Goal: Task Accomplishment & Management: Manage account settings

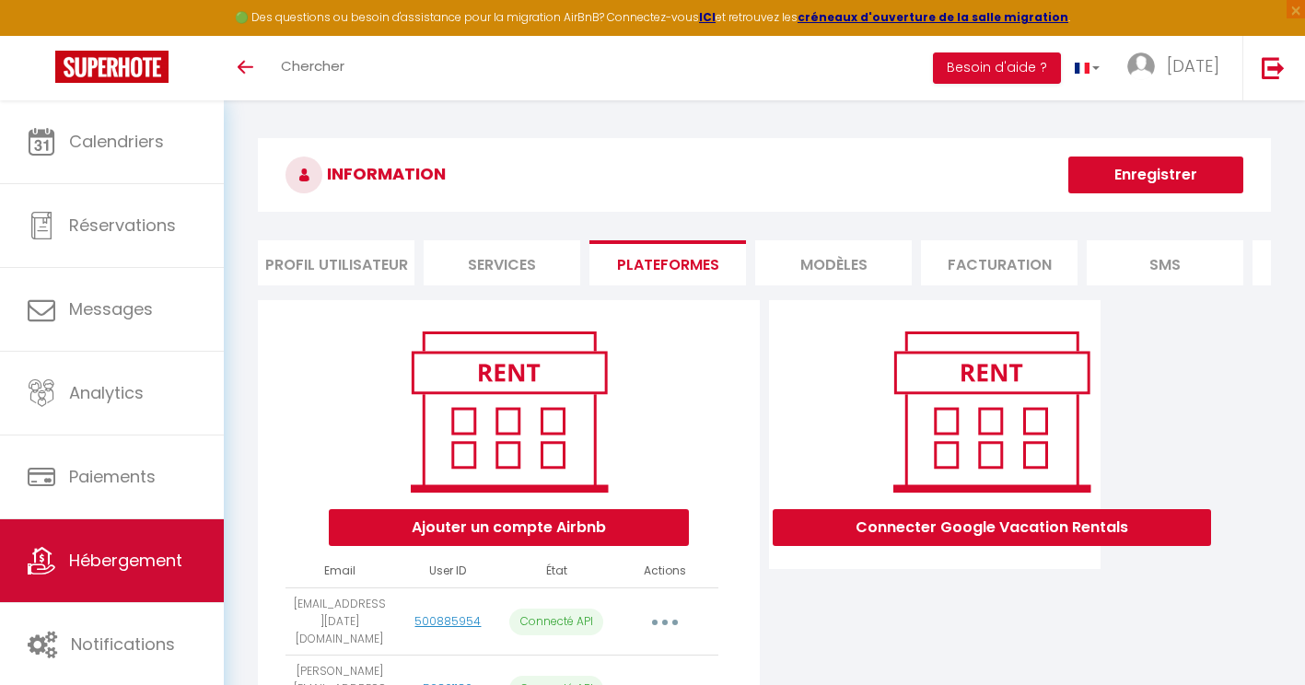
click at [176, 559] on span "Hébergement" at bounding box center [125, 560] width 113 height 23
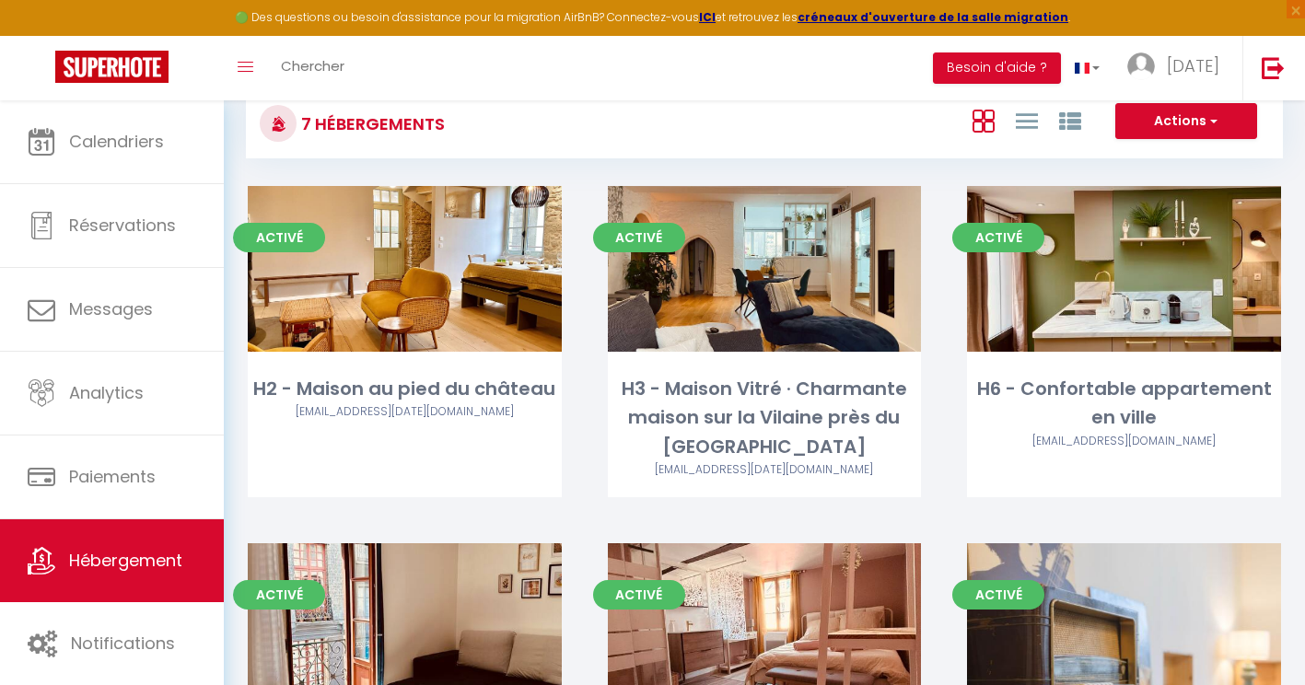
scroll to position [124, 0]
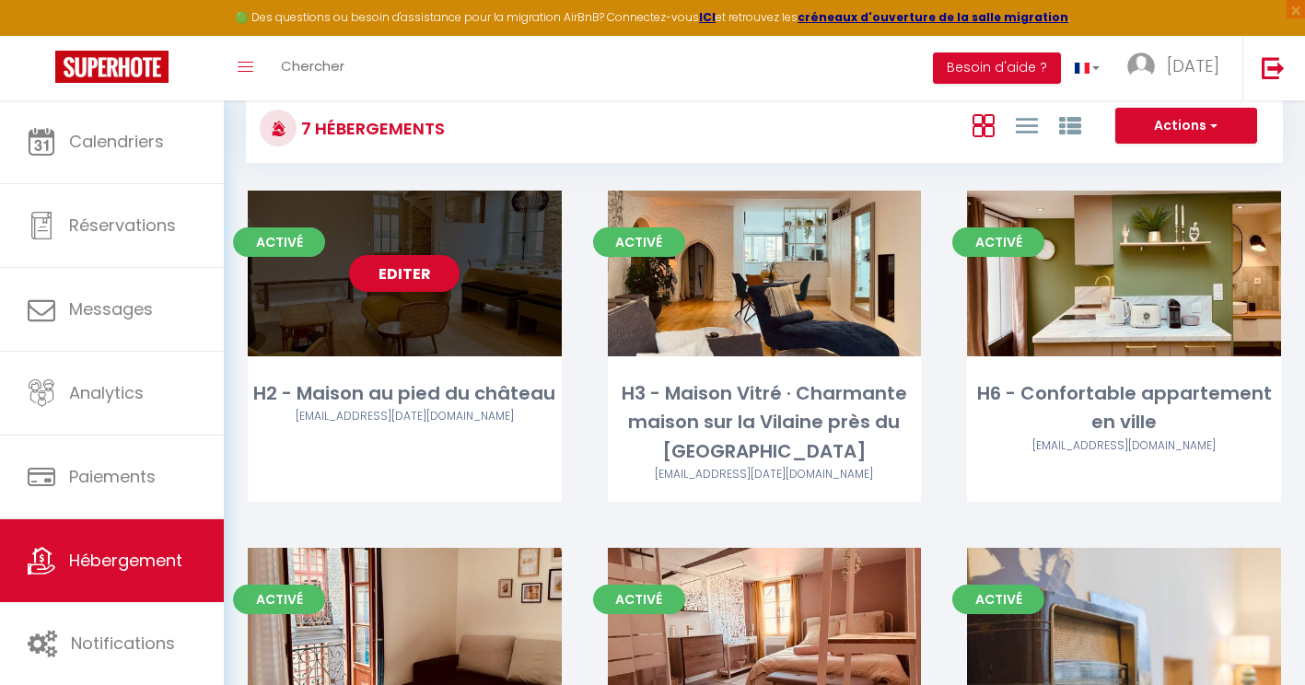
click at [410, 441] on div "H2 - Maison au pied du château lany@holi-home.fr" at bounding box center [405, 411] width 314 height 64
select select "3"
select select "2"
select select "1"
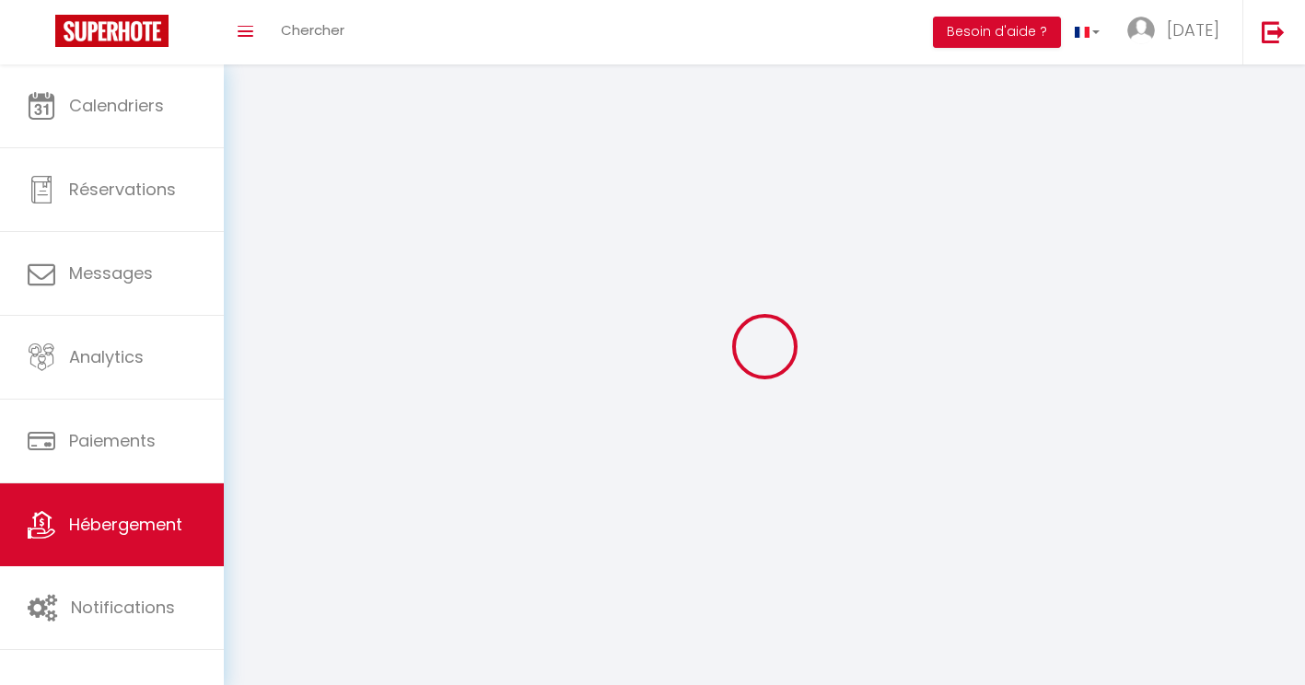
select select
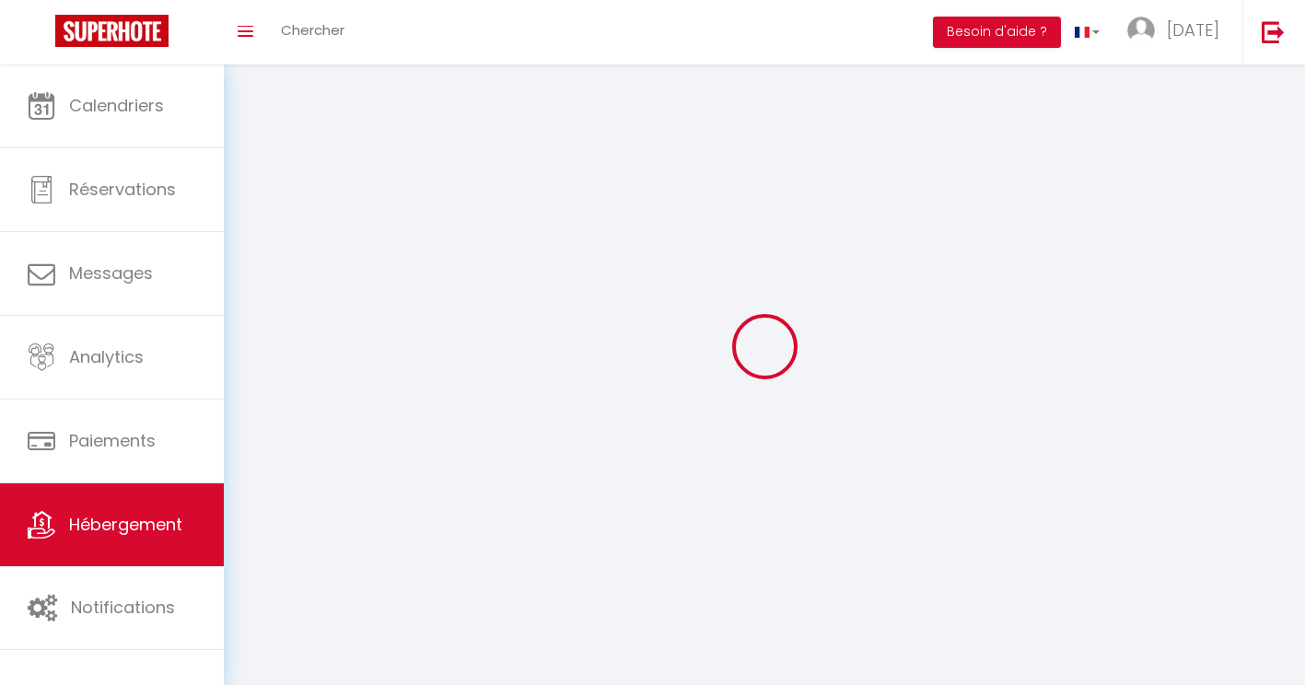
checkbox input "false"
select select
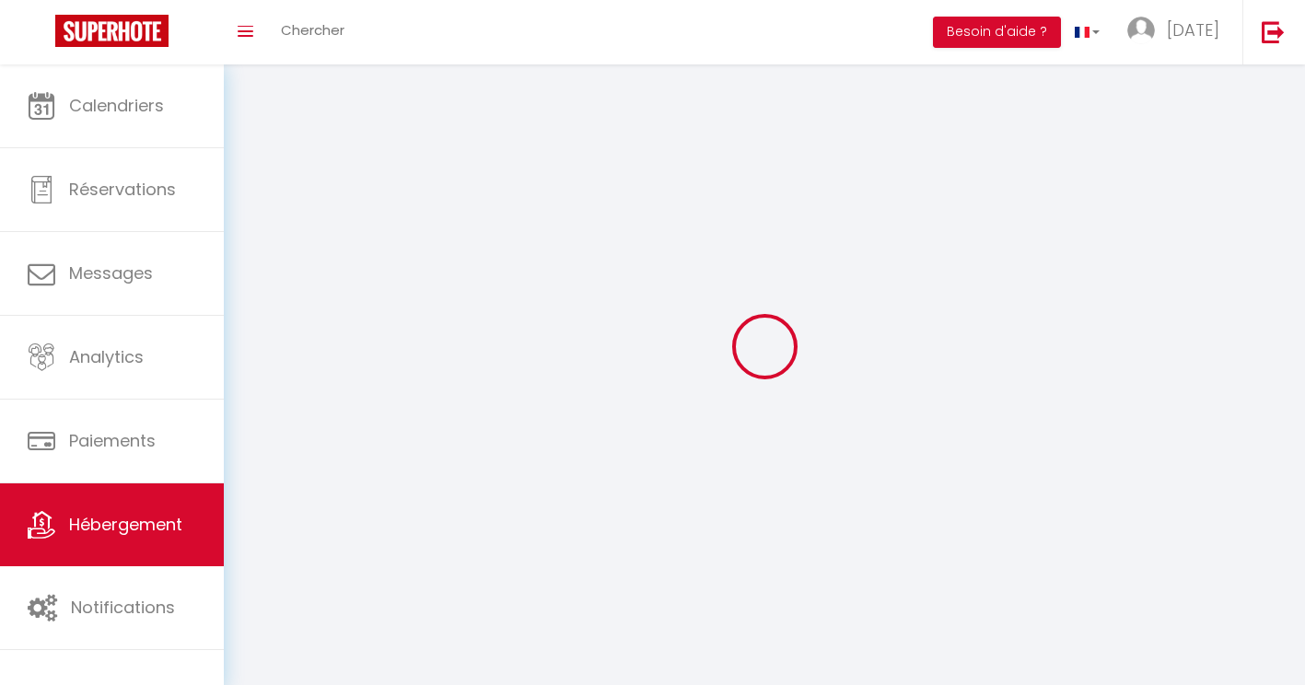
select select
select select "1"
select select
select select "28"
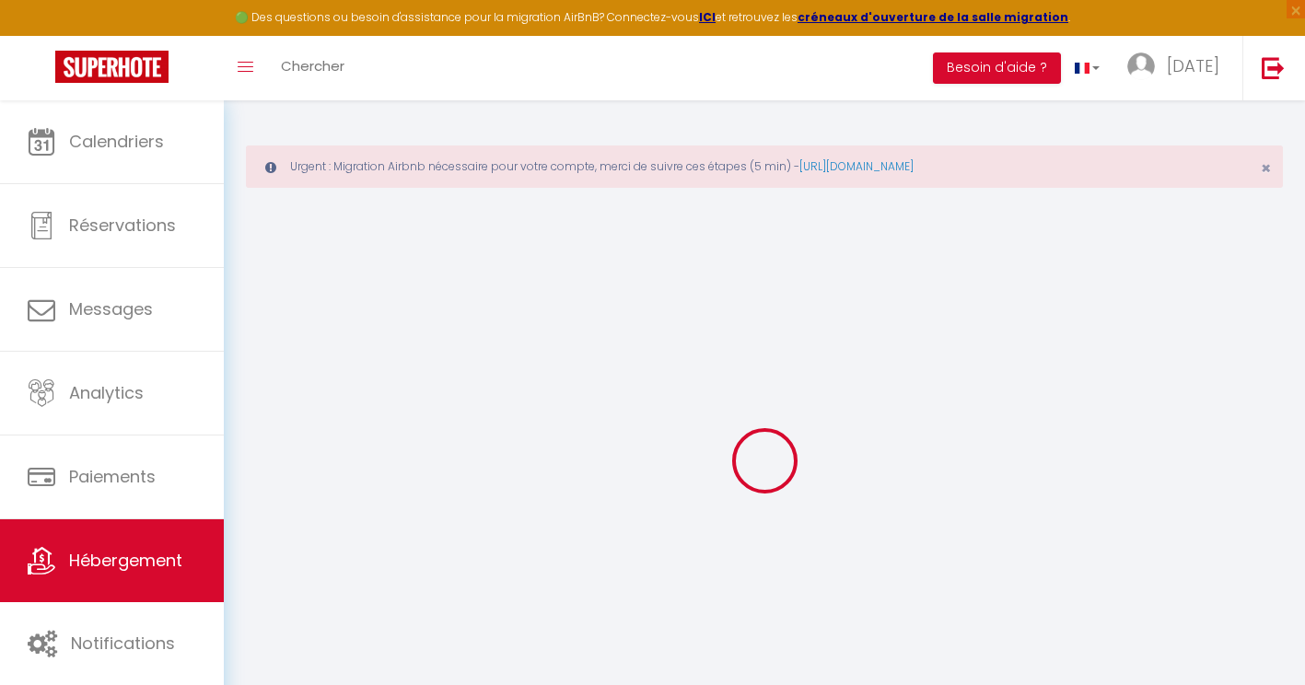
select select
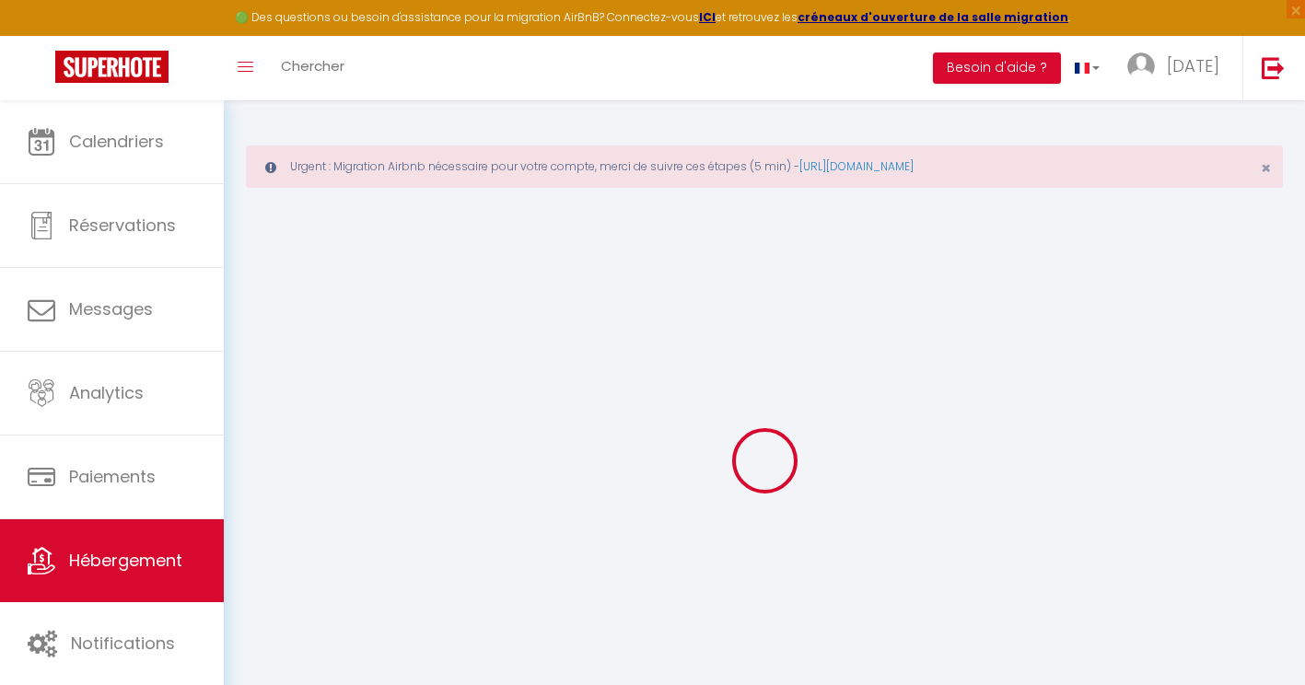
select select
checkbox input "false"
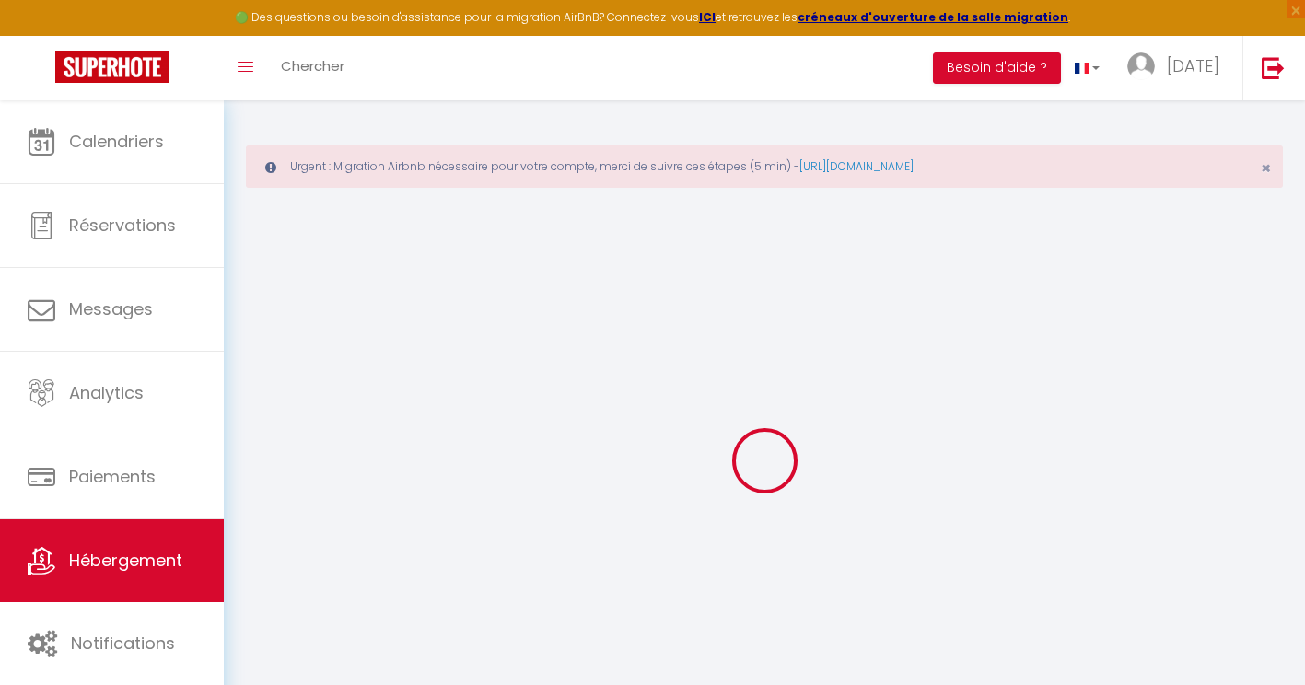
select select
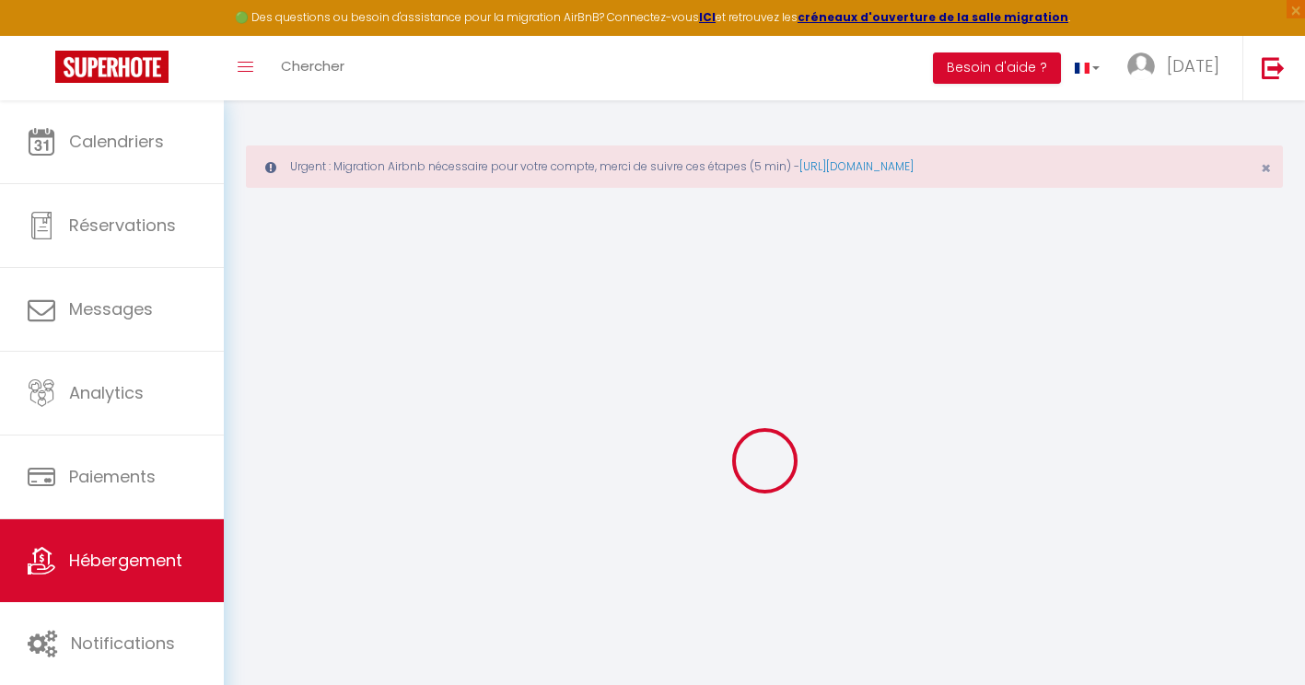
select select
checkbox input "false"
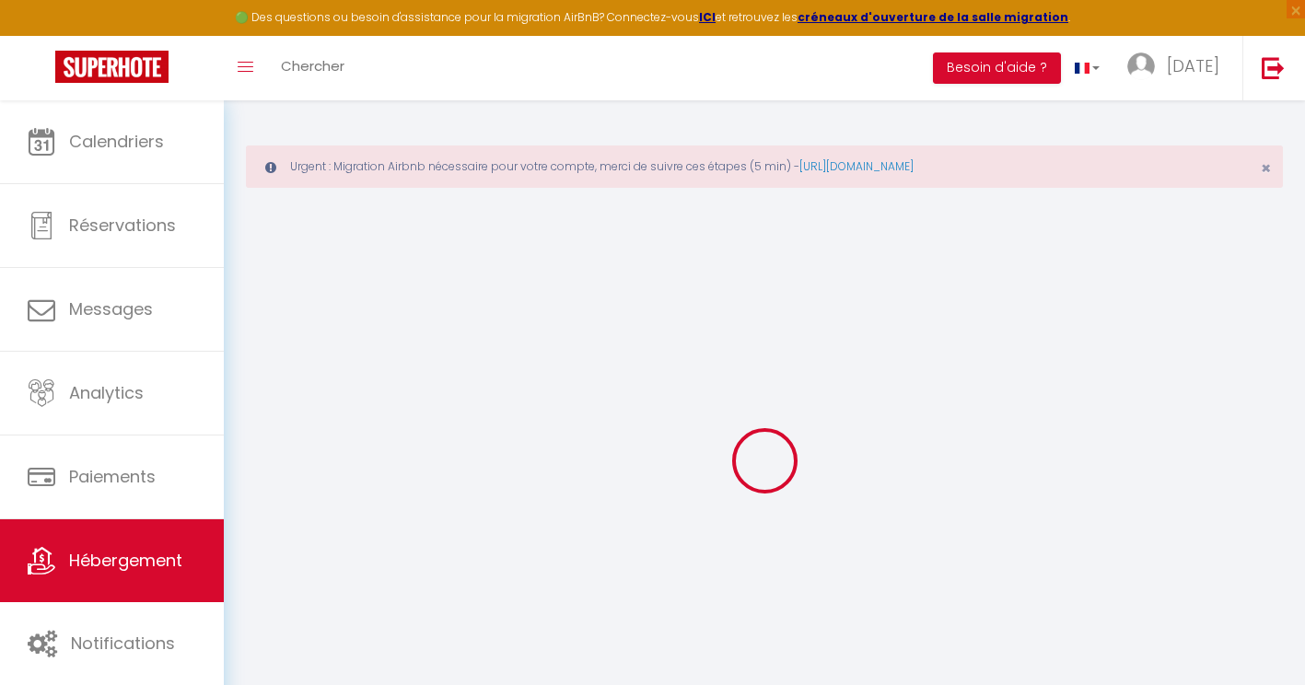
checkbox input "false"
select select
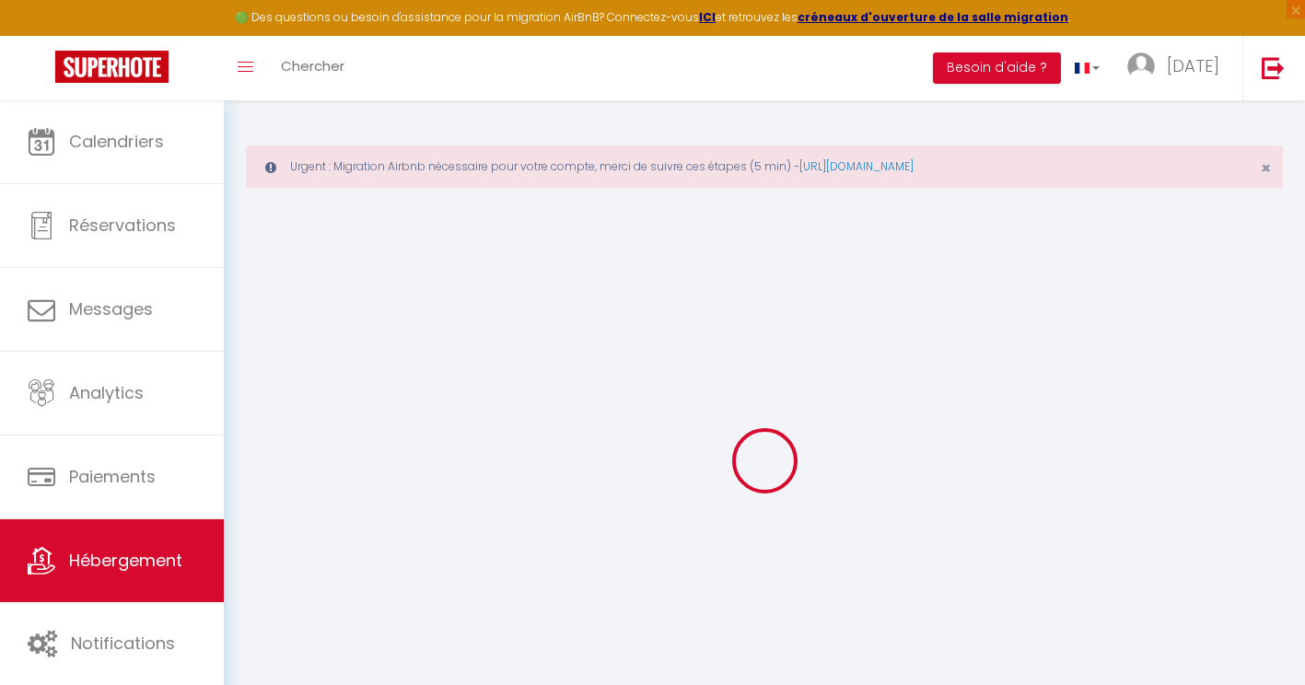
select select
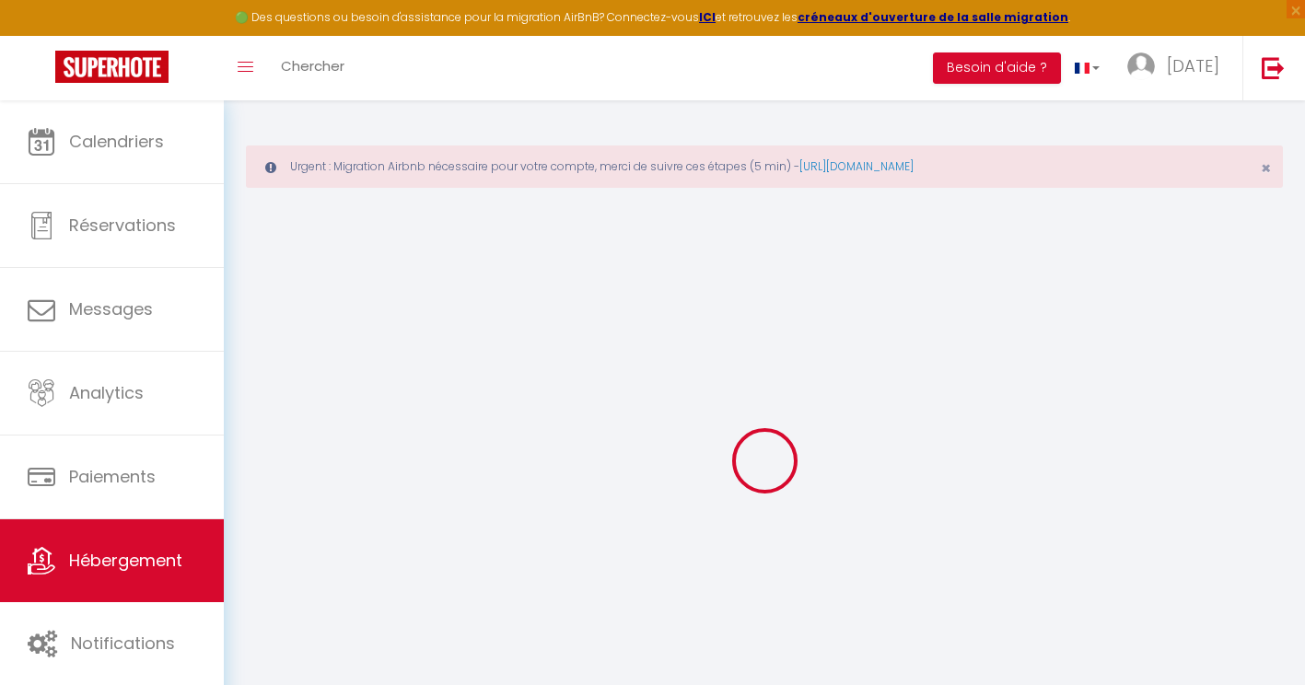
checkbox input "false"
select select
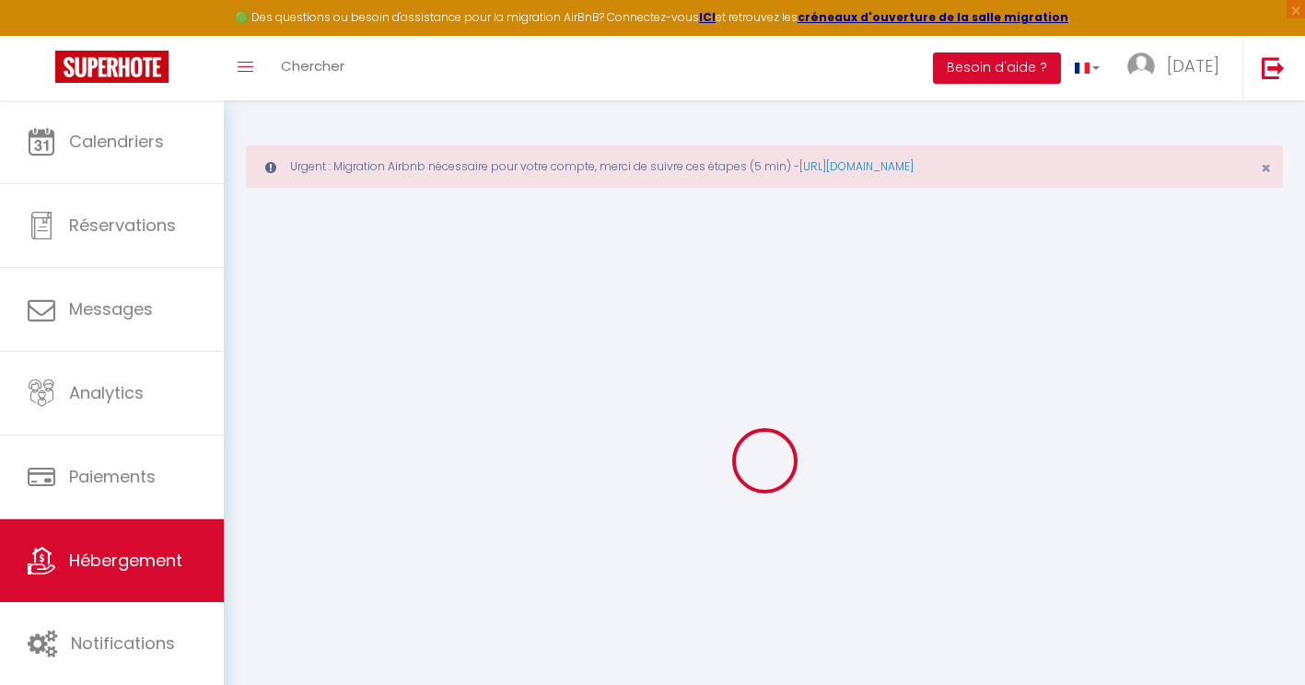
select select
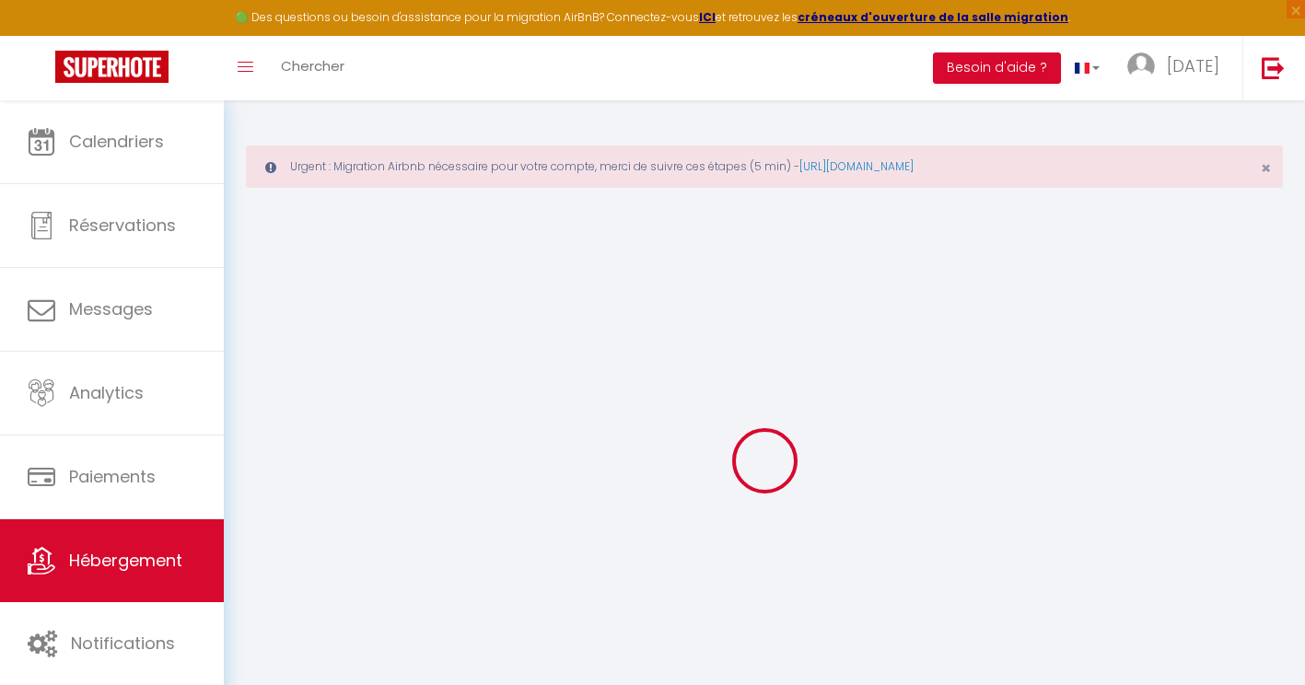
select select
checkbox input "false"
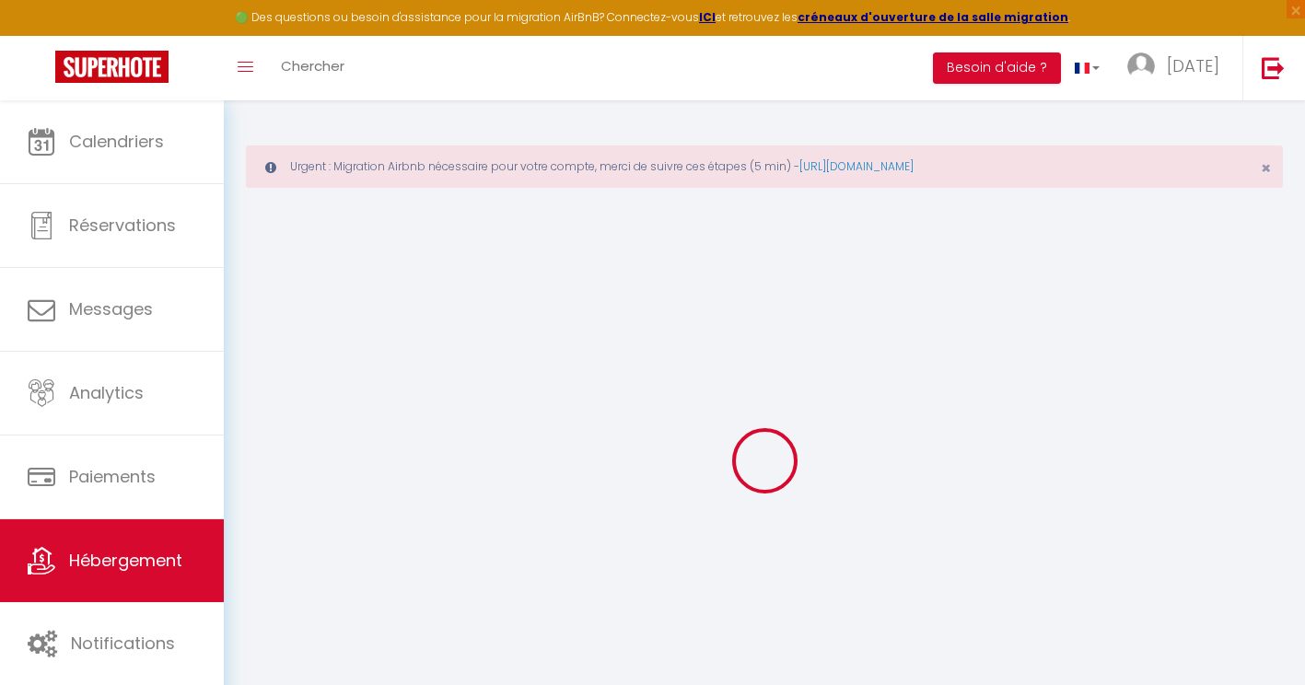
checkbox input "false"
select select
type input "H2 - Maison au pied du château"
type input "Hervé"
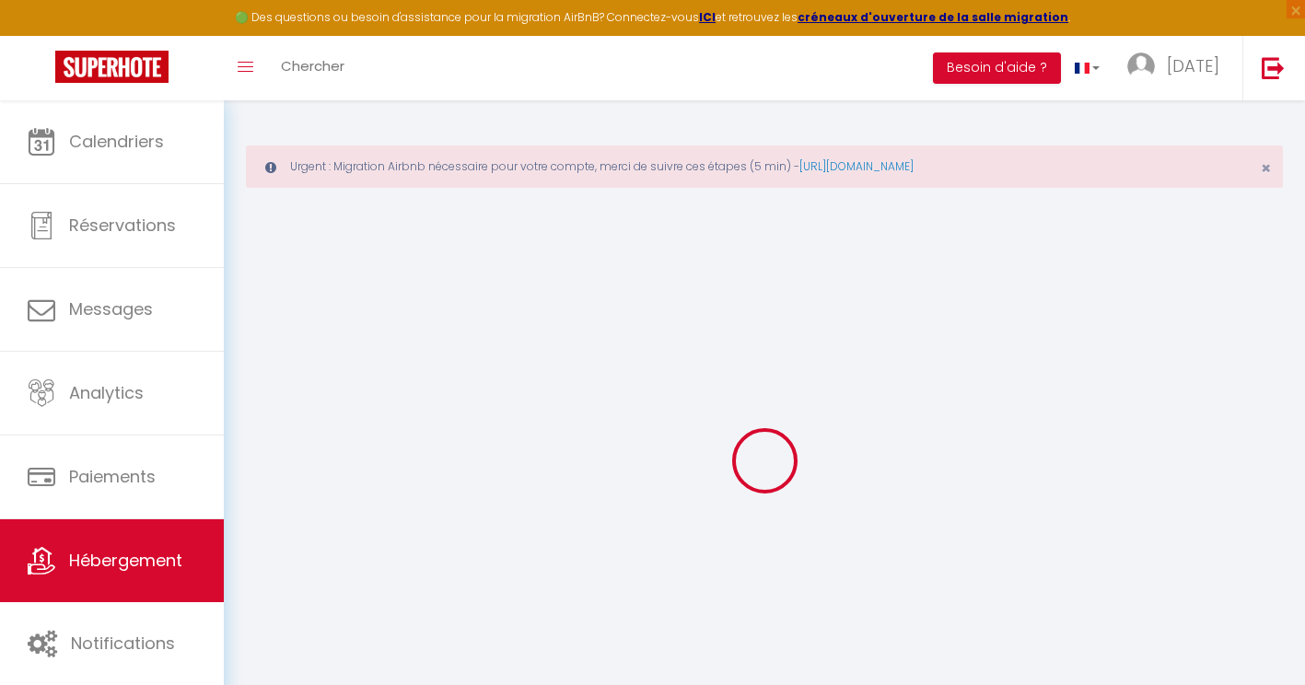
type input "KEROUREDAN"
select select "houses"
select select "6"
select select "3"
select select "2"
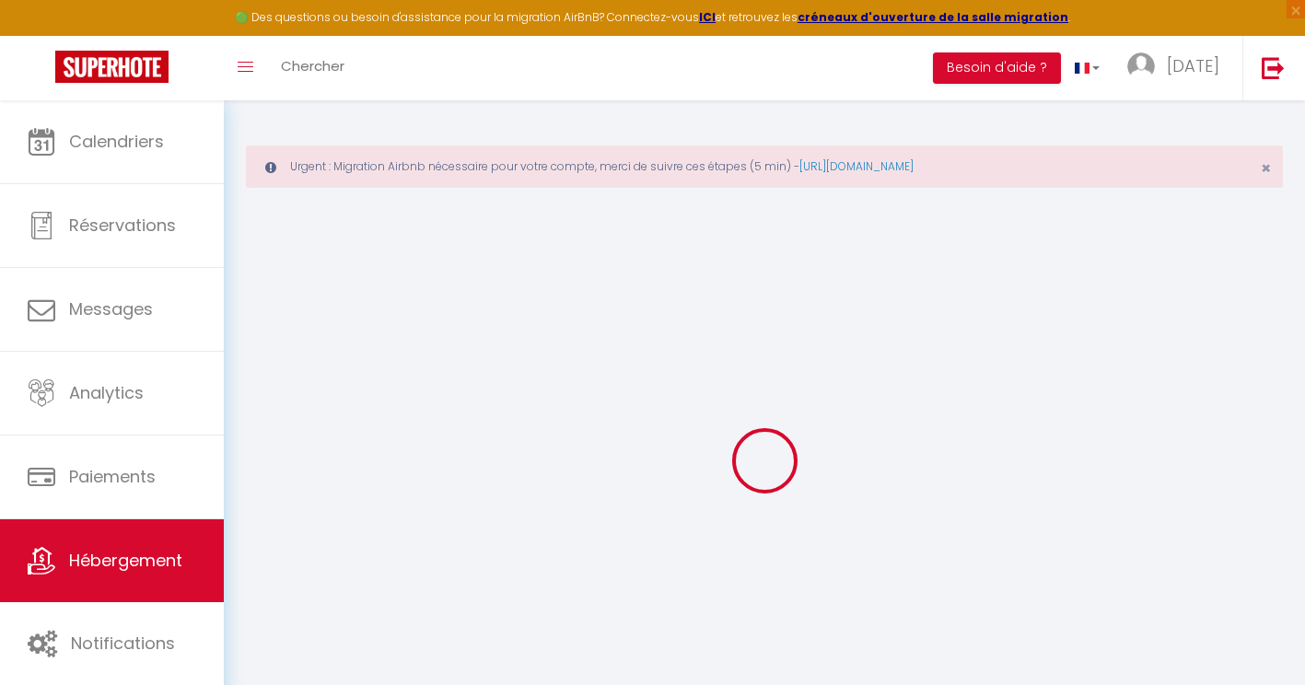
type input "117"
type input "60"
select select
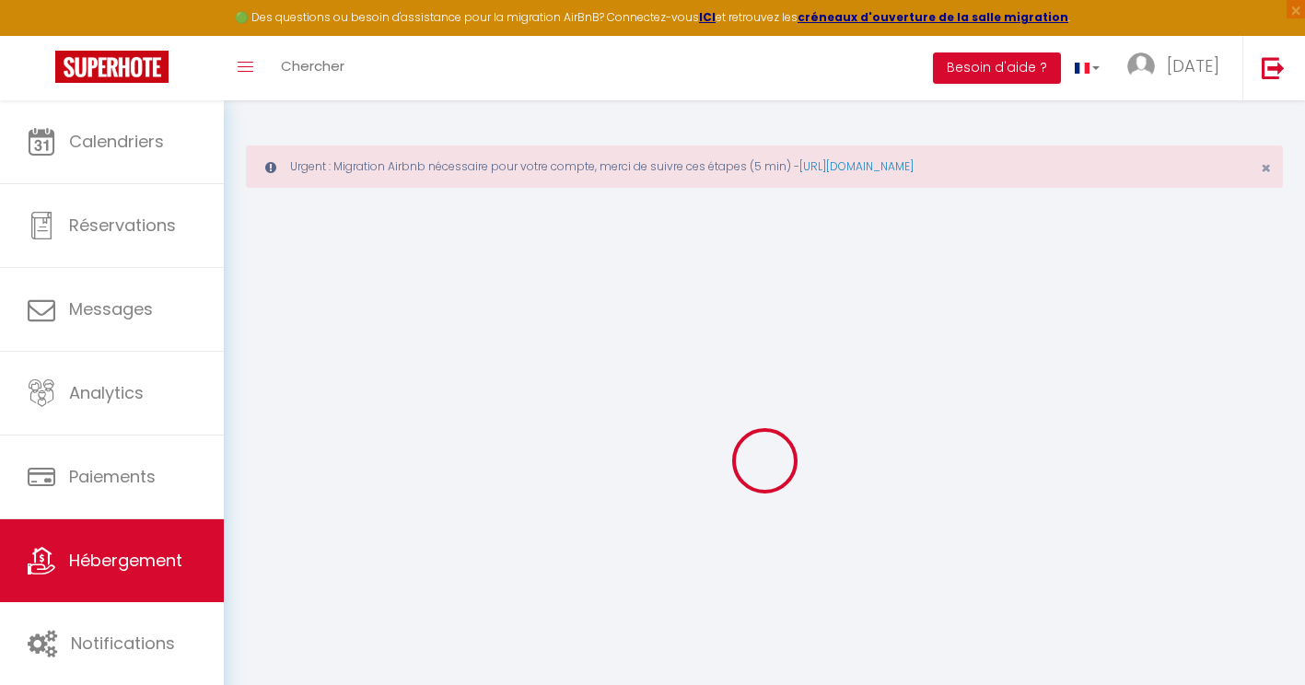
select select
type input "10 Ruelle des Vaux"
type input "35300"
type input "Fougères"
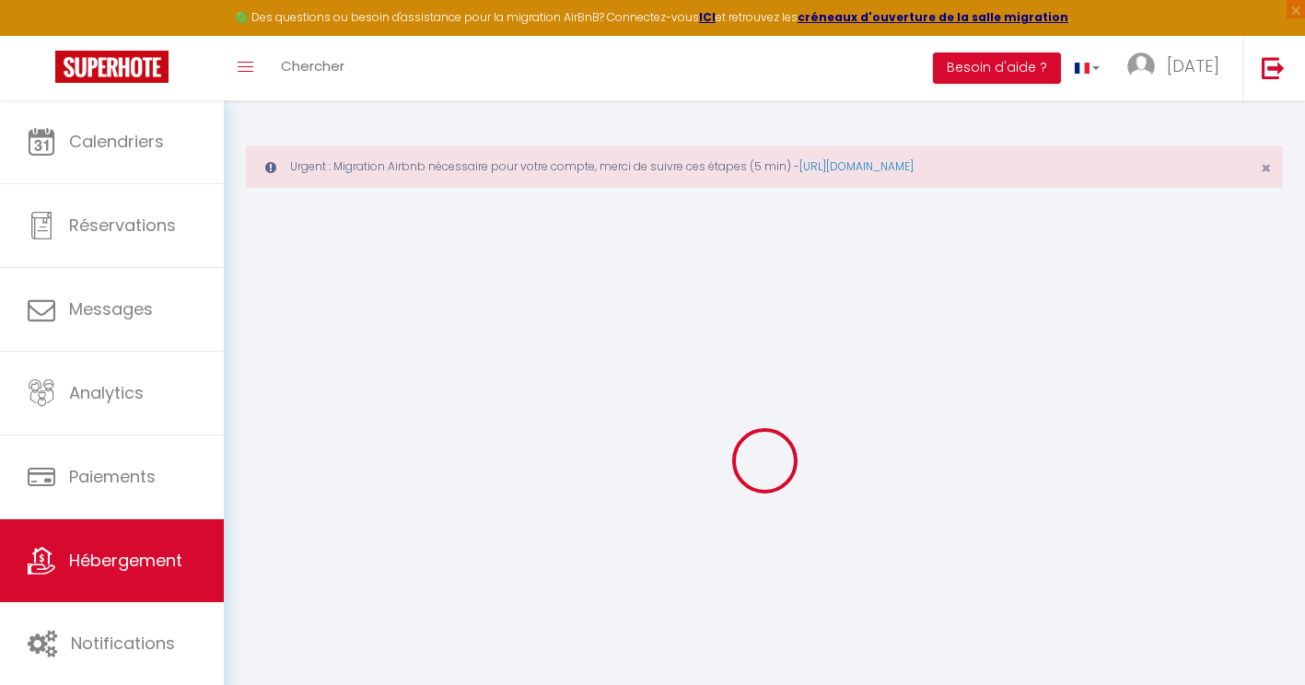
type input "[EMAIL_ADDRESS][DATE][DOMAIN_NAME]"
select select "7911"
checkbox input "false"
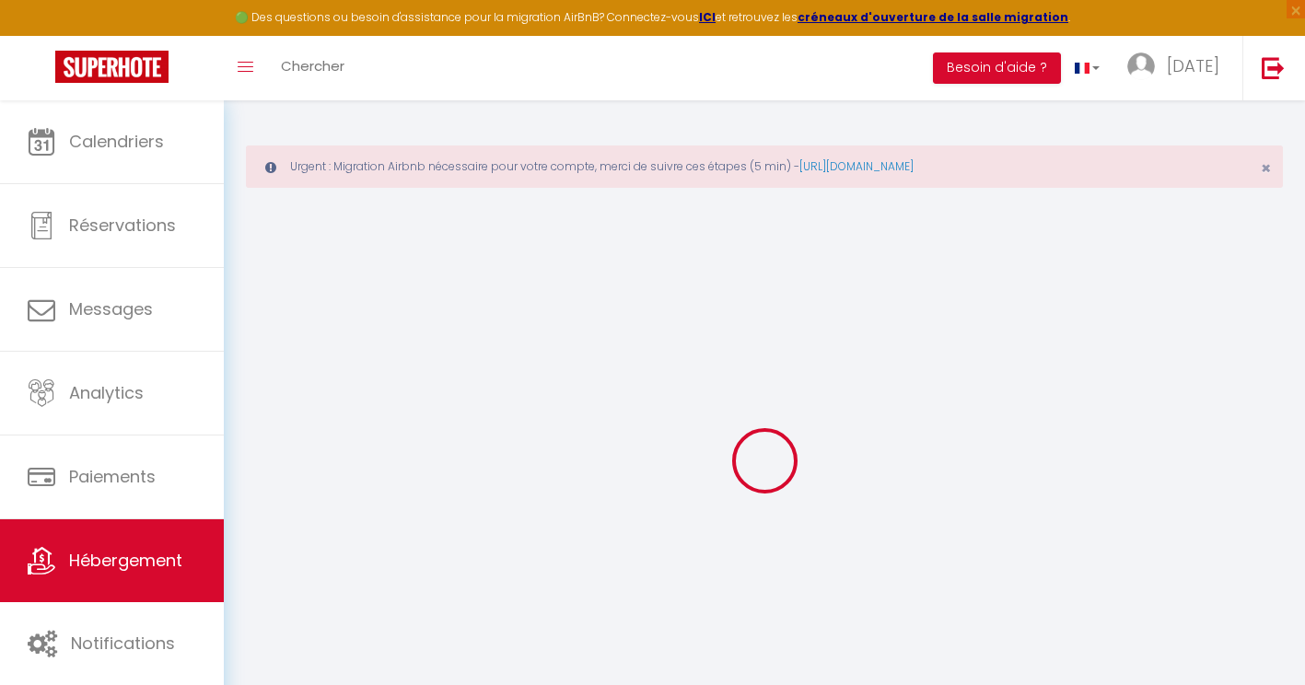
checkbox input "false"
type input "0"
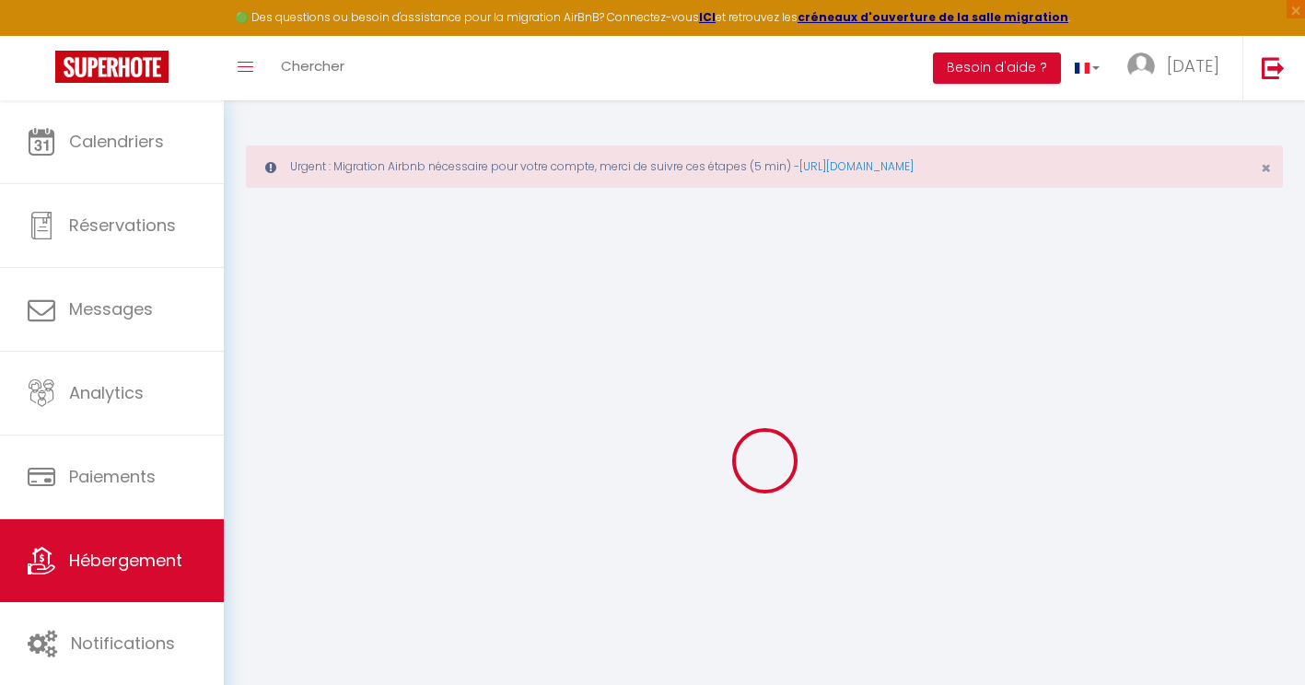
select select
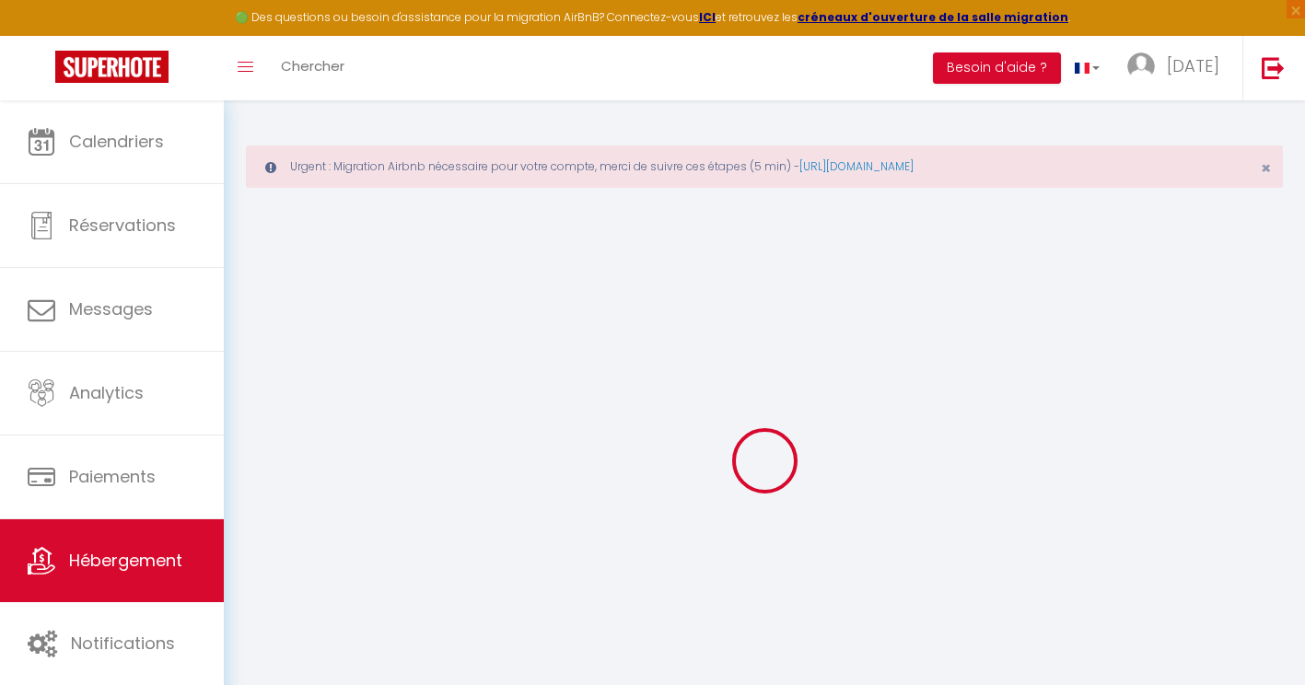
checkbox input "false"
select select
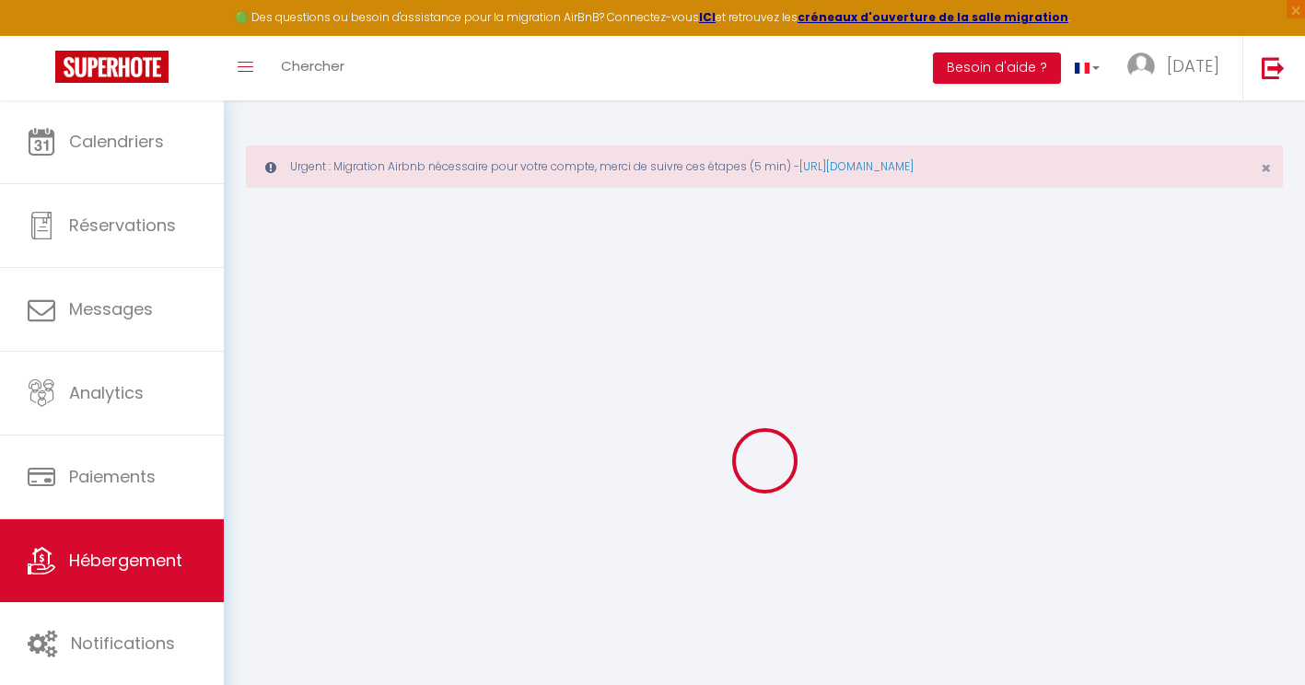
select select
checkbox input "false"
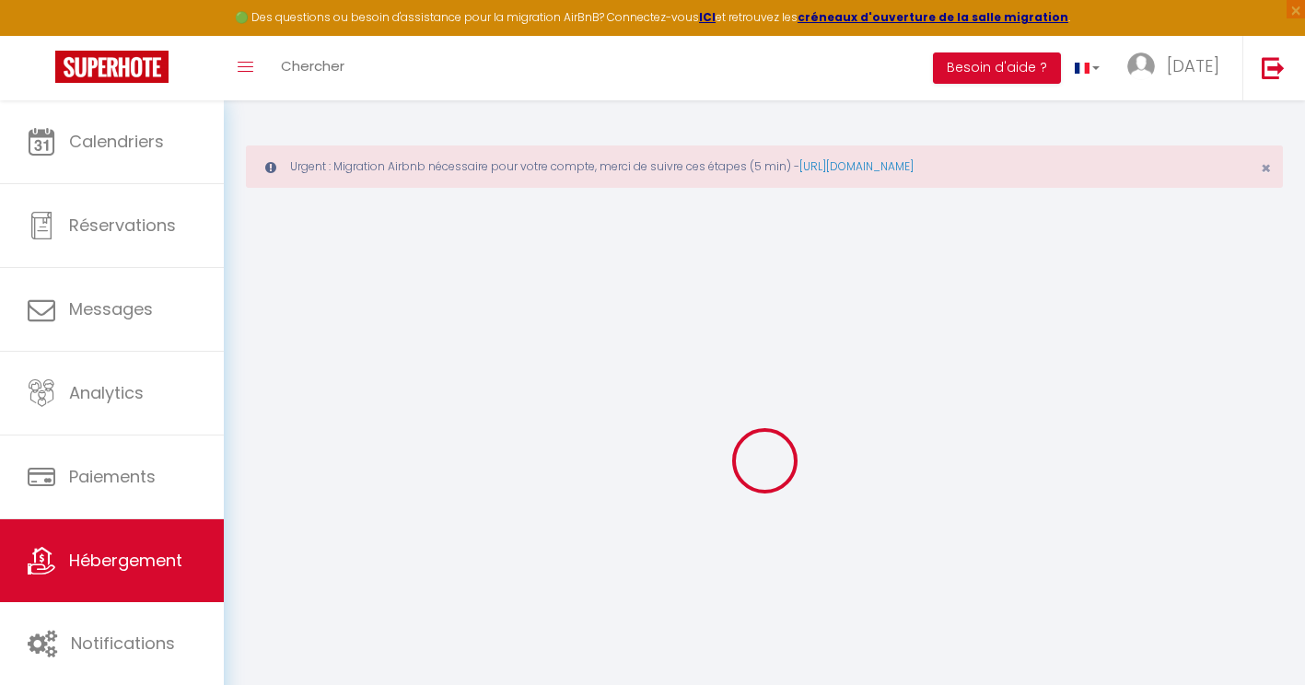
checkbox input "false"
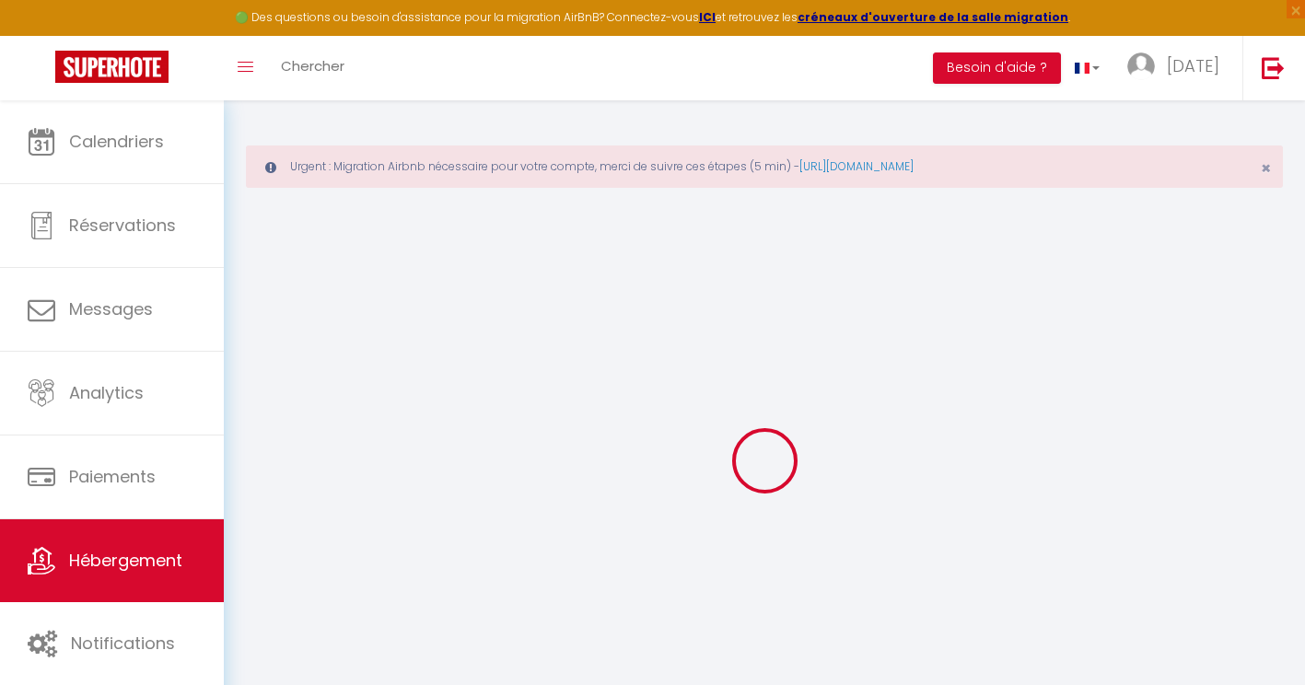
checkbox input "false"
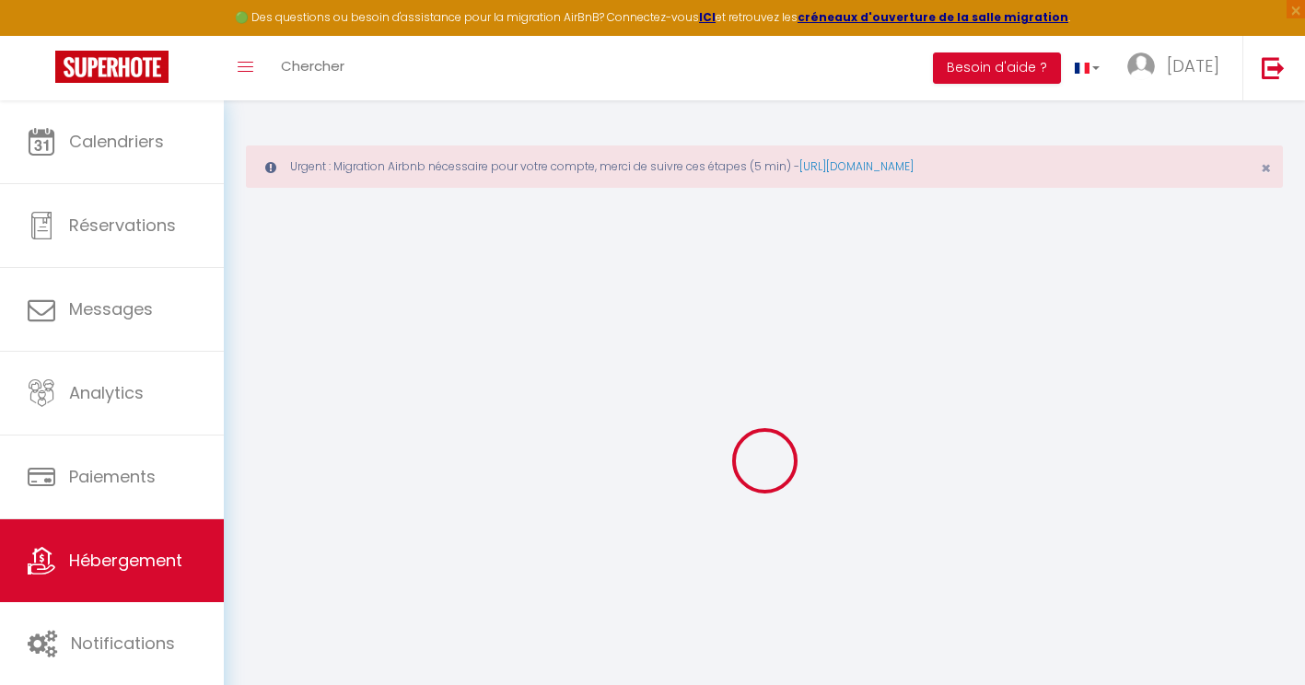
checkbox input "false"
select select
checkbox input "false"
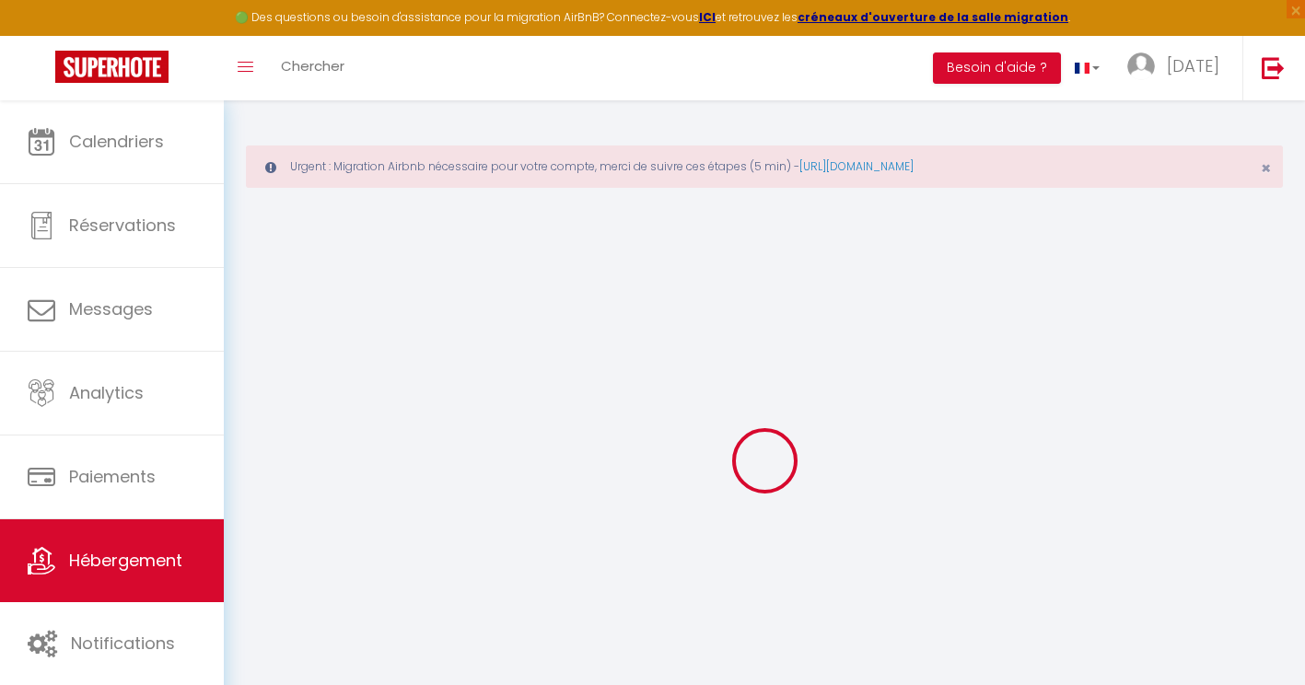
checkbox input "false"
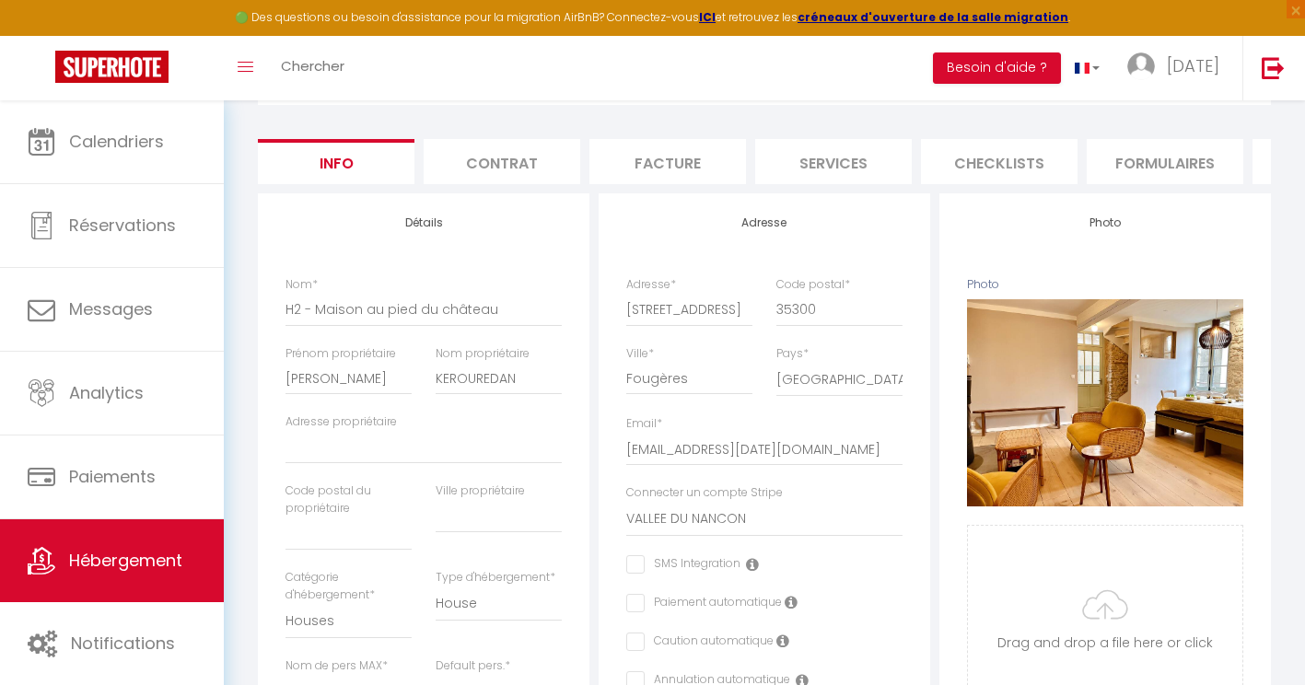
scroll to position [219, 0]
select select
checkbox input "false"
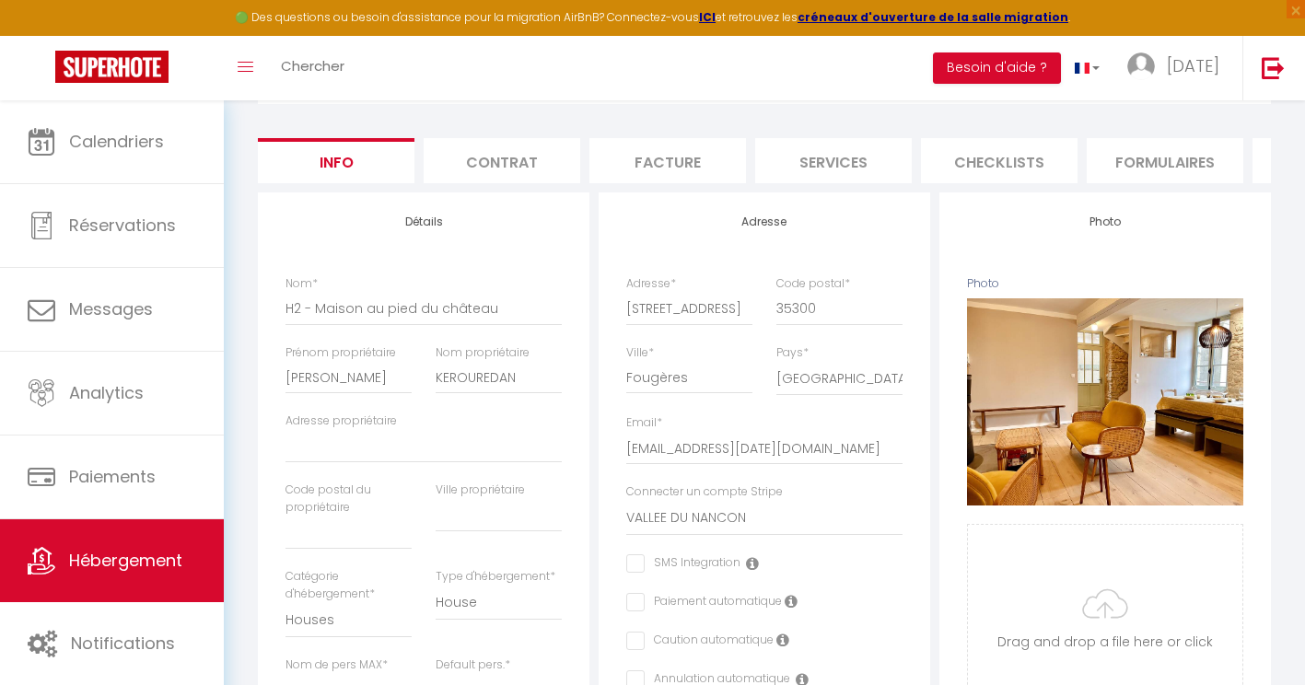
checkbox input "false"
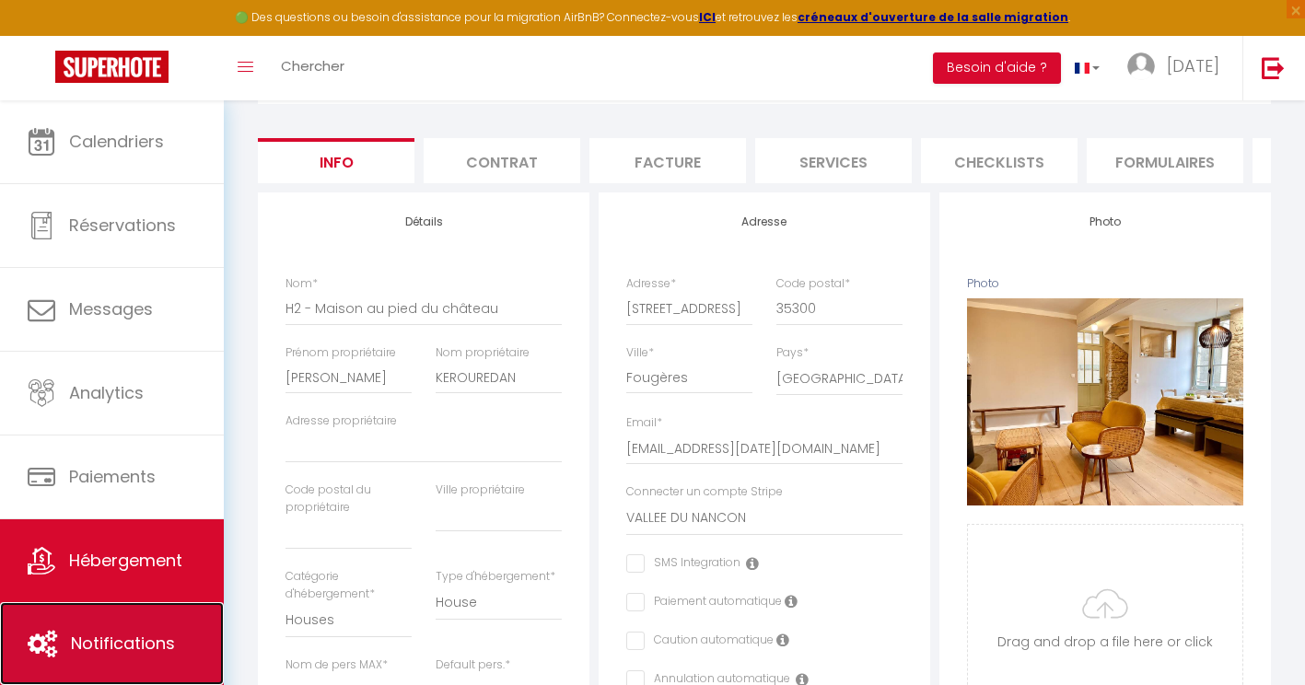
click at [119, 632] on span "Notifications" at bounding box center [123, 643] width 104 height 23
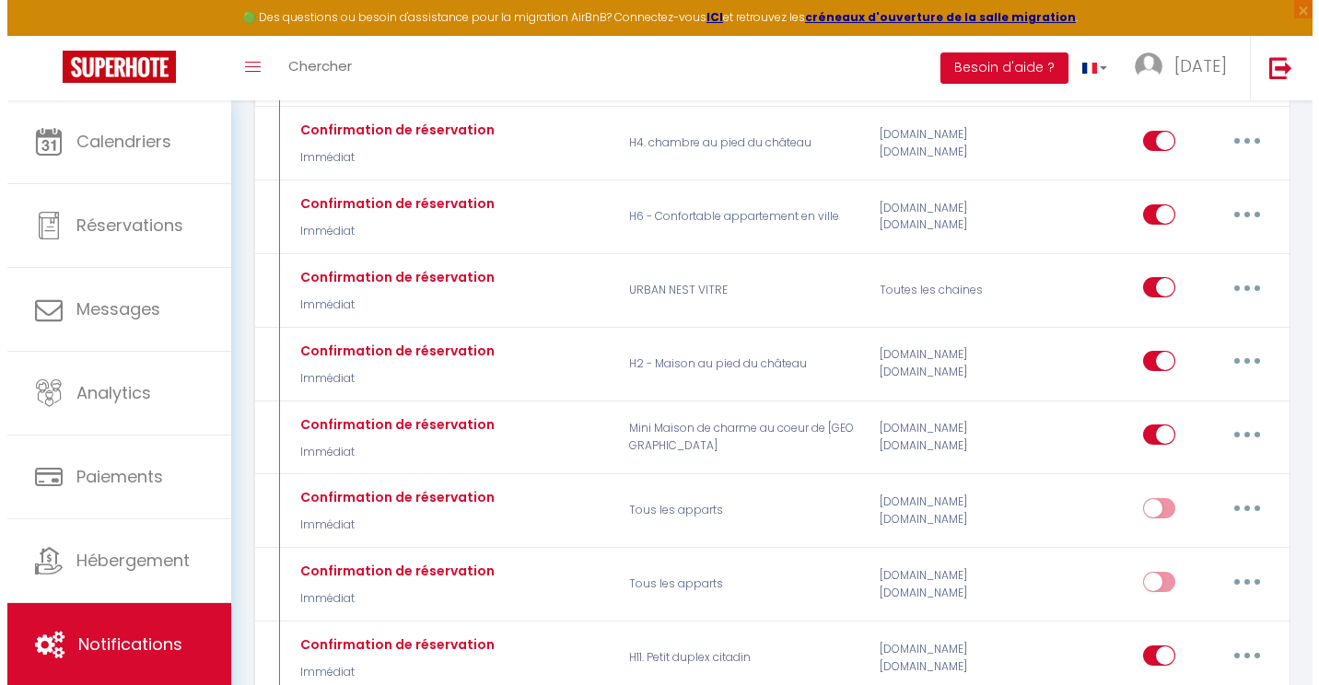
scroll to position [551, 0]
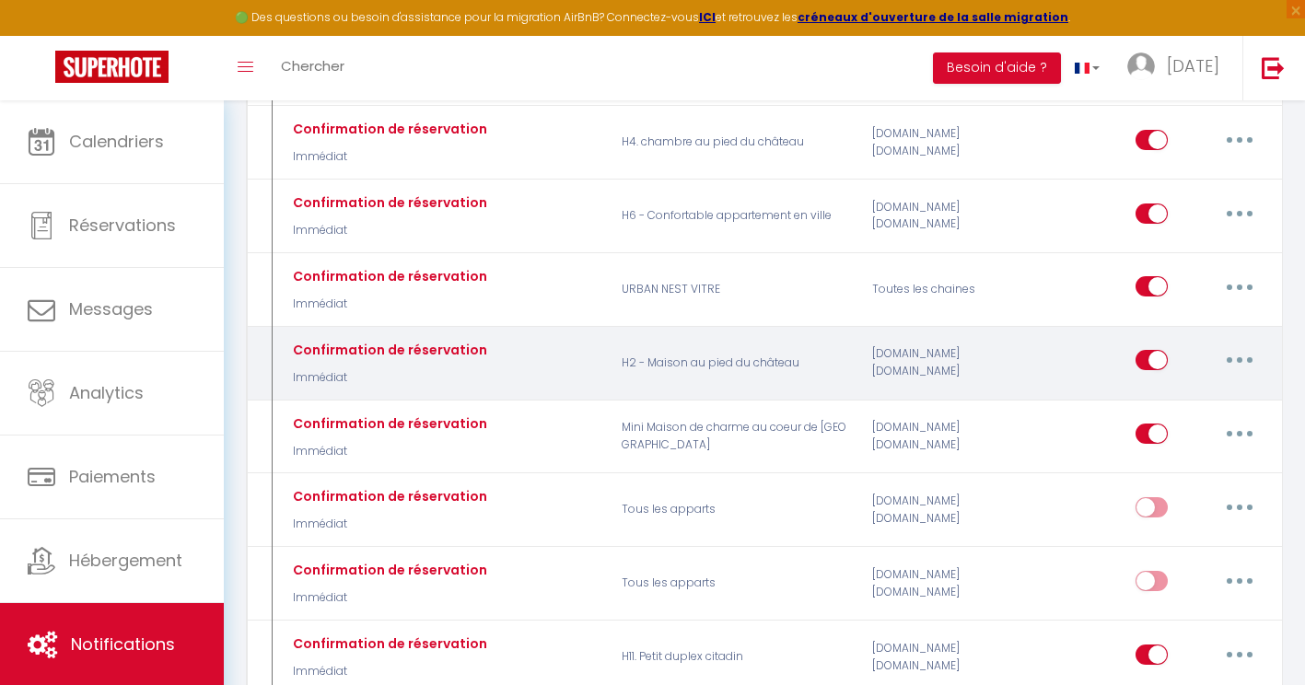
click at [376, 350] on div "Confirmation de réservation" at bounding box center [387, 350] width 199 height 20
click at [1225, 362] on button "button" at bounding box center [1240, 359] width 52 height 29
click at [1166, 407] on link "Editer" at bounding box center [1192, 402] width 136 height 31
type input "Confirmation de réservation"
select select "Immédiat"
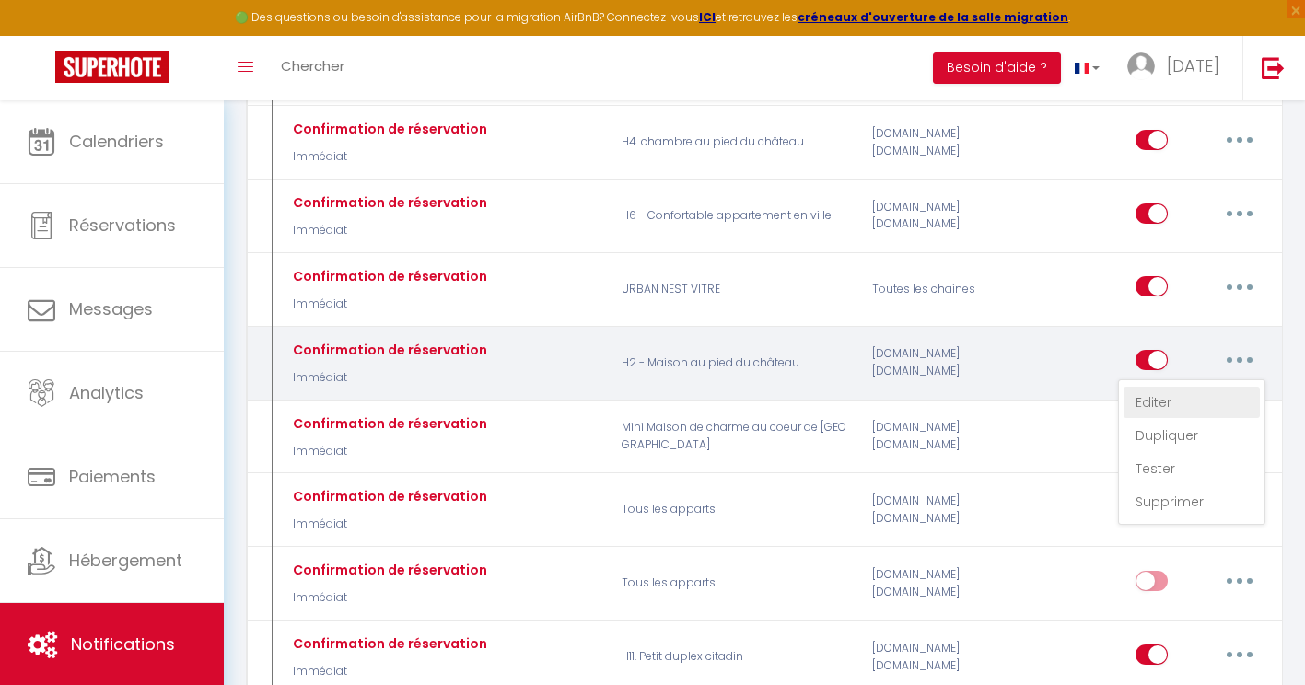
select select "if_booking_is_paid"
checkbox input "true"
checkbox input "false"
radio input "true"
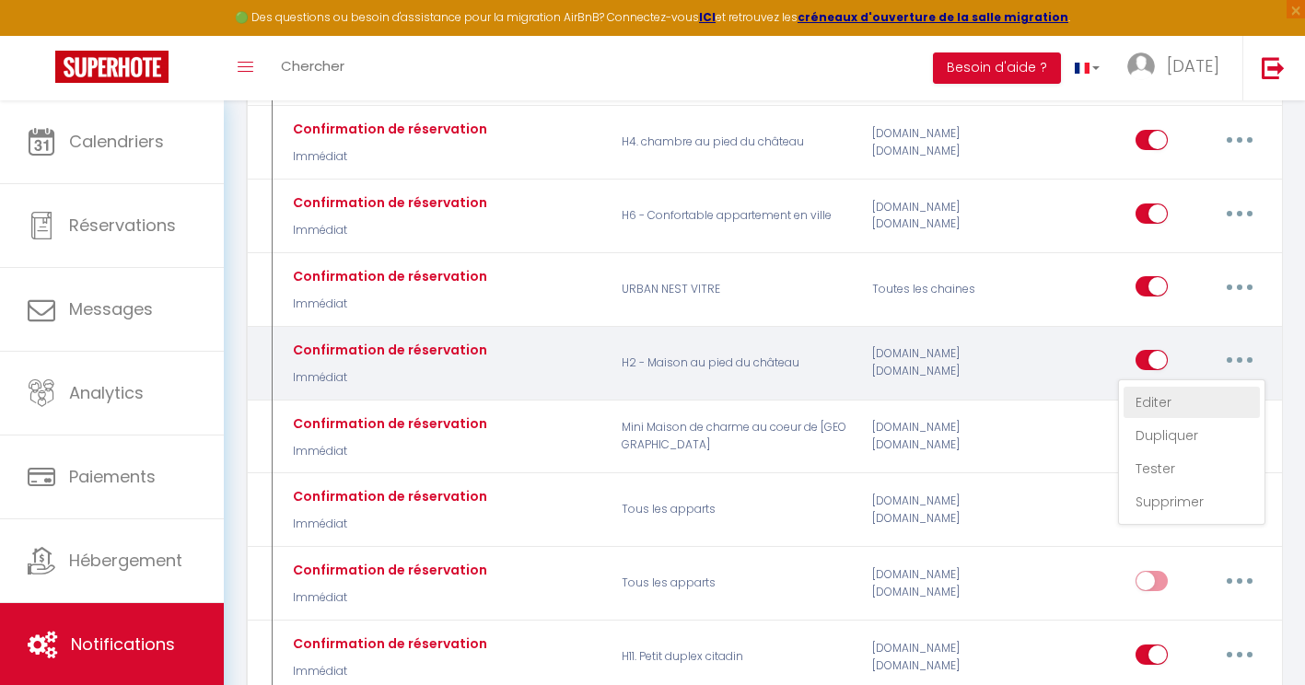
type input "Confirmation de votre réservation"
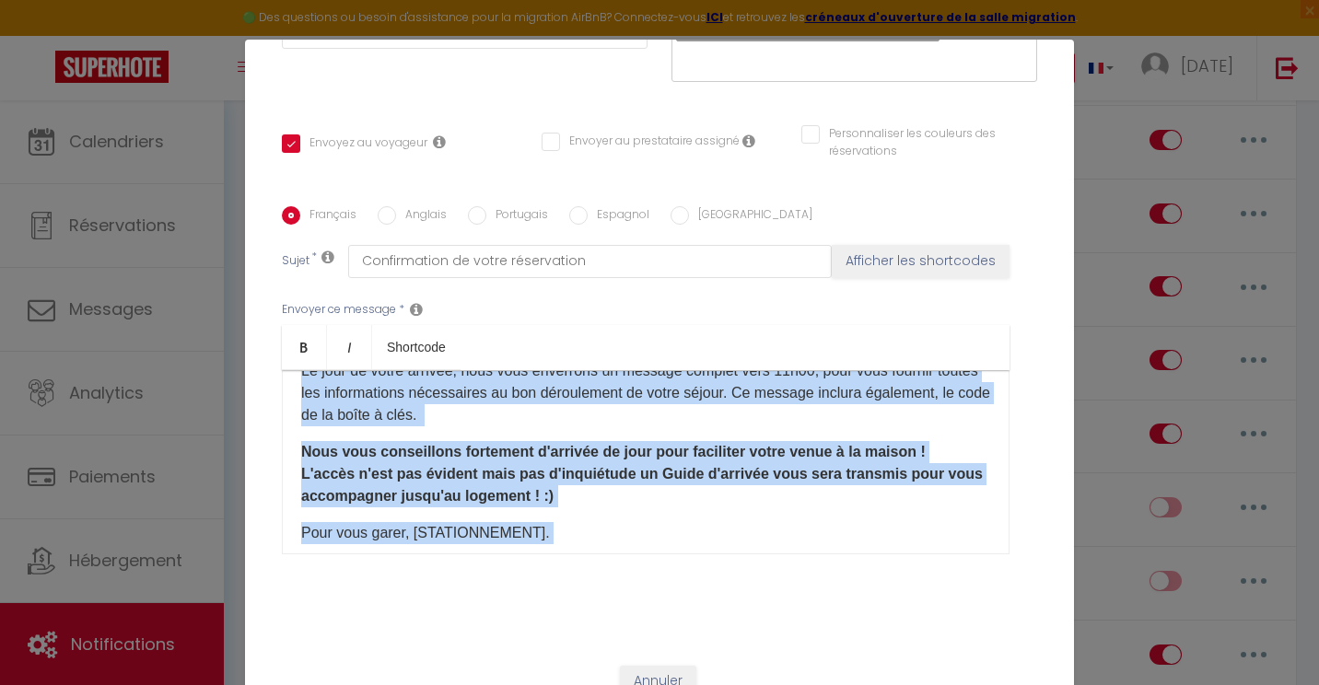
scroll to position [507, 0]
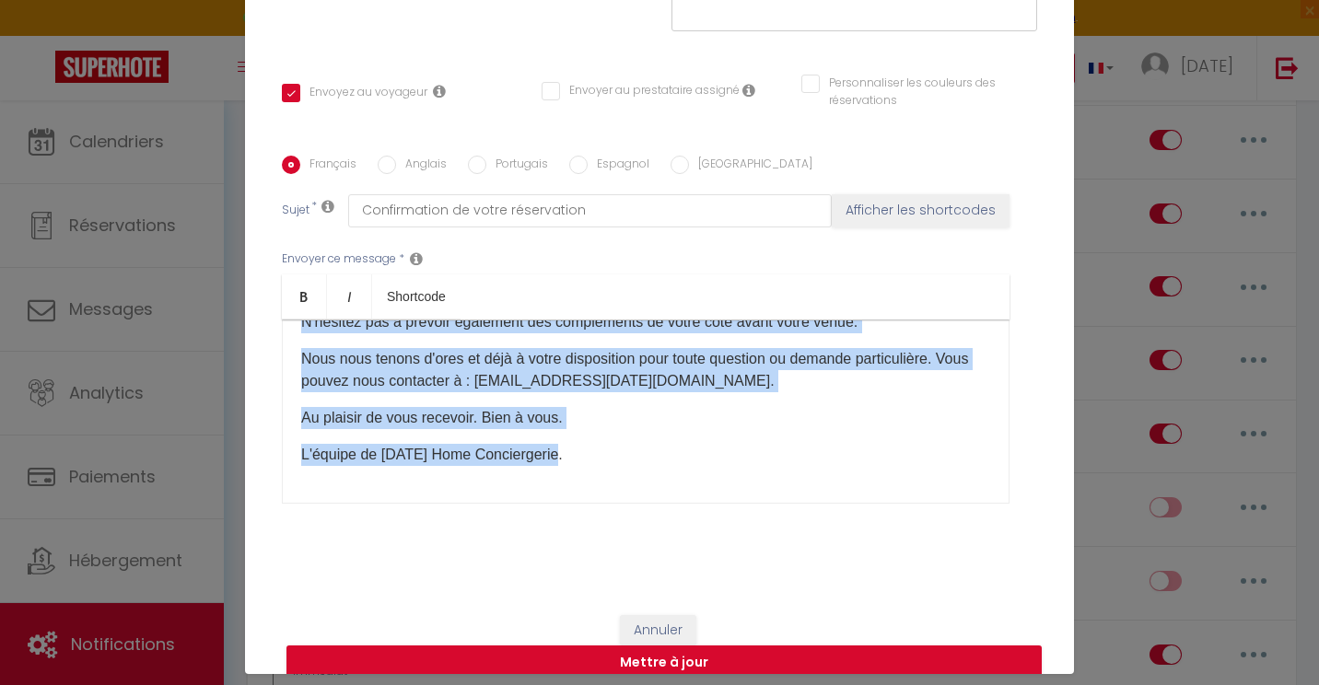
drag, startPoint x: 289, startPoint y: 372, endPoint x: 648, endPoint y: 678, distance: 471.0
click at [648, 678] on div "Modifier la notification × Titre * Confirmation de réservation Pour cet héberge…" at bounding box center [659, 342] width 1319 height 685
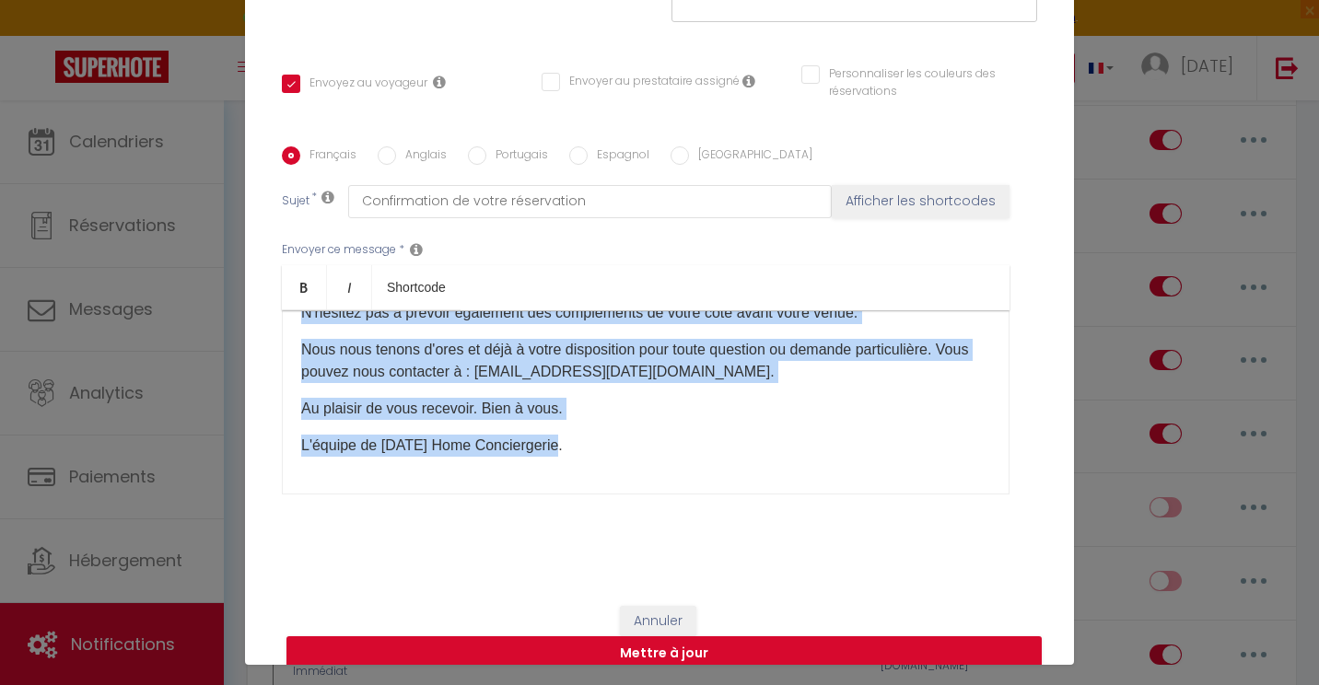
copy div "Bonjour [GUEST:FIRST_NAME]​, Votre réservation a bien été prise en compte. ​Mer…"
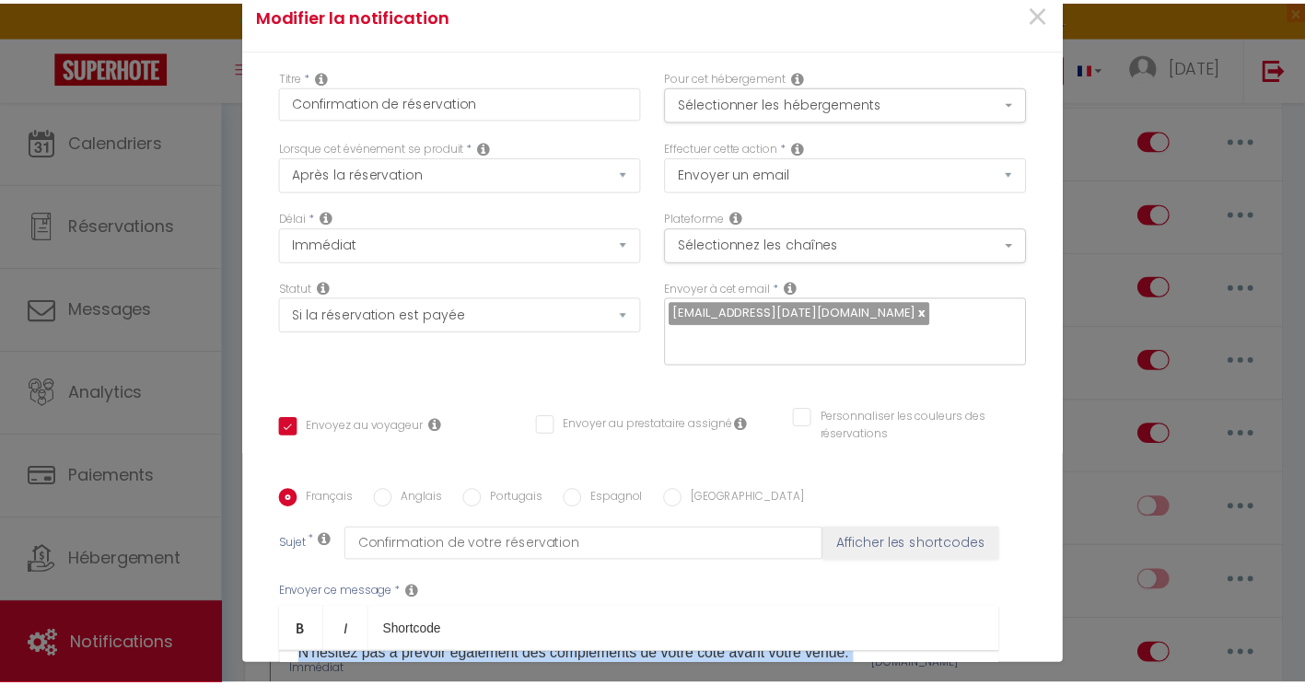
scroll to position [0, 0]
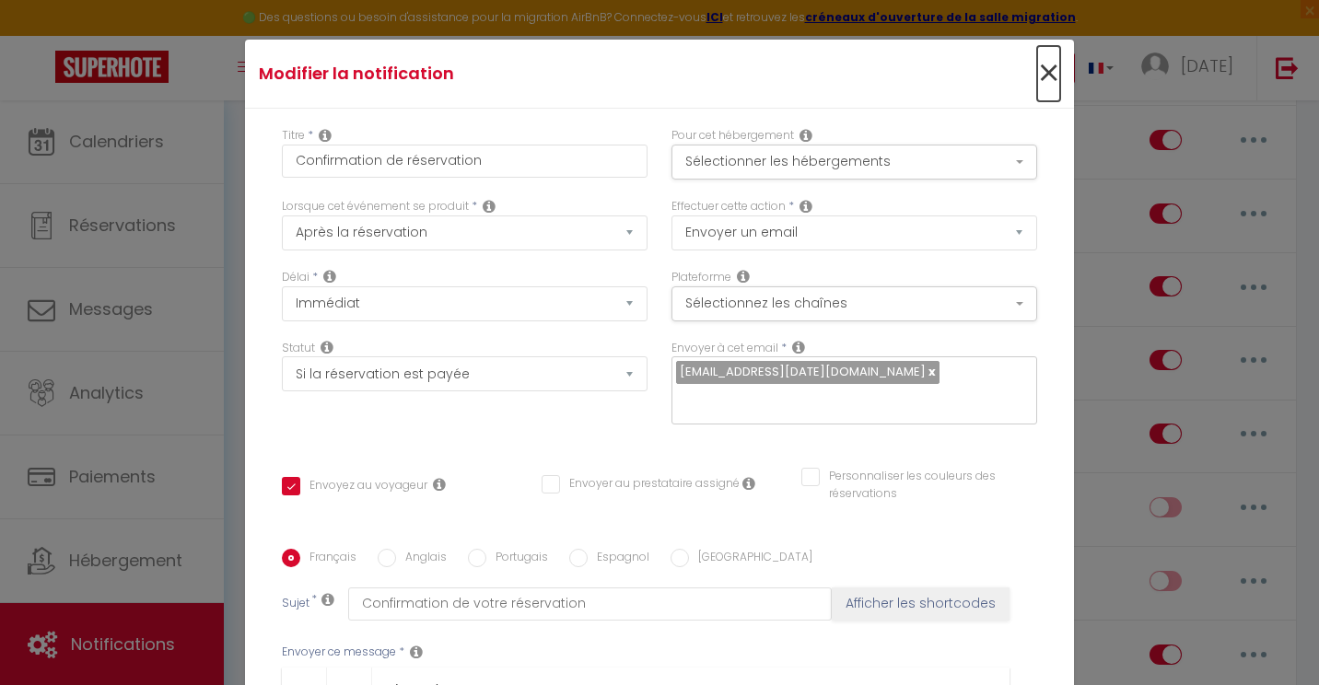
click at [1037, 64] on span "×" at bounding box center [1048, 73] width 23 height 55
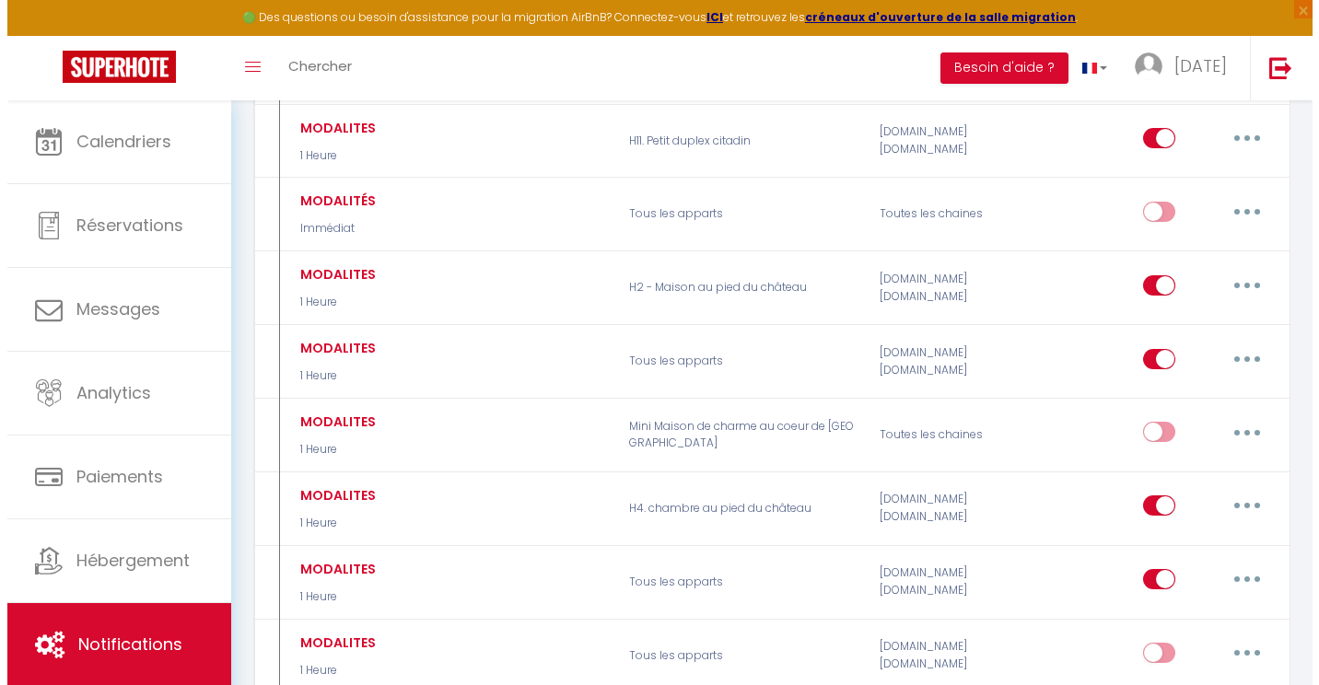
scroll to position [2914, 0]
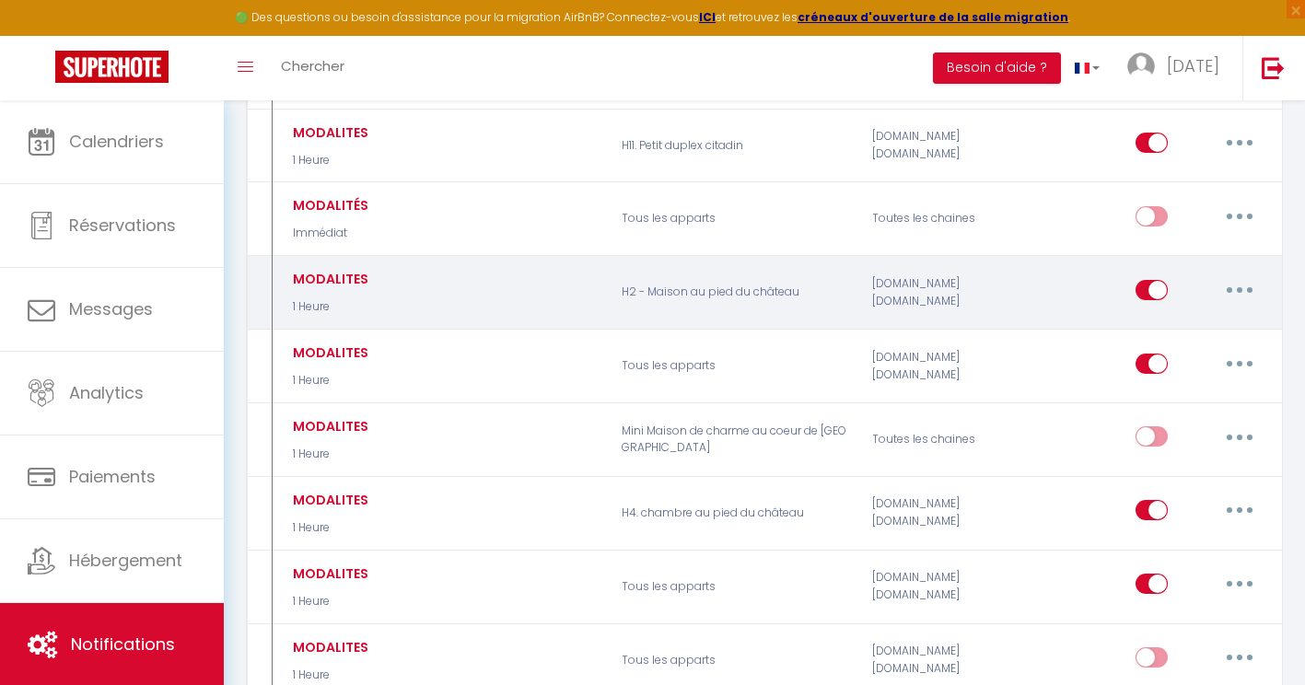
click at [1236, 275] on button "button" at bounding box center [1240, 289] width 52 height 29
click at [1157, 316] on link "Editer" at bounding box center [1192, 331] width 136 height 31
type input "MODALITES"
select select "1 Heure"
select select
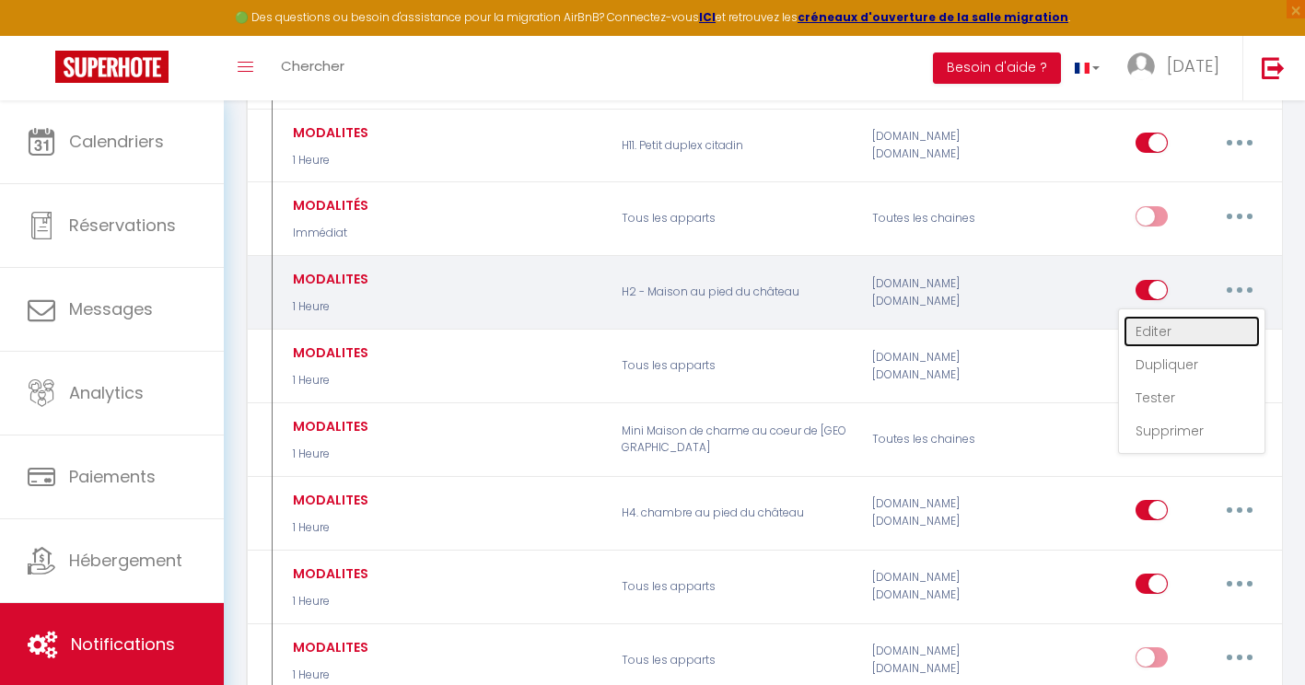
checkbox input "true"
checkbox input "false"
type input "MODALITES"
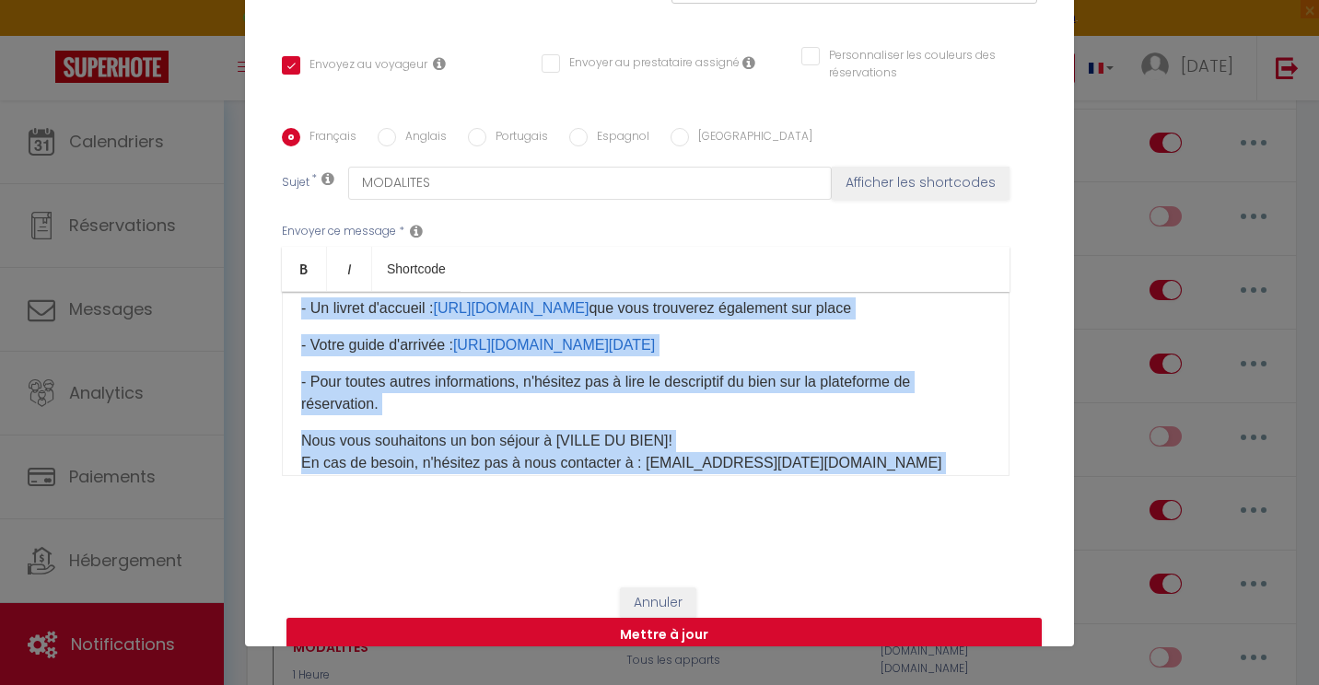
scroll to position [0, 0]
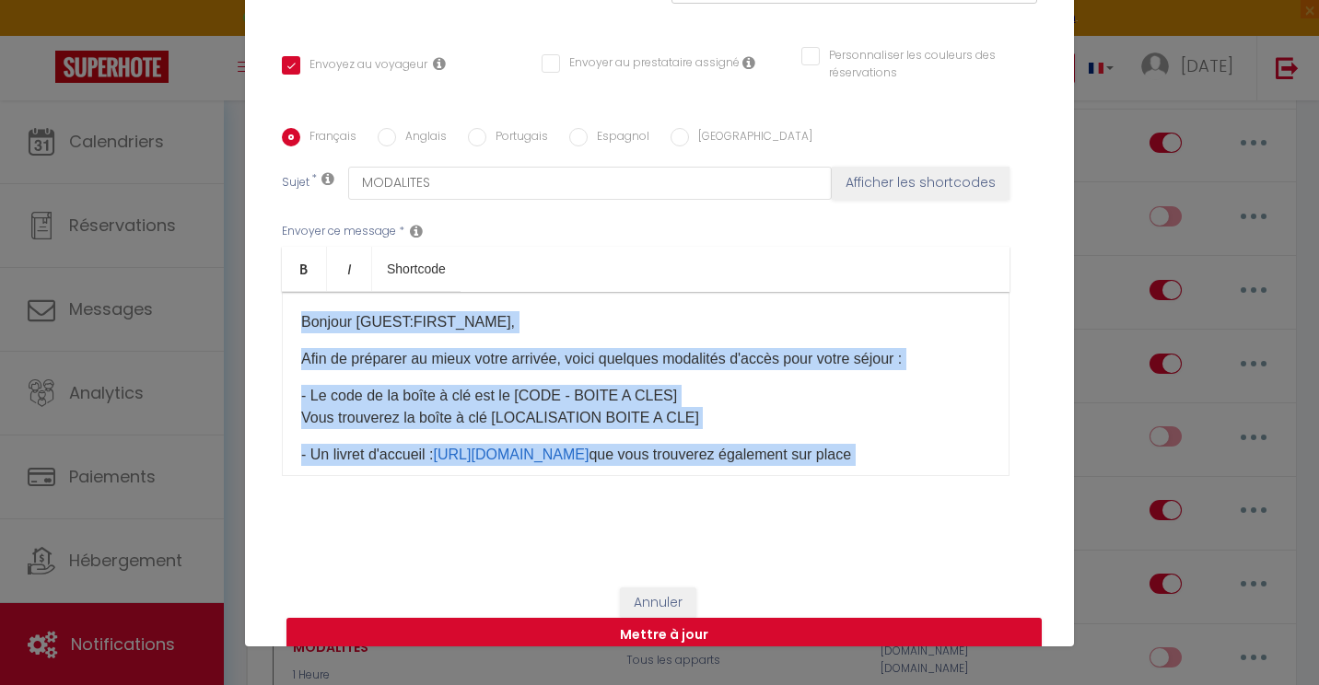
drag, startPoint x: 575, startPoint y: 401, endPoint x: 6, endPoint y: 35, distance: 676.5
click at [6, 35] on div "Modifier la notification × Titre * MODALITES Pour cet hébergement Sélectionner …" at bounding box center [659, 342] width 1319 height 685
copy div "Bonjour [GUEST:FIRST_NAME]​, Afin de préparer au mieux votre arrivée, voici que…"
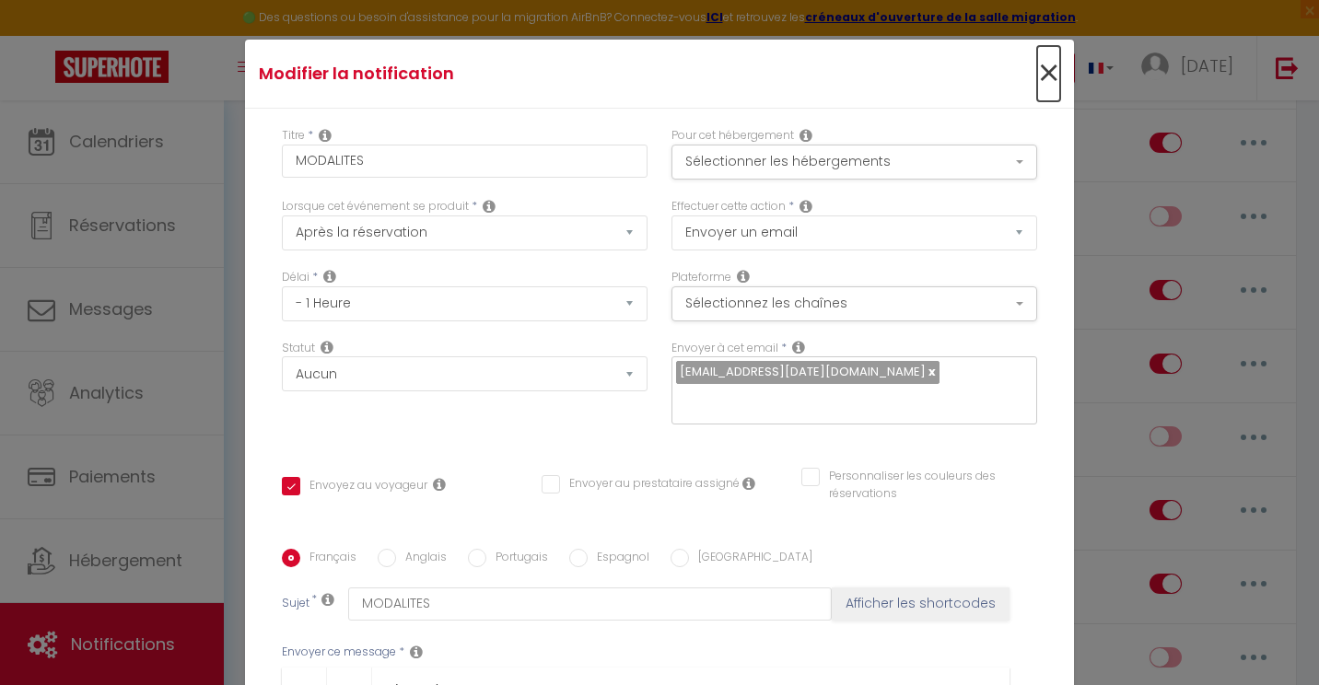
click at [1037, 66] on span "×" at bounding box center [1048, 73] width 23 height 55
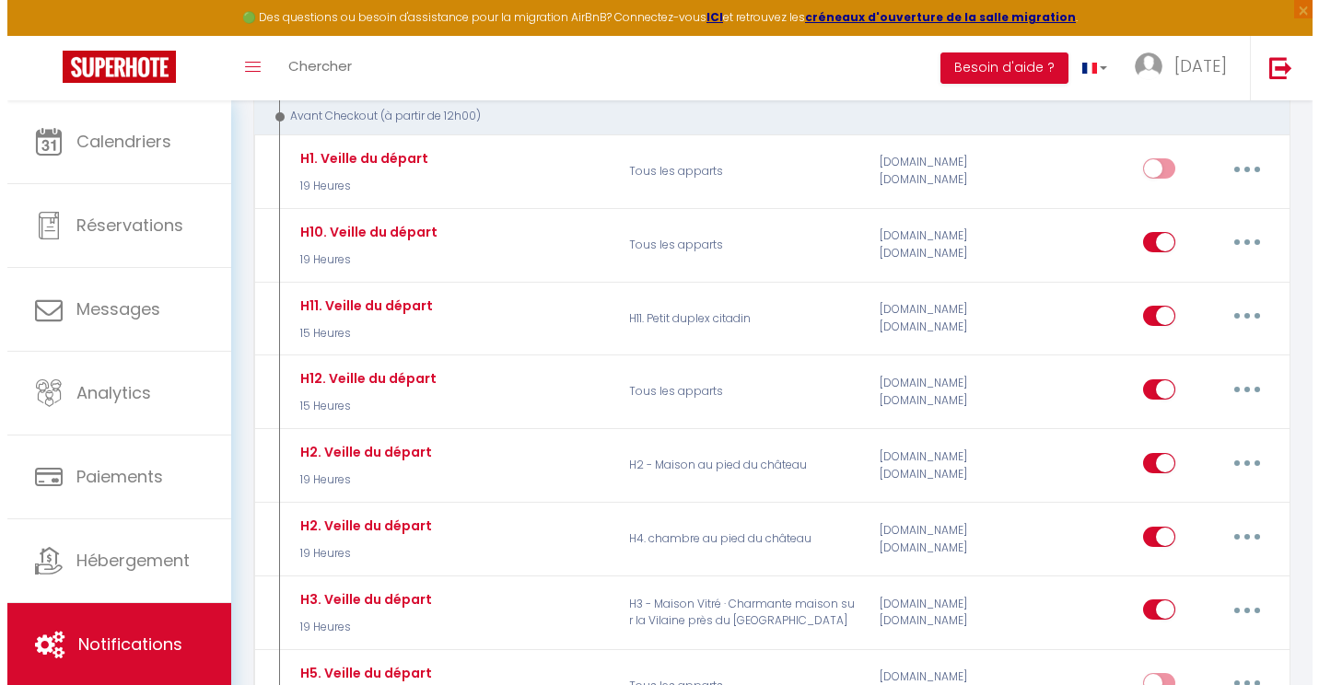
scroll to position [4189, 0]
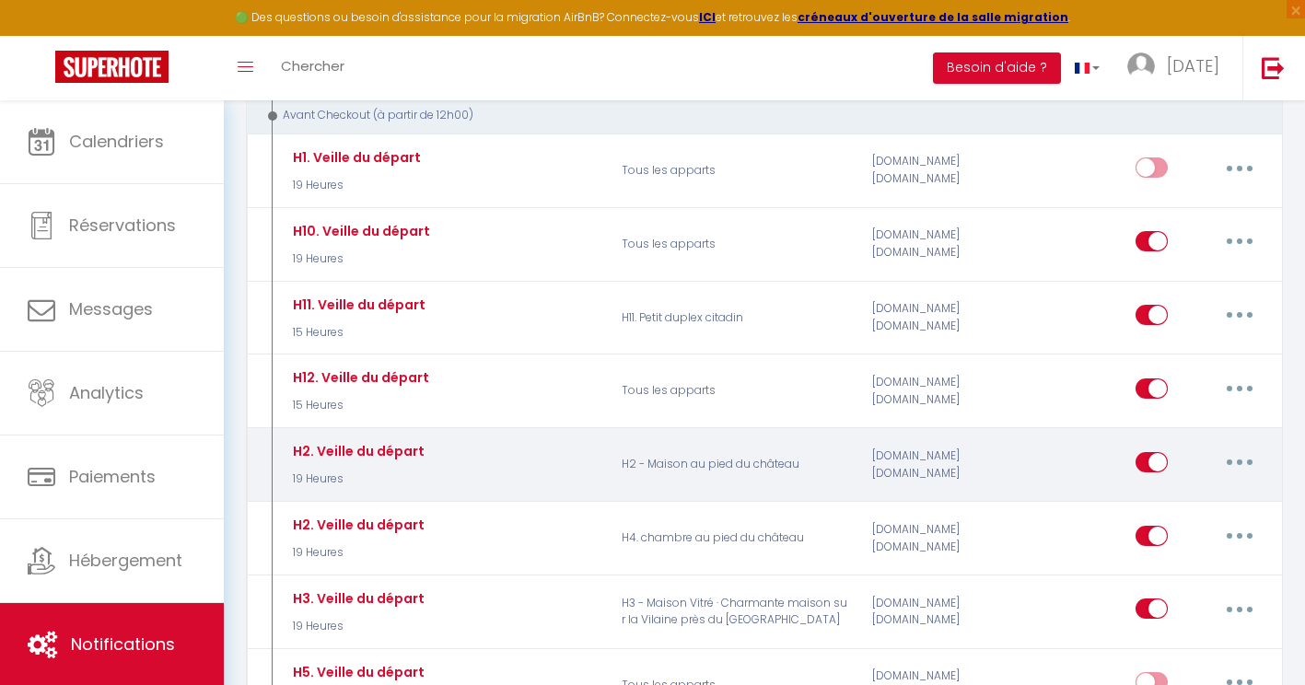
click at [1239, 460] on icon "button" at bounding box center [1240, 463] width 6 height 6
click at [1166, 488] on link "Editer" at bounding box center [1192, 503] width 136 height 31
type input "H2. Veille du départ"
select select "4"
select select "19 Heures"
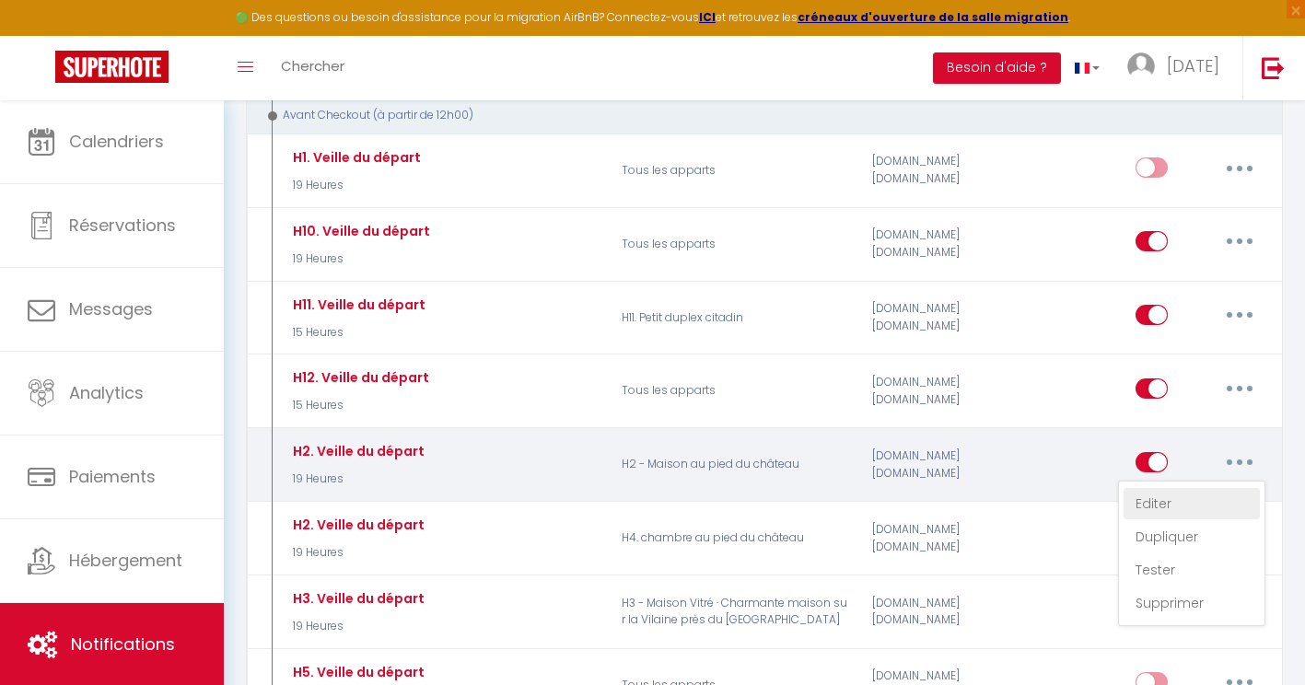
checkbox input "true"
checkbox input "false"
type input "Fin du séjour"
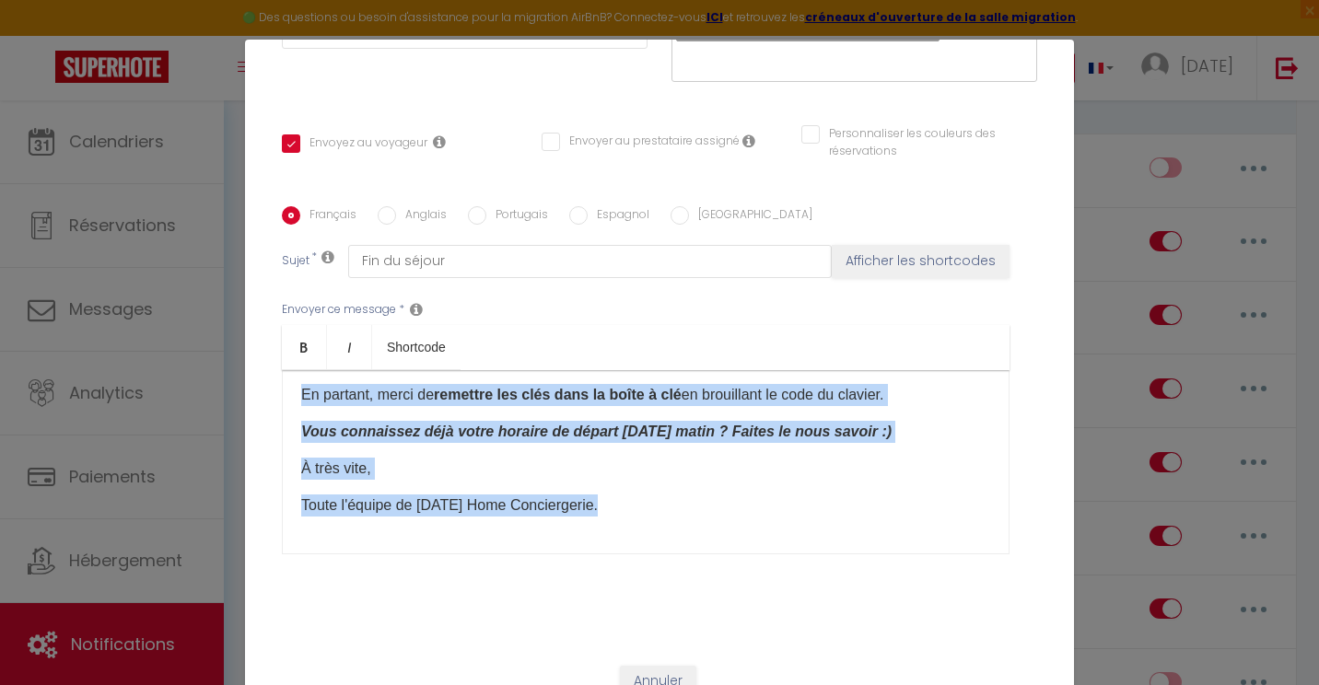
scroll to position [0, 0]
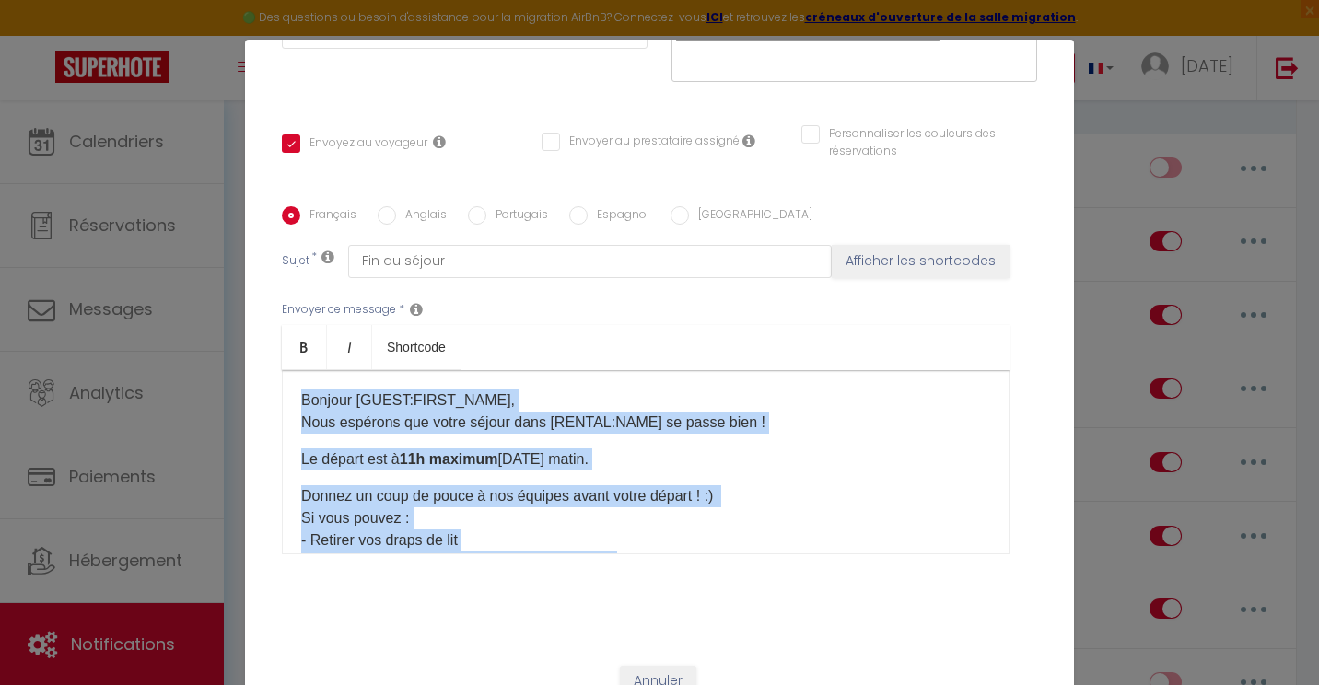
drag, startPoint x: 639, startPoint y: 483, endPoint x: 158, endPoint y: 122, distance: 601.3
click at [158, 122] on div "Modifier la notification × Titre * H2. Veille du départ Pour cet hébergement Sé…" at bounding box center [659, 342] width 1319 height 685
copy div "Bonjour [GUEST:FIRST_NAME], Nous espérons que votre séjour dans [RENTAL:NAME]​ …"
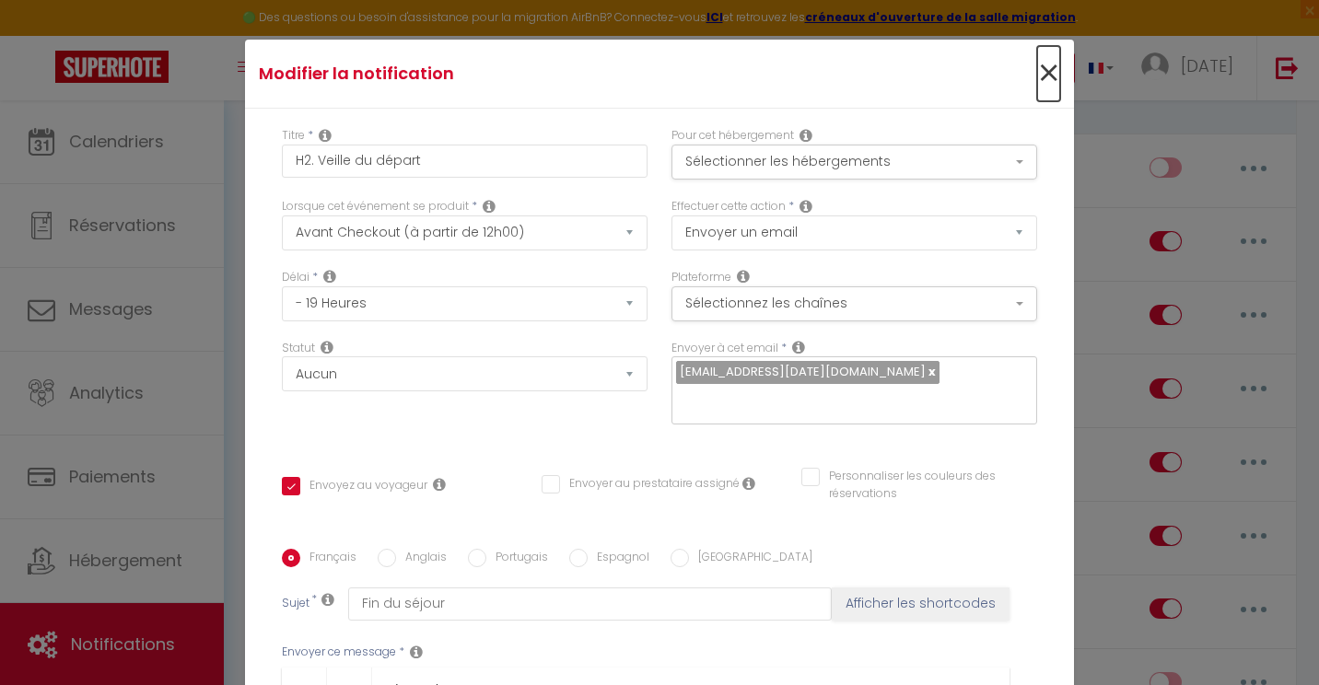
click at [1037, 69] on span "×" at bounding box center [1048, 73] width 23 height 55
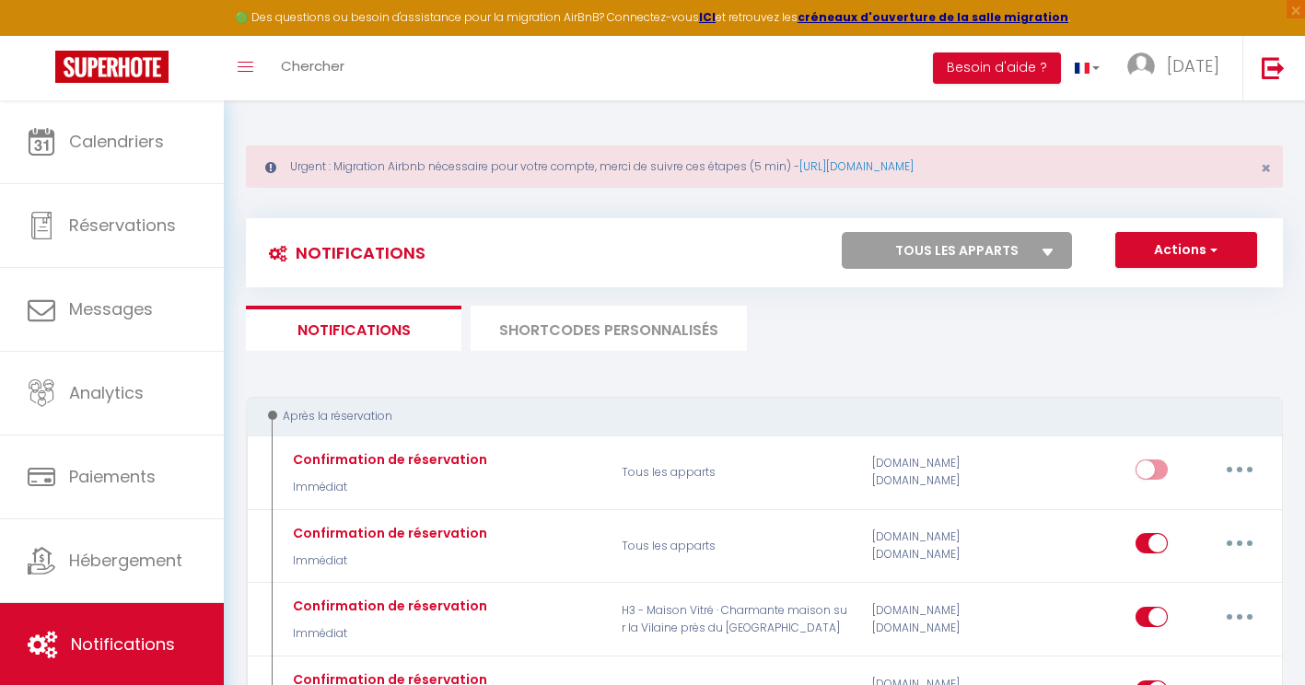
click at [645, 321] on li "SHORTCODES PERSONNALISÉS" at bounding box center [609, 328] width 276 height 45
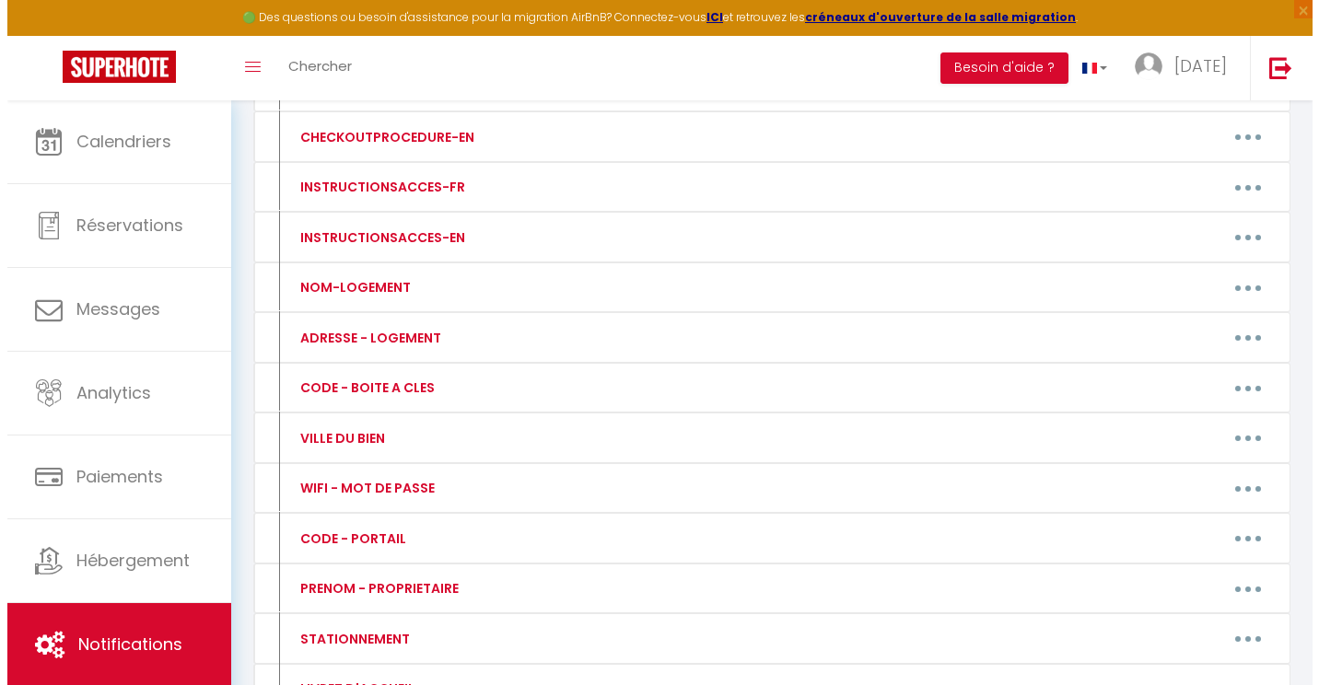
scroll to position [606, 0]
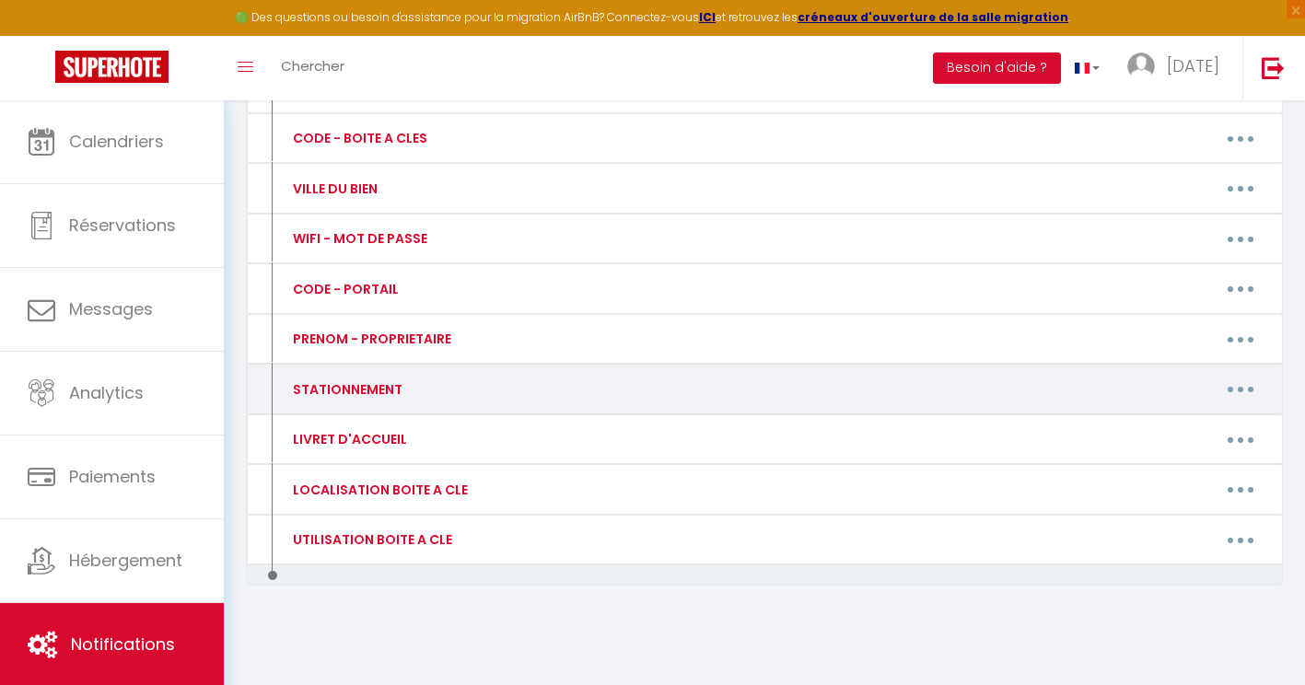
click at [572, 389] on div "Editer Supprimer" at bounding box center [903, 389] width 752 height 29
drag, startPoint x: 572, startPoint y: 389, endPoint x: 506, endPoint y: 391, distance: 66.4
click at [506, 391] on div "STATIONNEMENT" at bounding box center [401, 389] width 251 height 29
click at [344, 376] on div "STATIONNEMENT" at bounding box center [401, 389] width 251 height 29
click at [1236, 391] on button "button" at bounding box center [1241, 389] width 52 height 29
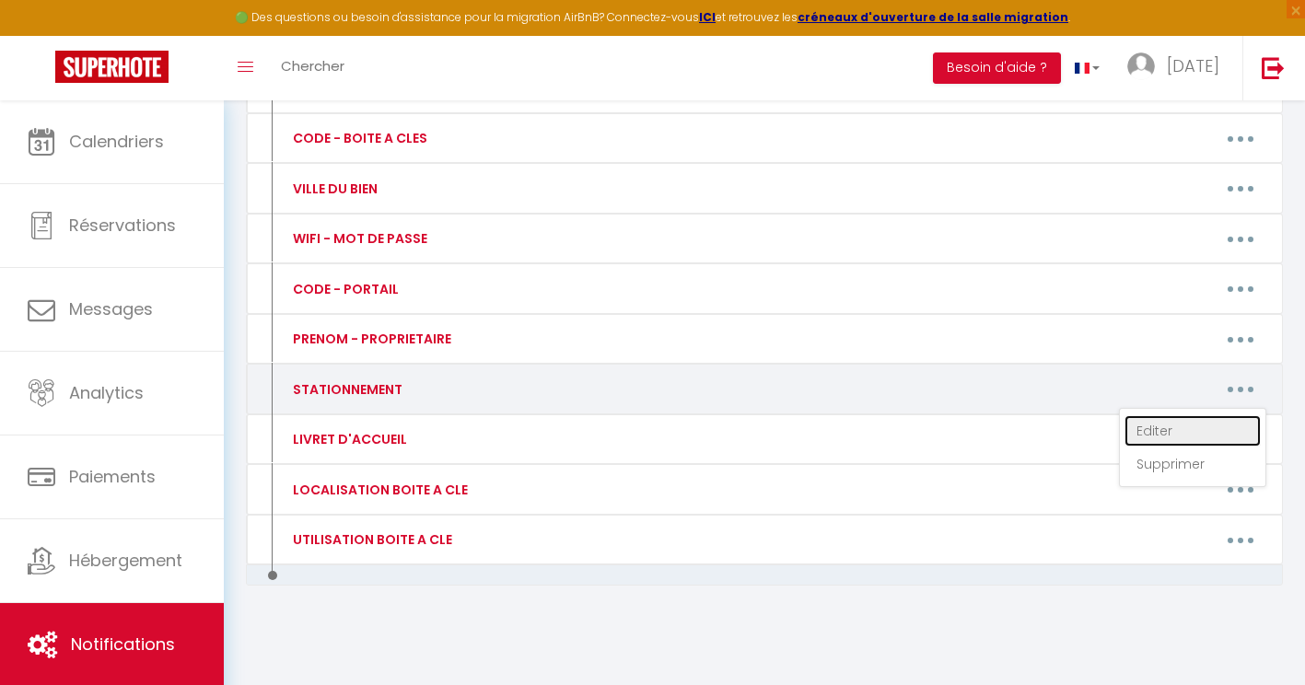
click at [1147, 439] on link "Editer" at bounding box center [1193, 430] width 136 height 31
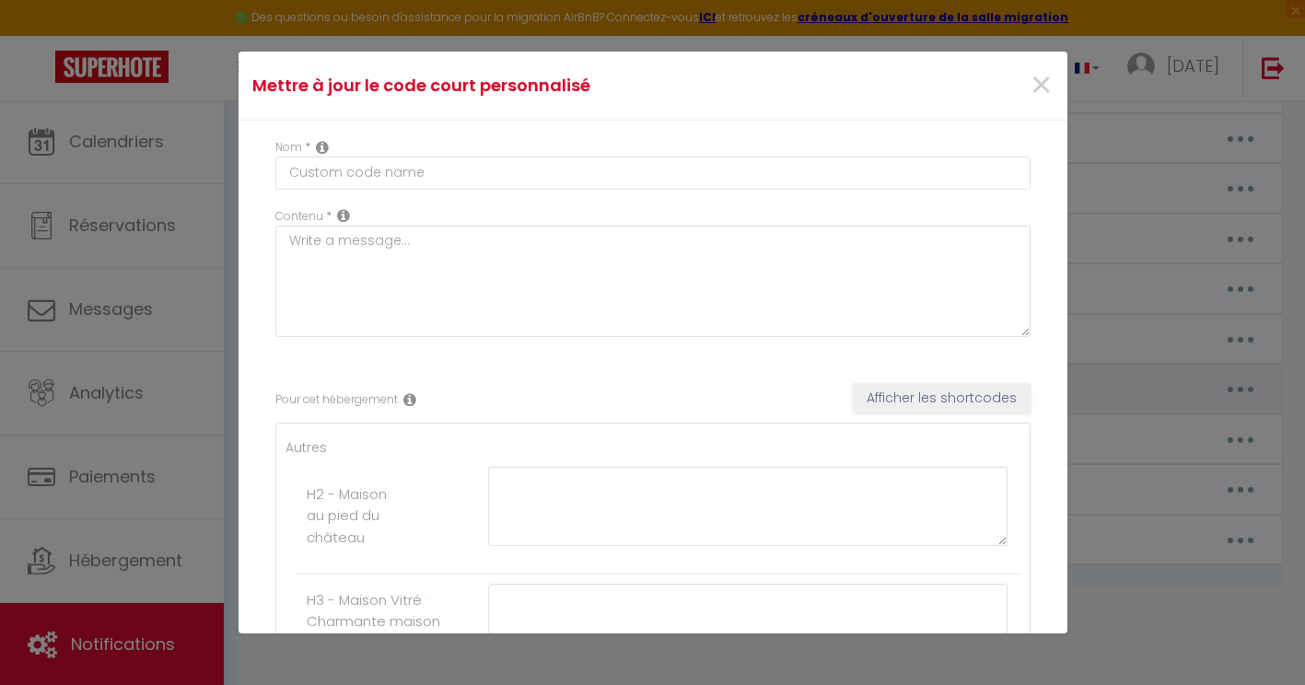
type input "STATIONNEMENT"
type textarea "STATIONNEMENT"
type textarea "un parking gratuit se trouve à proximité de la maison"
type textarea "il y a des places de stationnement gratuites dans la rue"
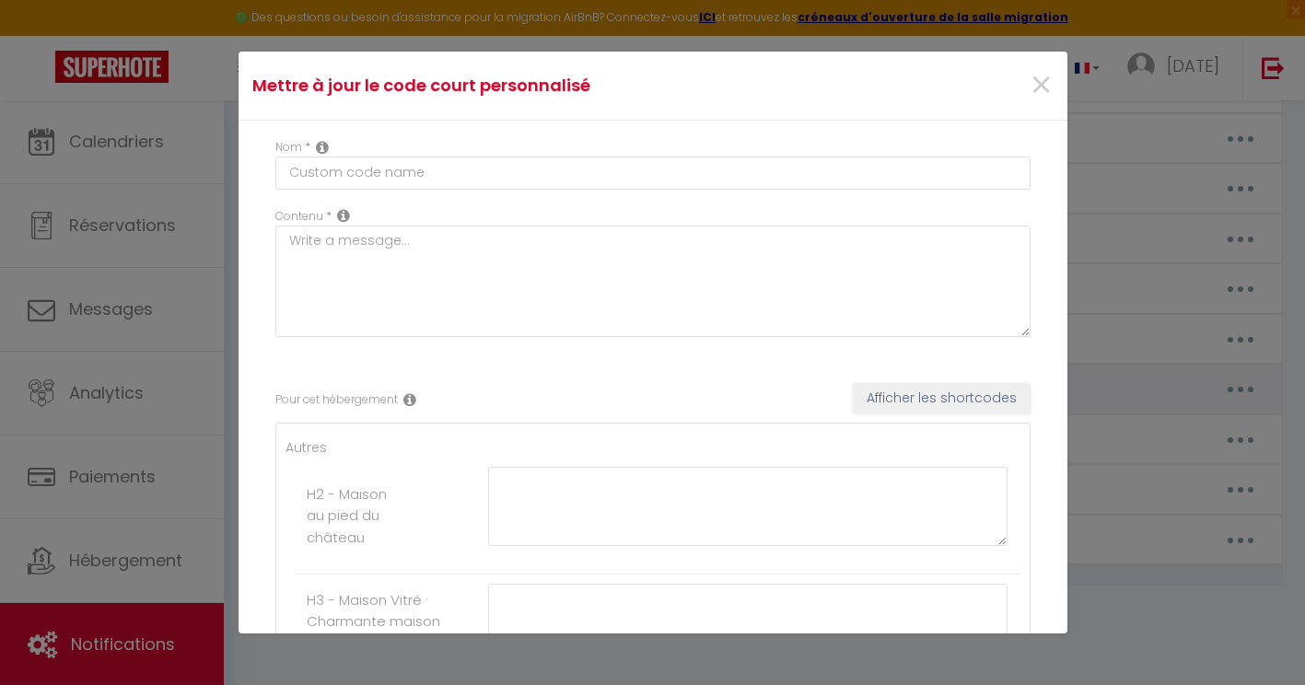
type textarea "vous pouvez stationner dans la rue ou sur le parking de la Place de la Républiq…"
type textarea "une place privative ( N°8) est à votre disposition sur le parking de la résiden…"
type textarea "un parking gratuit se trouve à proximité de l'établissement"
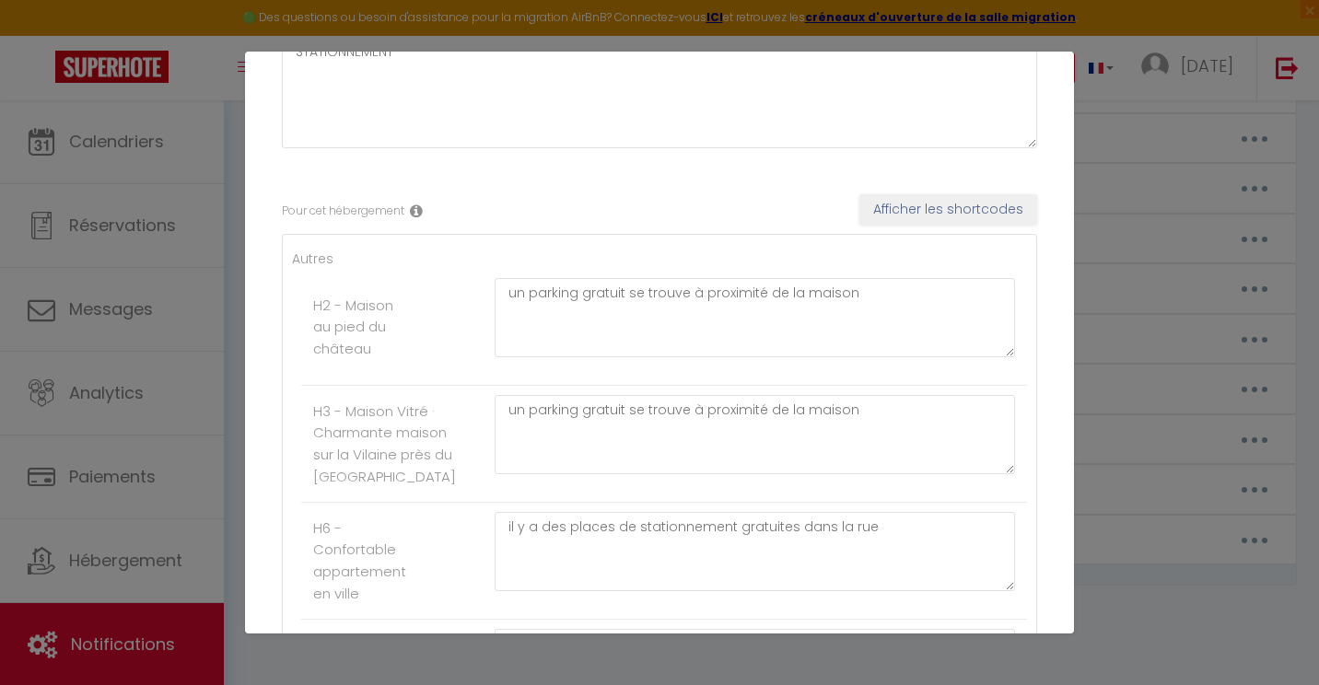
scroll to position [190, 0]
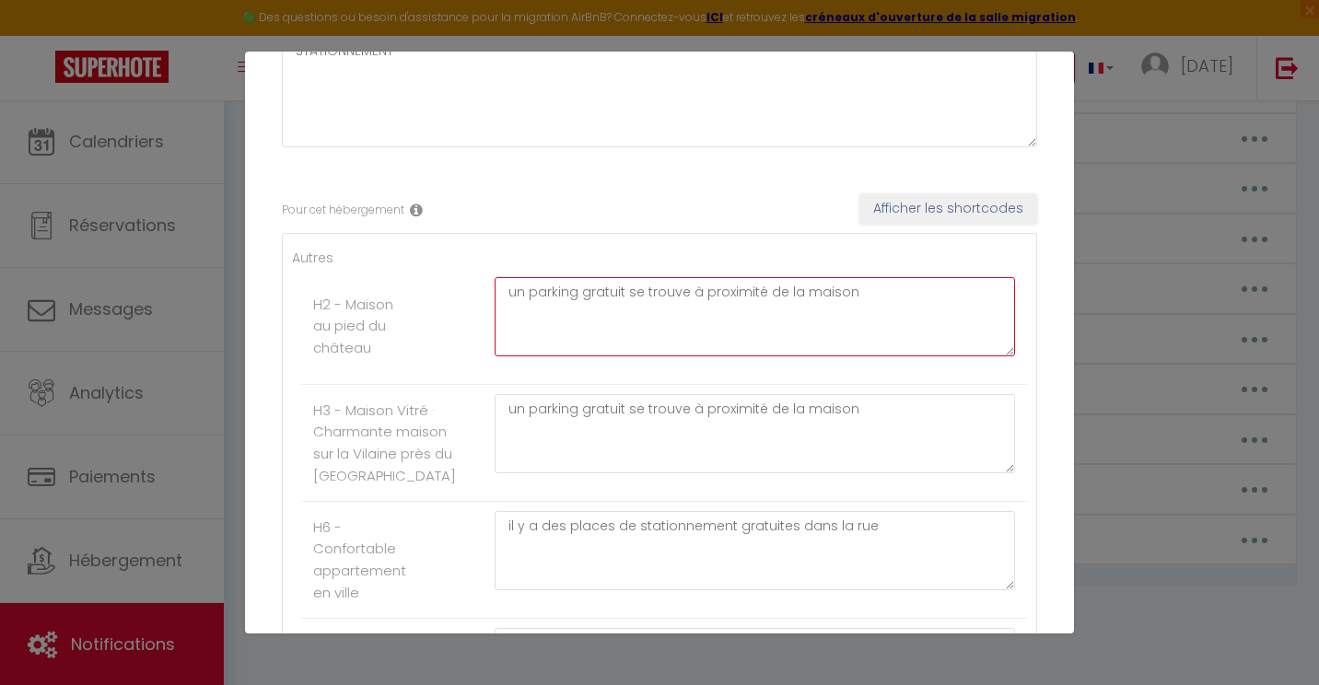
drag, startPoint x: 870, startPoint y: 293, endPoint x: 475, endPoint y: 276, distance: 395.5
click at [475, 276] on li "H2 - Maison au pied du château un parking gratuit se trouve à proximité de la m…" at bounding box center [664, 326] width 726 height 117
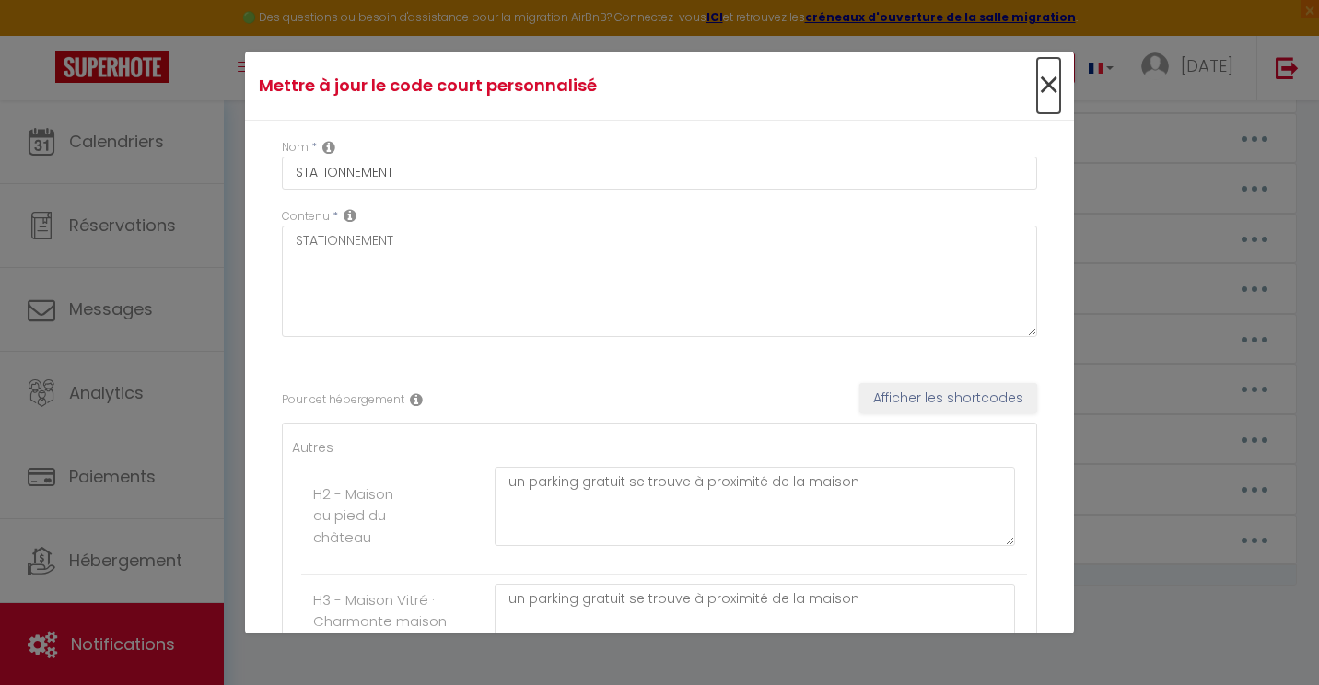
click at [1037, 89] on span "×" at bounding box center [1048, 85] width 23 height 55
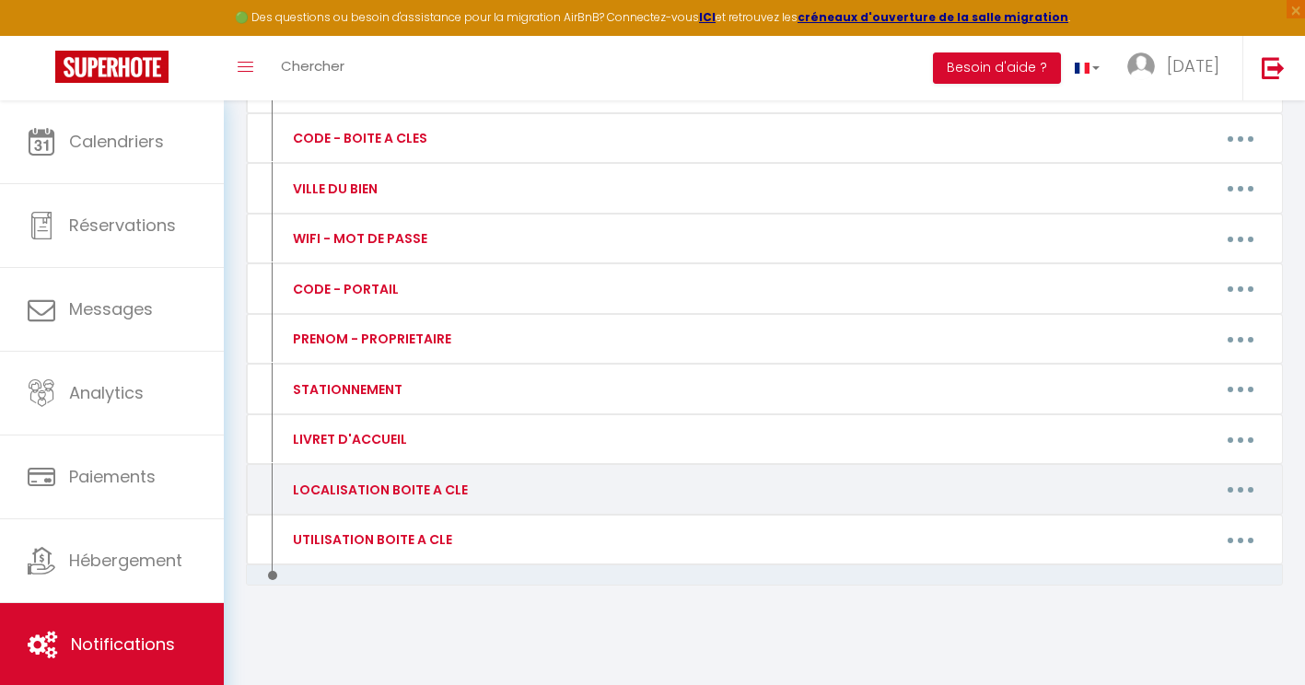
click at [525, 488] on div "LOCALISATION BOITE A CLE" at bounding box center [401, 489] width 251 height 29
click at [1251, 490] on button "button" at bounding box center [1241, 489] width 52 height 29
click at [1161, 524] on link "Editer" at bounding box center [1193, 531] width 136 height 31
type input "LOCALISATION BOITE A CLE"
type textarea "LOCALISATION BOITE A CLE"
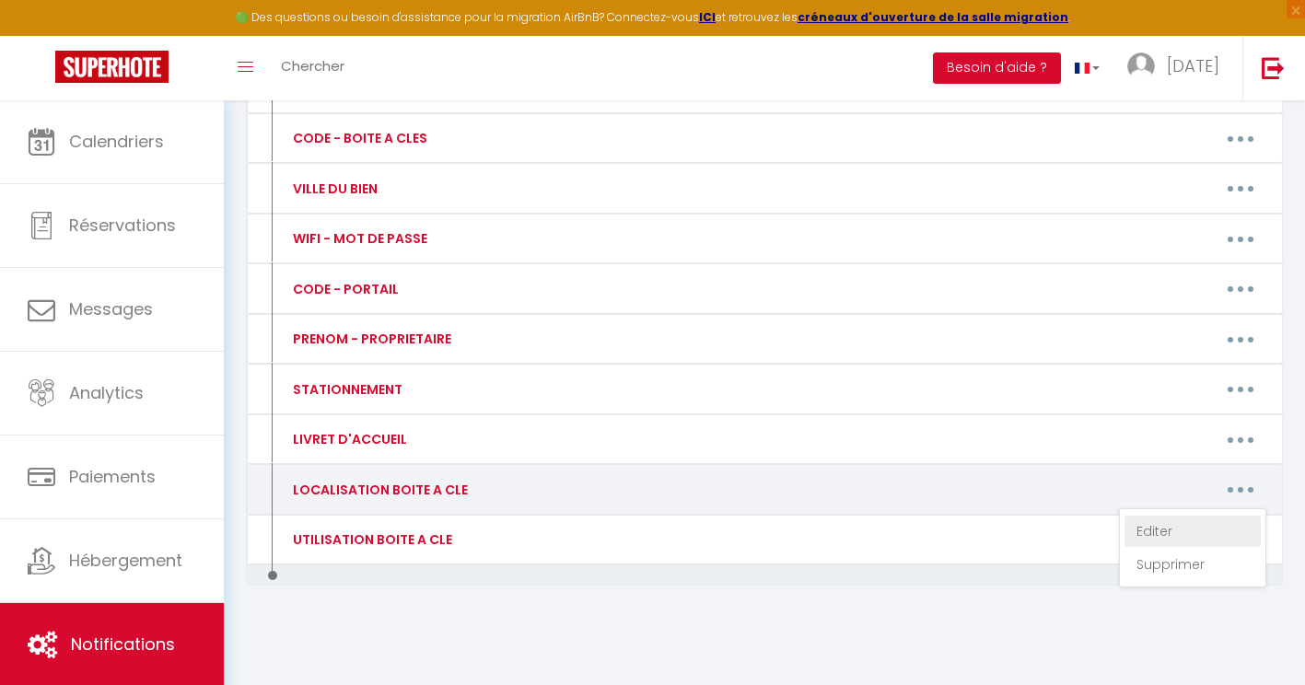
type textarea "sur le chemin pour accéder à la porte de la maison, sur votre gauche, elle se s…"
type textarea "sur le bas de la porte d'entrée. Veillez à bien brouiller le code de la boîte à…"
type textarea "encastrée dans le mur sur la gauche, au niveau de la porte d'entrée. Veillez à …"
type textarea "à droite de la porte de l'immeuble. Veillez à bien brouiller le code de la boît…"
type textarea "la boite à clé sera située dans la boite aux lettres à gauche en entrant dans l…"
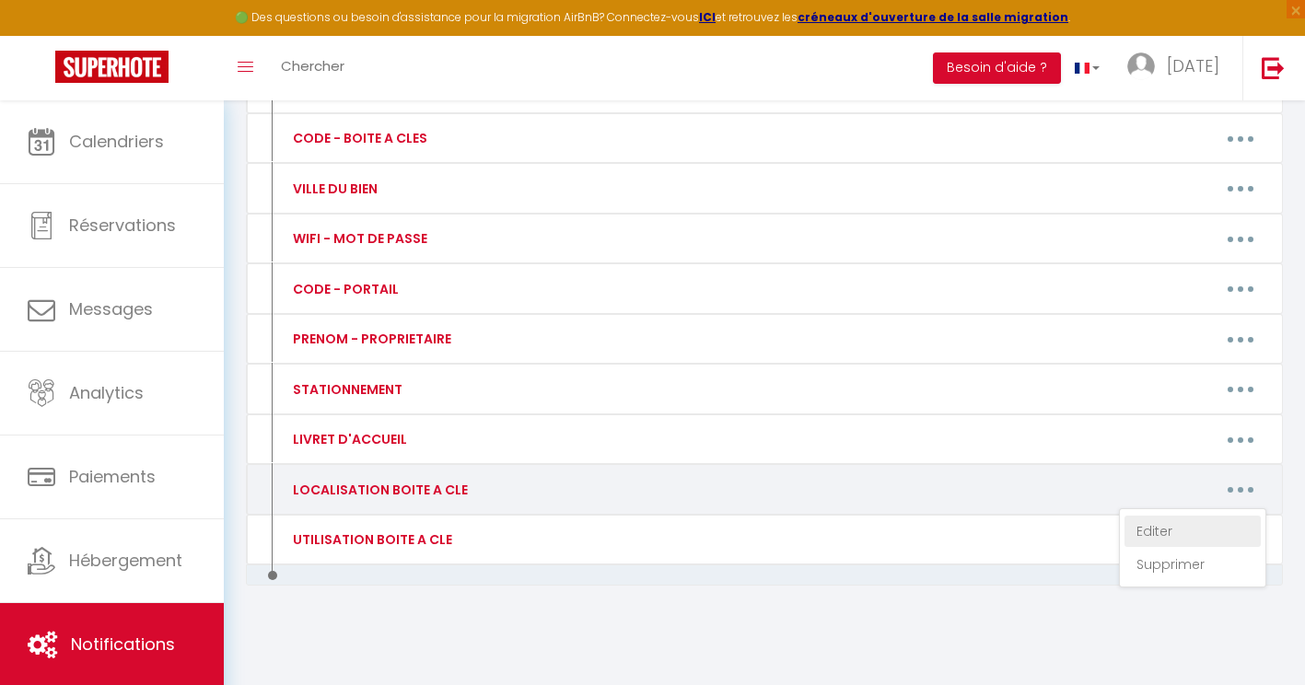
type textarea "dirigez-vous vers l'établissement, la porte du studio se situe sous les escalie…"
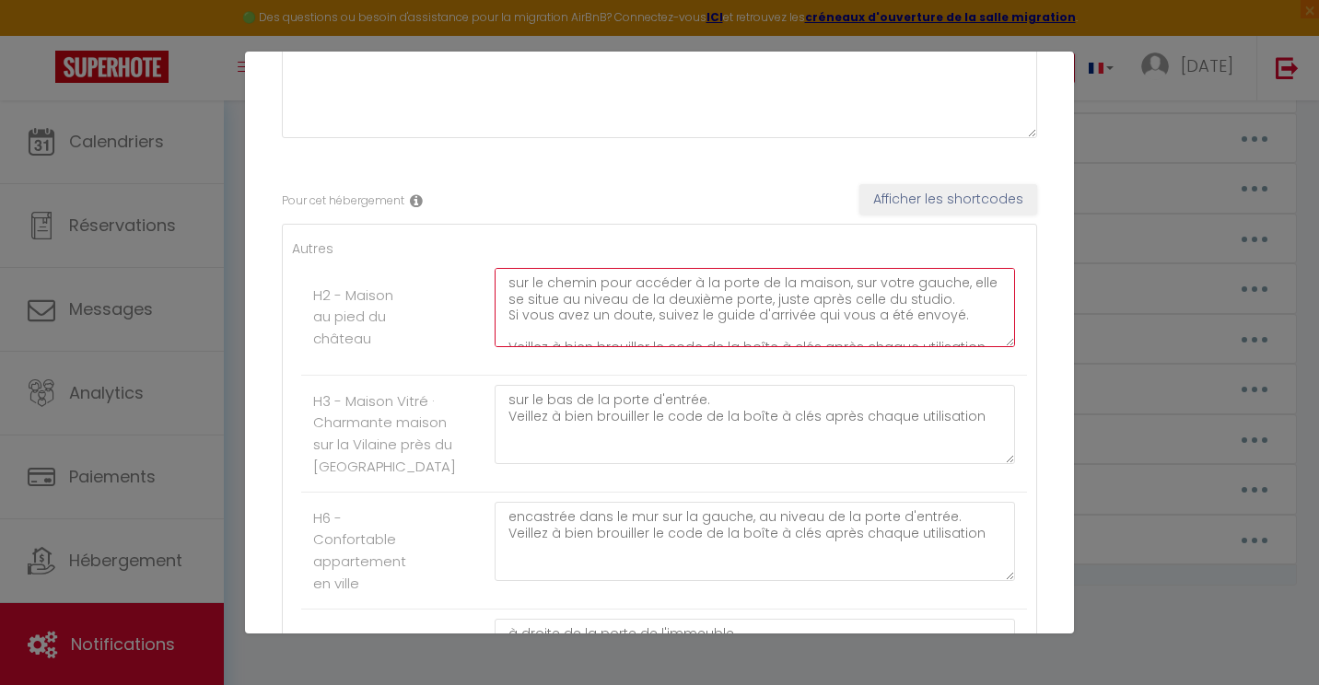
drag, startPoint x: 499, startPoint y: 284, endPoint x: 990, endPoint y: 331, distance: 493.2
click at [990, 331] on textarea "sur le chemin pour accéder à la porte de la maison, sur votre gauche, elle se s…" at bounding box center [755, 307] width 520 height 79
drag, startPoint x: 603, startPoint y: 333, endPoint x: 431, endPoint y: 245, distance: 193.2
click at [431, 245] on ul "Autres H2 - Maison au pied du château sur le chemin pour accéder à la porte de …" at bounding box center [659, 658] width 735 height 839
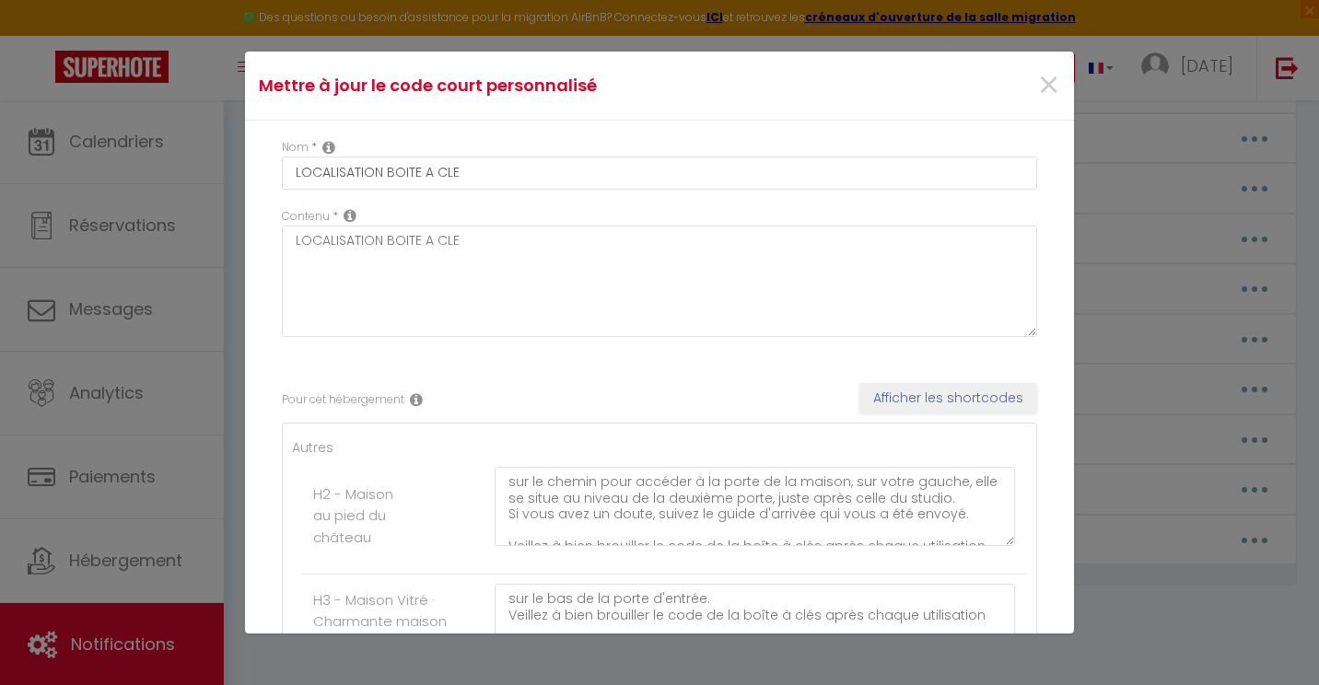
click at [1018, 88] on div "×" at bounding box center [934, 85] width 275 height 41
click at [1038, 87] on span "×" at bounding box center [1048, 85] width 23 height 55
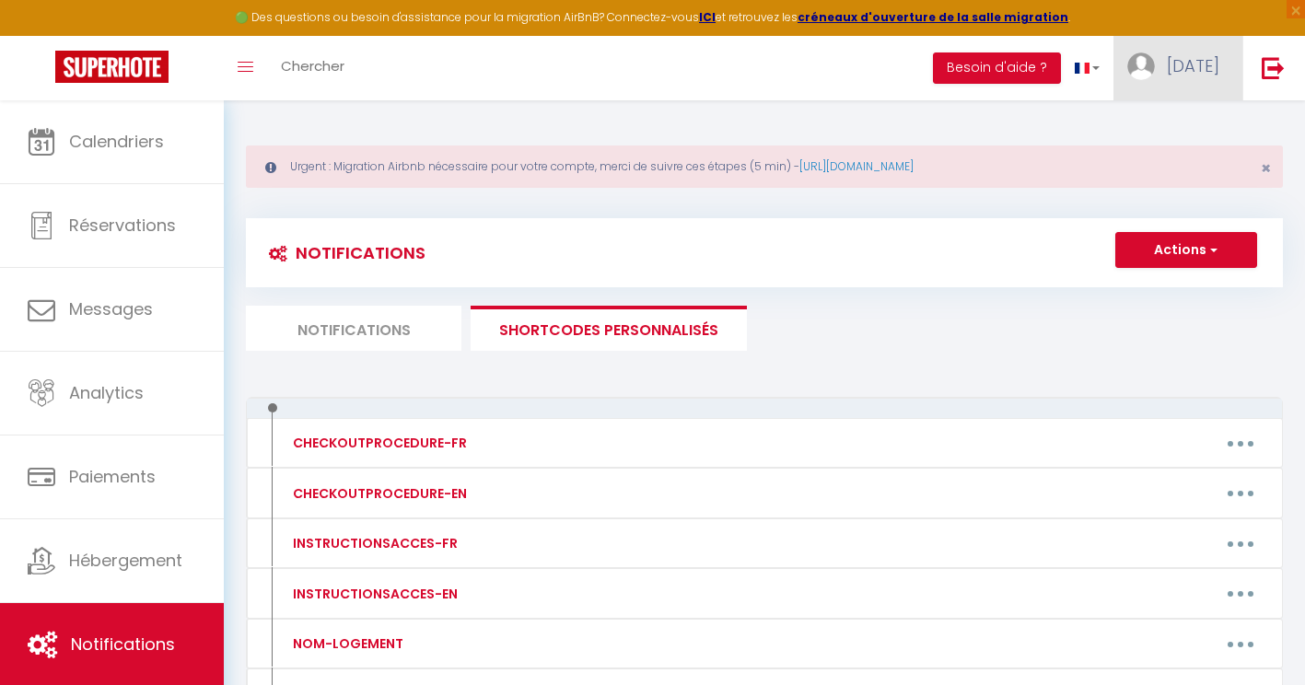
click at [1208, 80] on link "[DATE]" at bounding box center [1178, 68] width 129 height 64
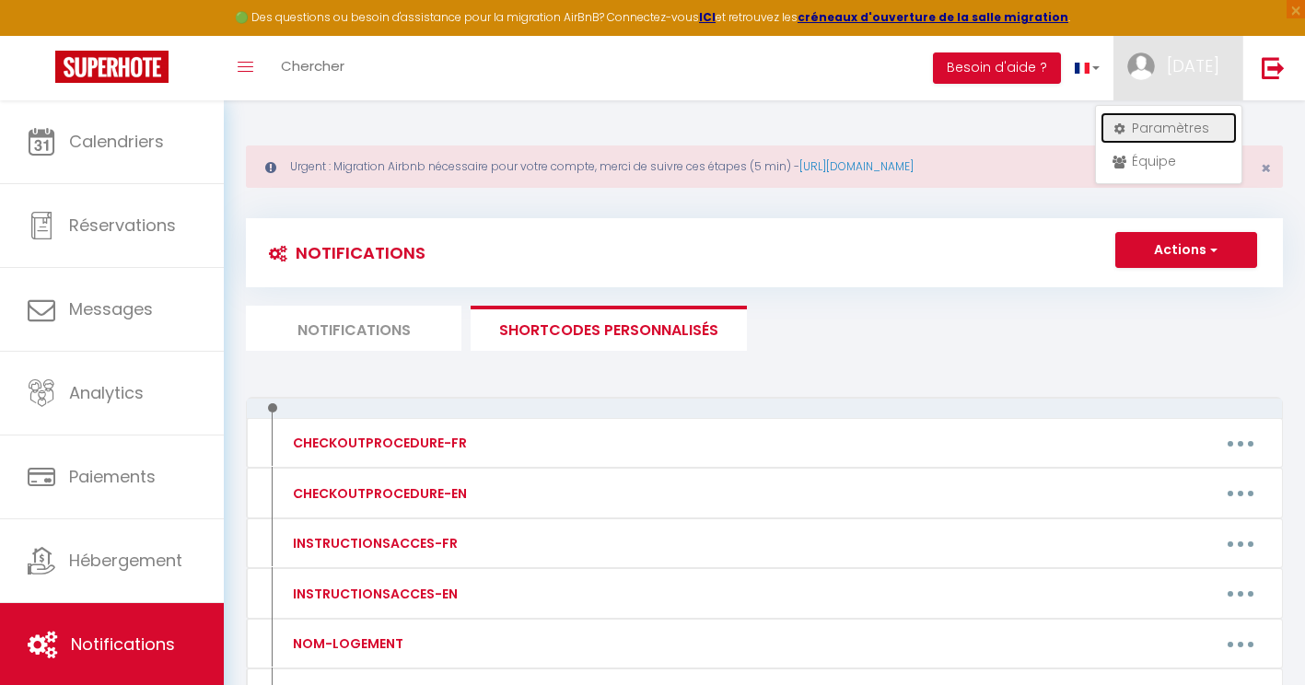
click at [1170, 129] on link "Paramètres" at bounding box center [1169, 127] width 136 height 31
select select "fr"
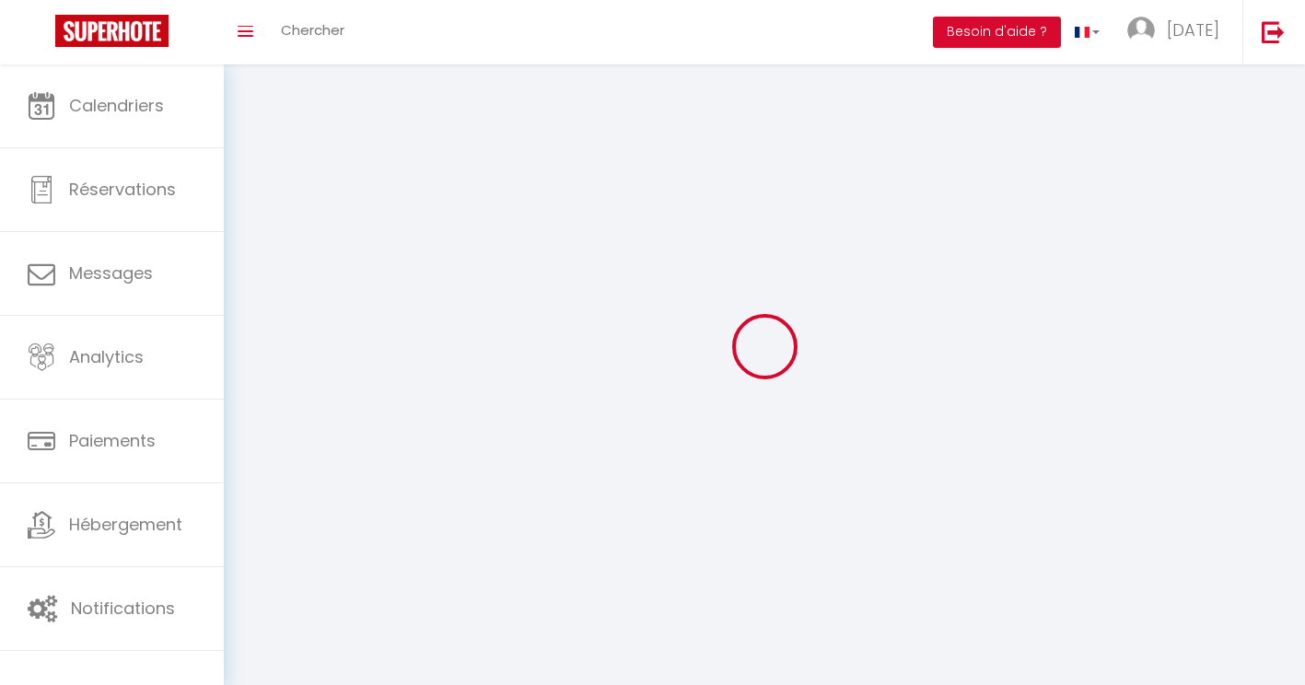
type input "[DATE]"
type input "Home"
type input "0663379646"
type input "14 rue D'Anjou"
type input "35370"
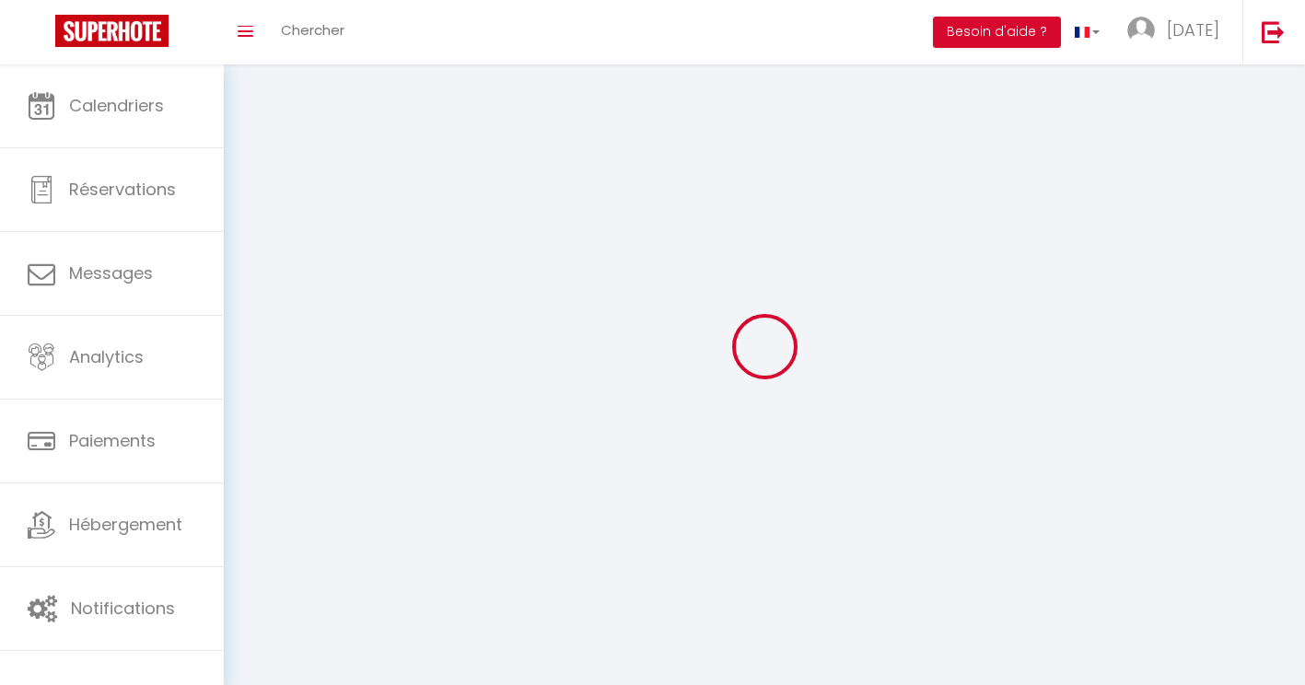
type input "Argentré-du-Plessis"
type input "j2jnr61cUqA54cj5vK2FSXXoA"
type input "lZrOEoHkPrazG5QrAvmTeqe8D"
type input "https://app.superhote.com/#/get-available-rentals/lZrOEoHkPrazG5QrAvmTeqe8D"
type input "j2jnr61cUqA54cj5vK2FSXXoA"
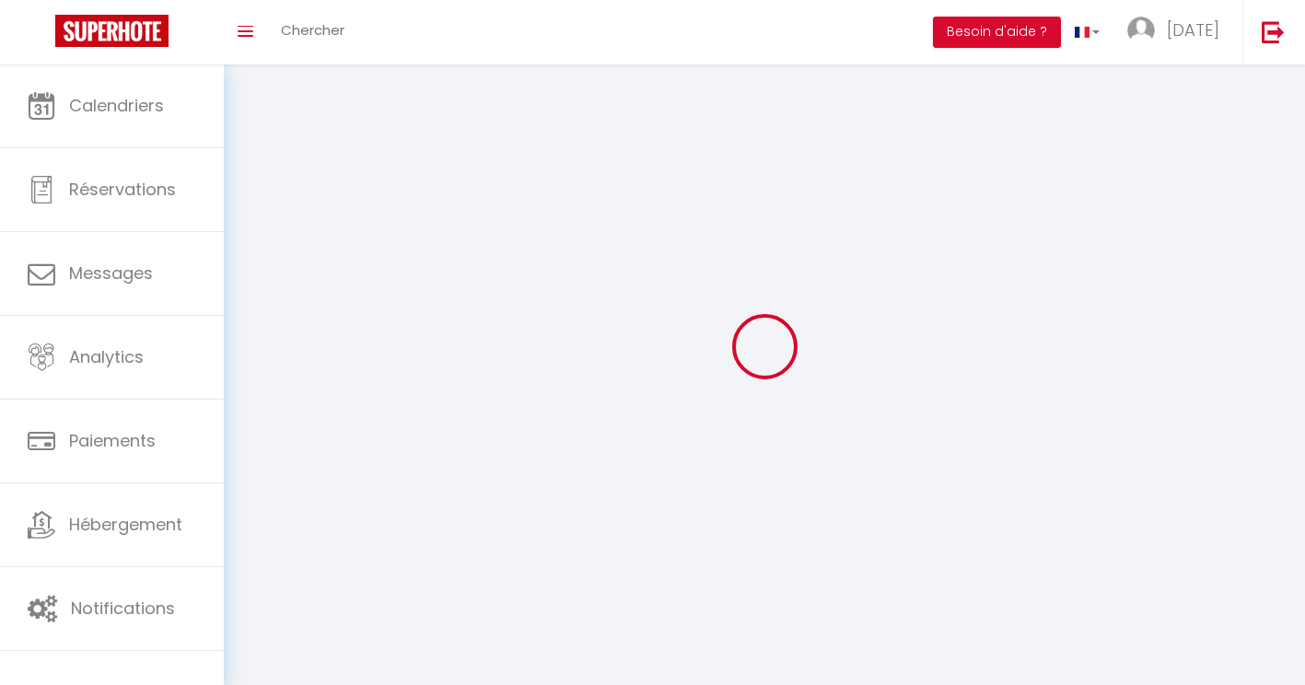
type input "lZrOEoHkPrazG5QrAvmTeqe8D"
type input "https://app.superhote.com/#/get-available-rentals/lZrOEoHkPrazG5QrAvmTeqe8D"
select select "28"
select select "fr"
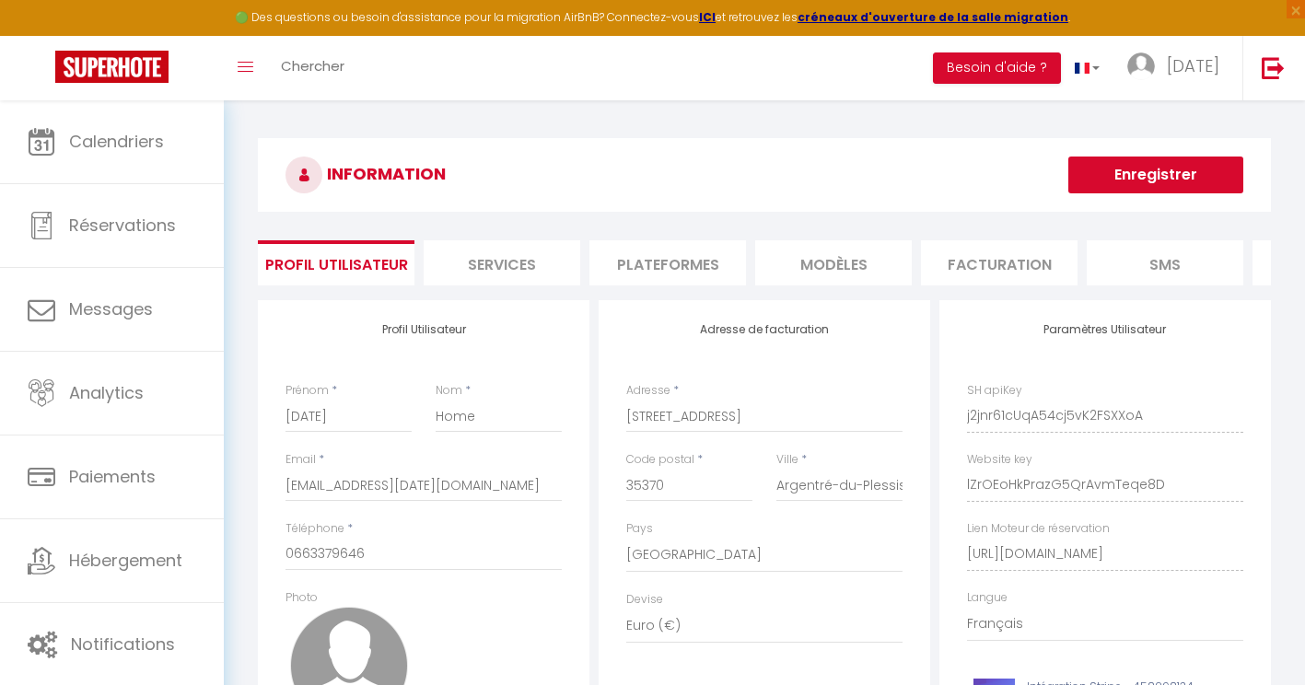
click at [668, 272] on li "Plateformes" at bounding box center [667, 262] width 157 height 45
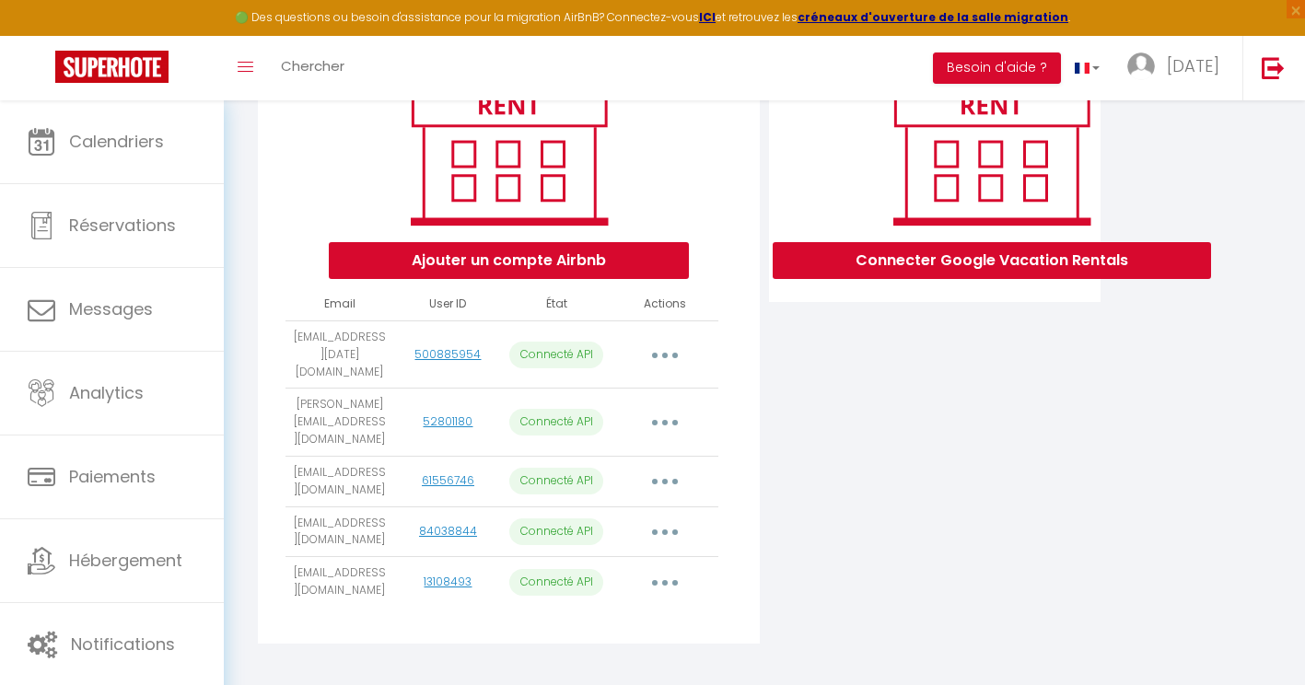
scroll to position [267, 0]
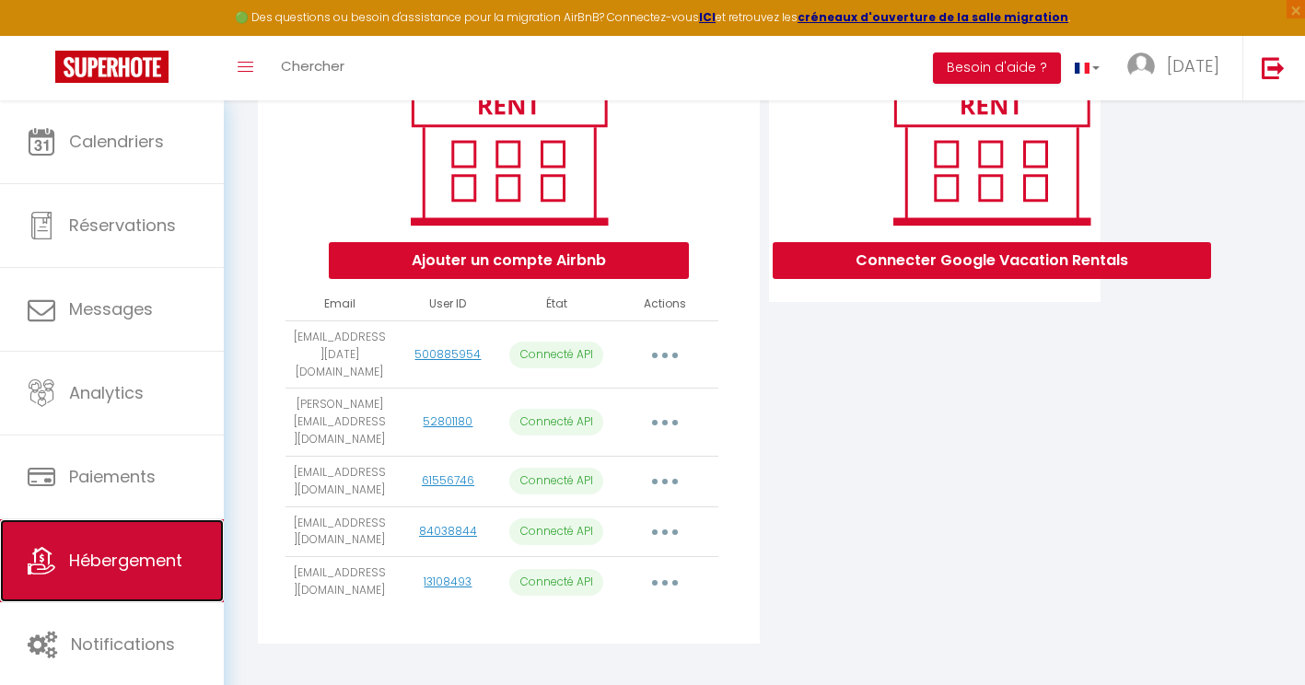
click at [124, 556] on span "Hébergement" at bounding box center [125, 560] width 113 height 23
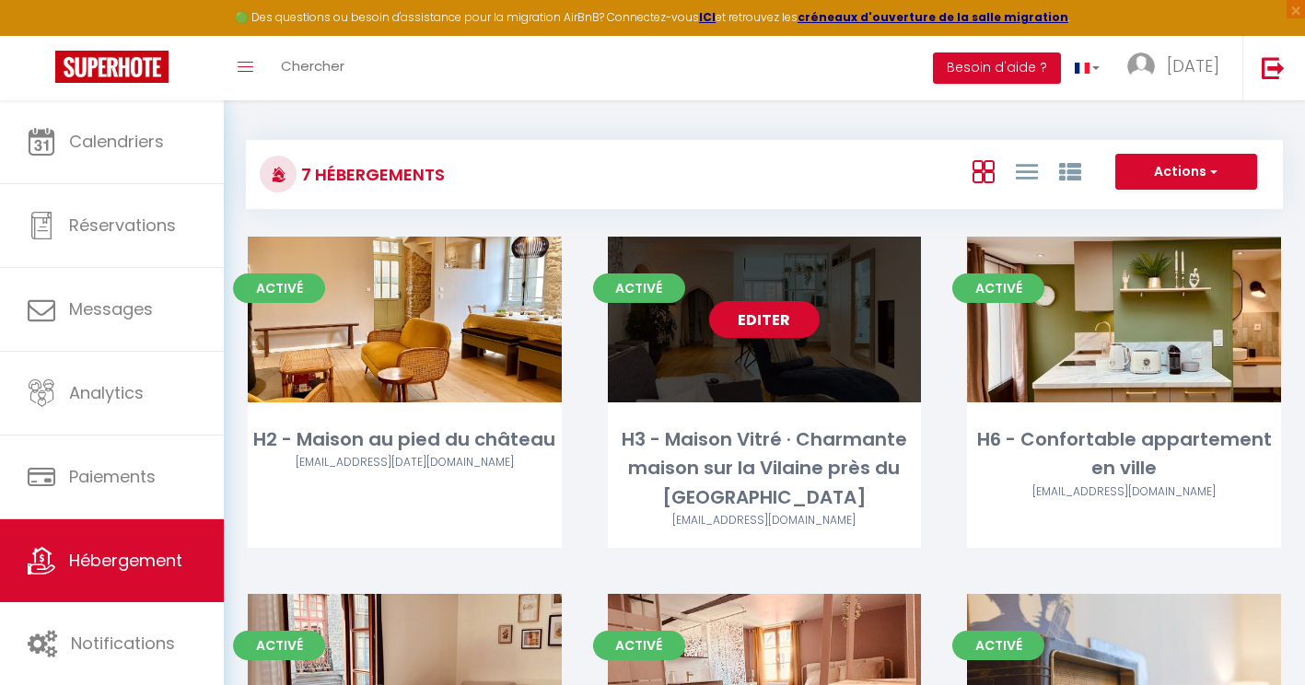
click at [705, 470] on div "H3 - Maison Vitré · Charmante maison sur la Vilaine près du [GEOGRAPHIC_DATA]" at bounding box center [765, 469] width 314 height 87
select select "3"
select select "2"
select select "1"
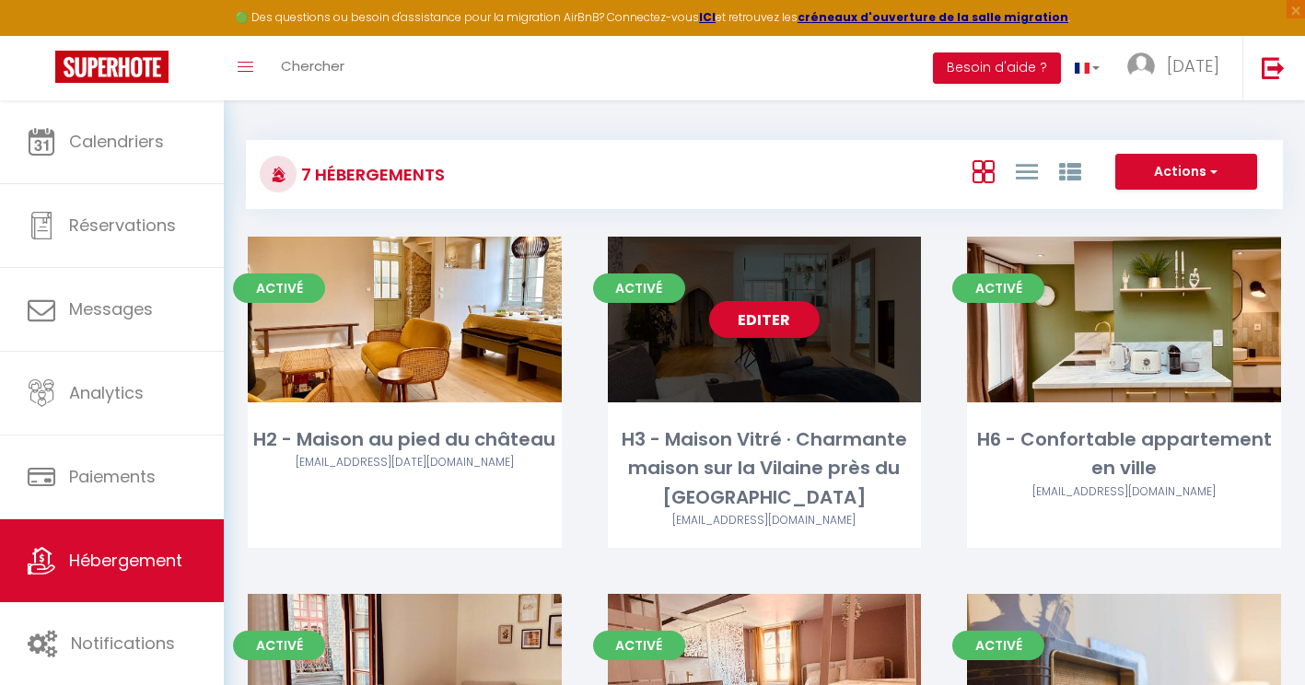
select select
select select "28"
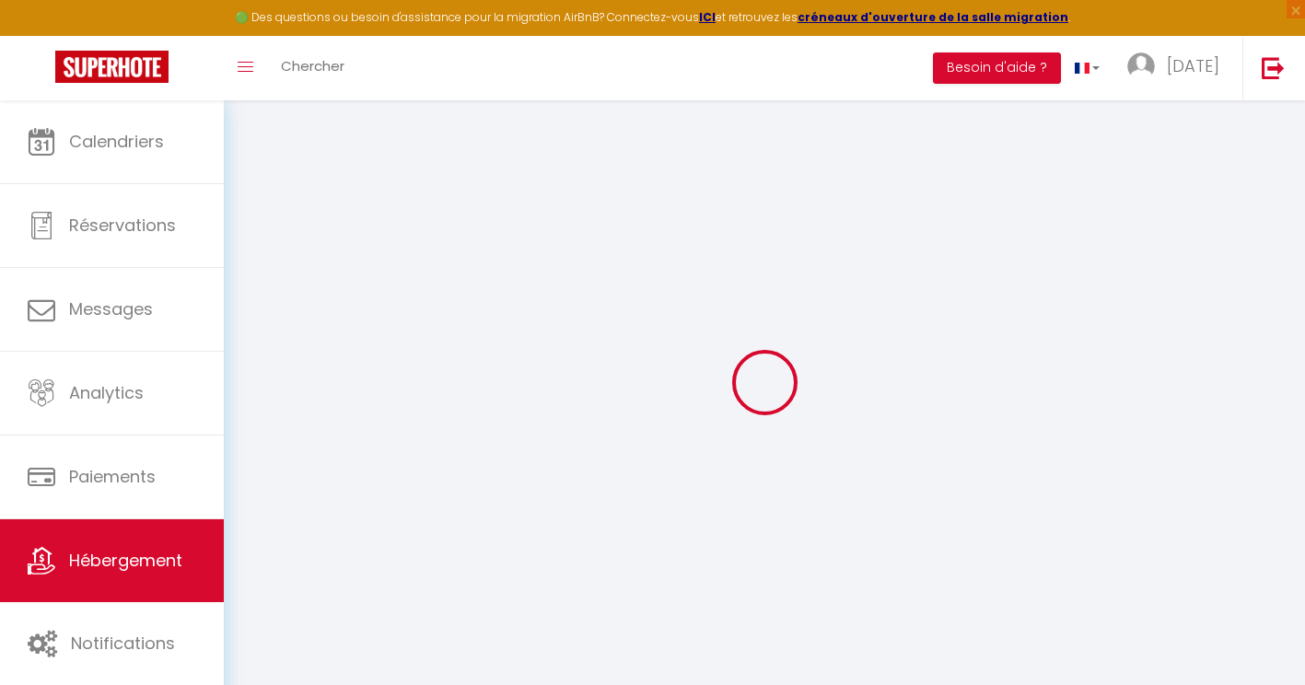
select select
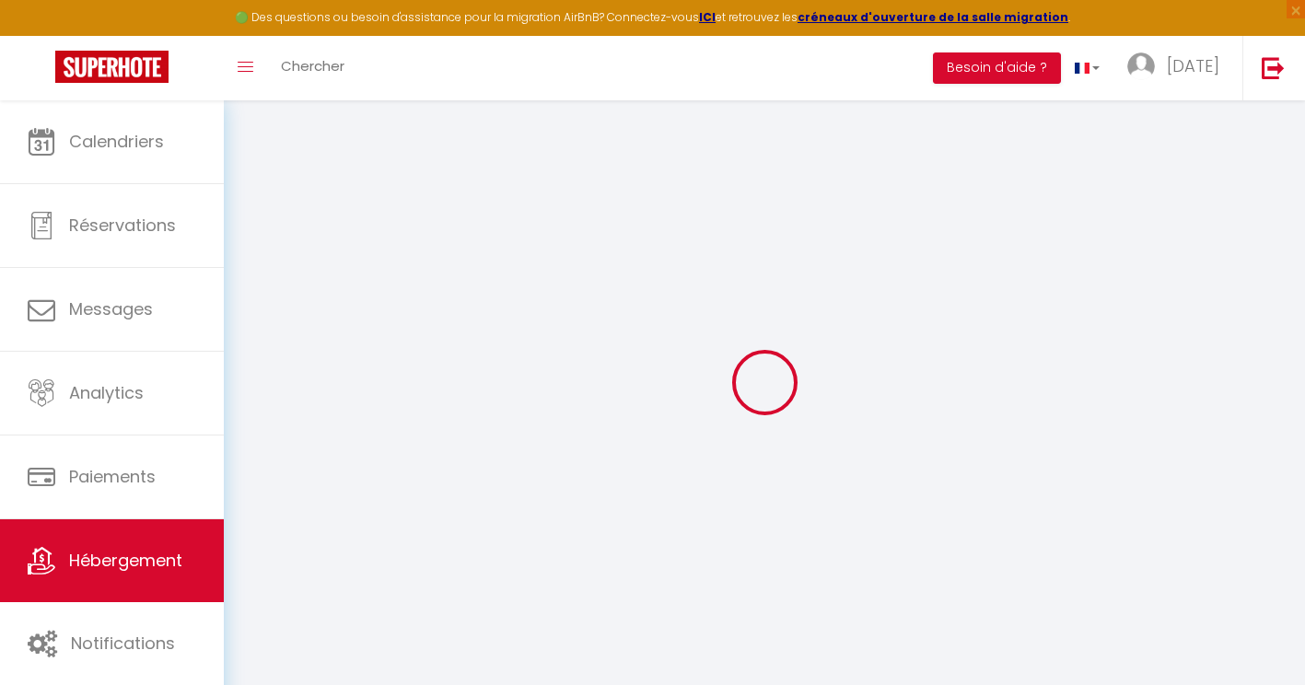
select select
checkbox input "false"
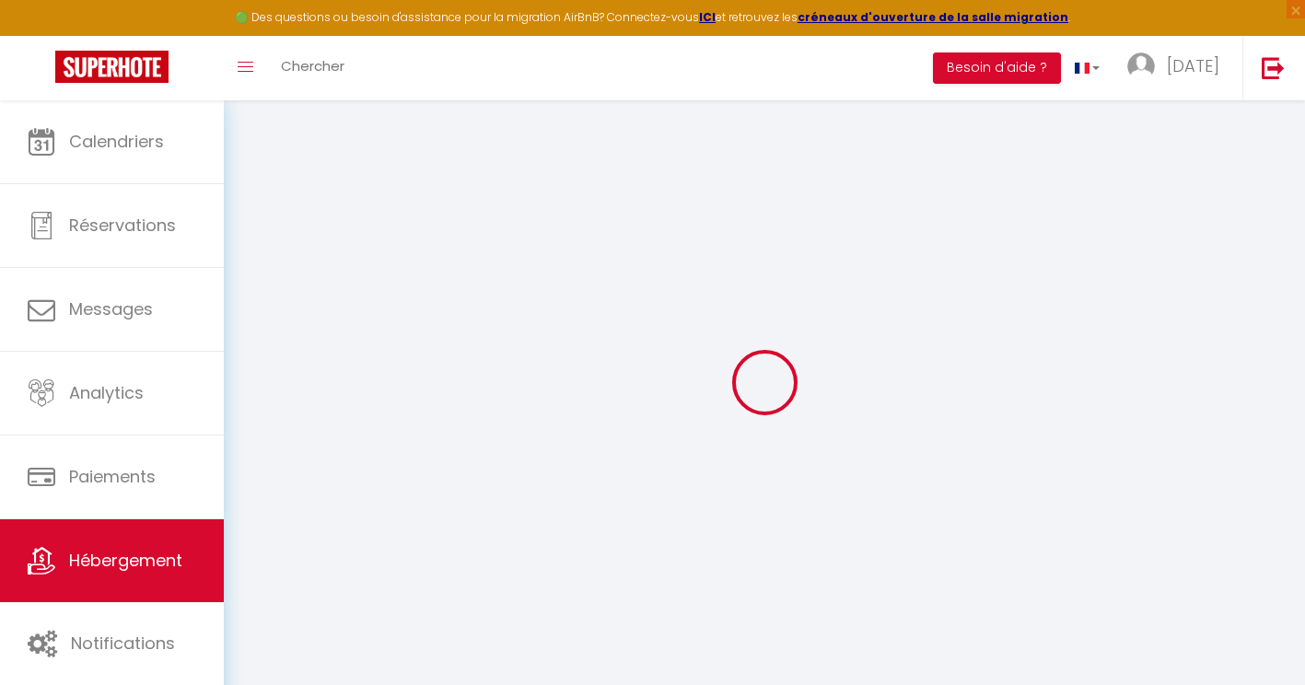
select select
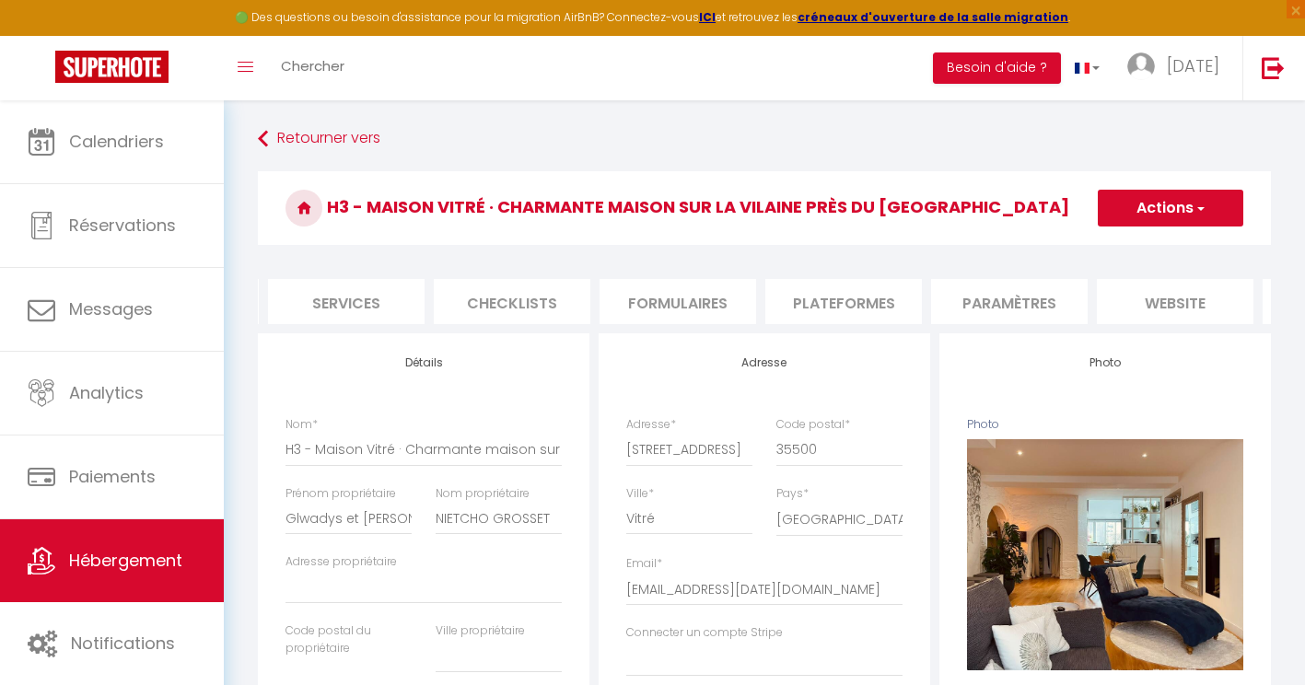
scroll to position [0, 488]
click at [839, 297] on li "Plateformes" at bounding box center [842, 301] width 157 height 45
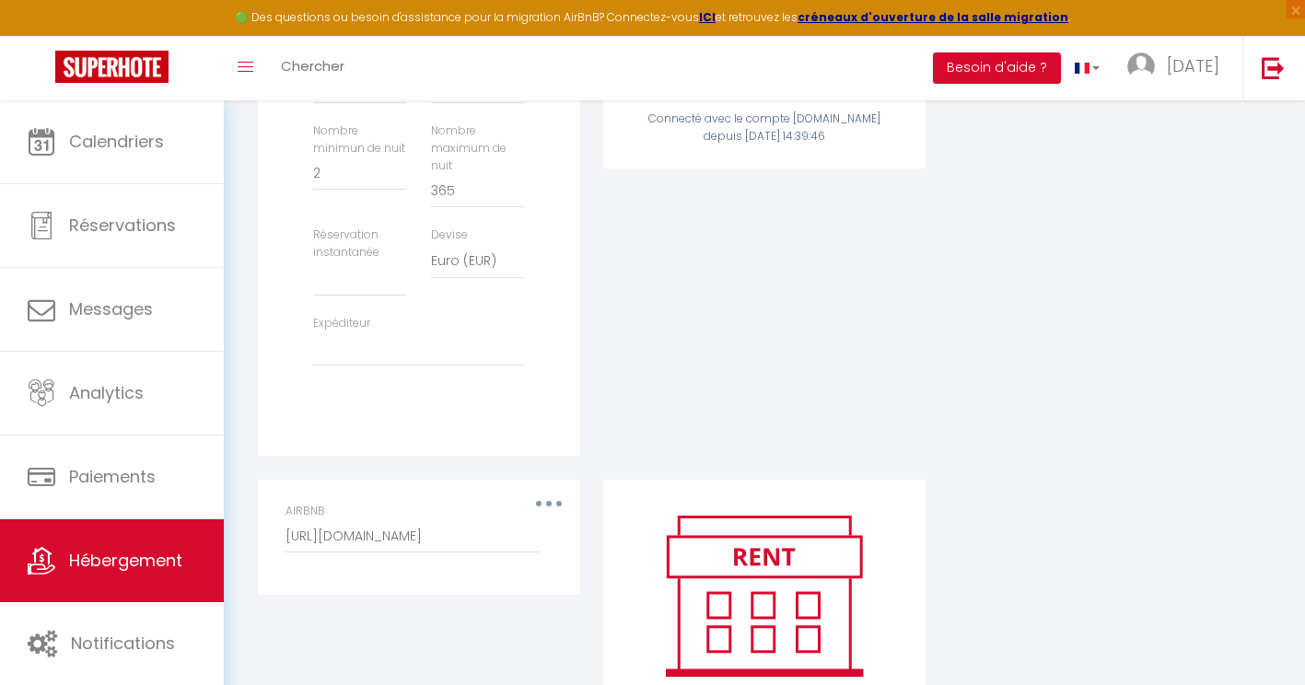
scroll to position [614, 0]
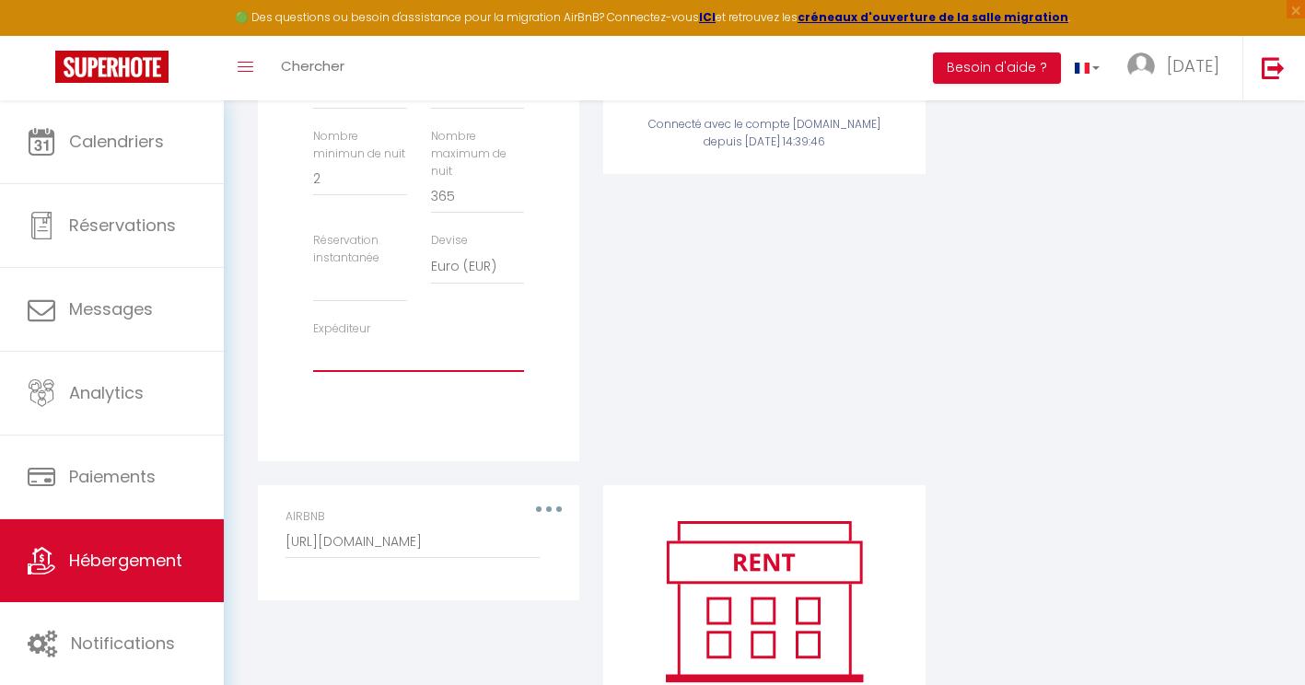
click at [440, 358] on select "lany@holi-home.fr jimmy.grouazel@gmail.com marionp35@laposte.net noemieruault33…" at bounding box center [418, 354] width 211 height 35
click at [313, 351] on select "lany@holi-home.fr jimmy.grouazel@gmail.com marionp35@laposte.net noemieruault33…" at bounding box center [418, 354] width 211 height 35
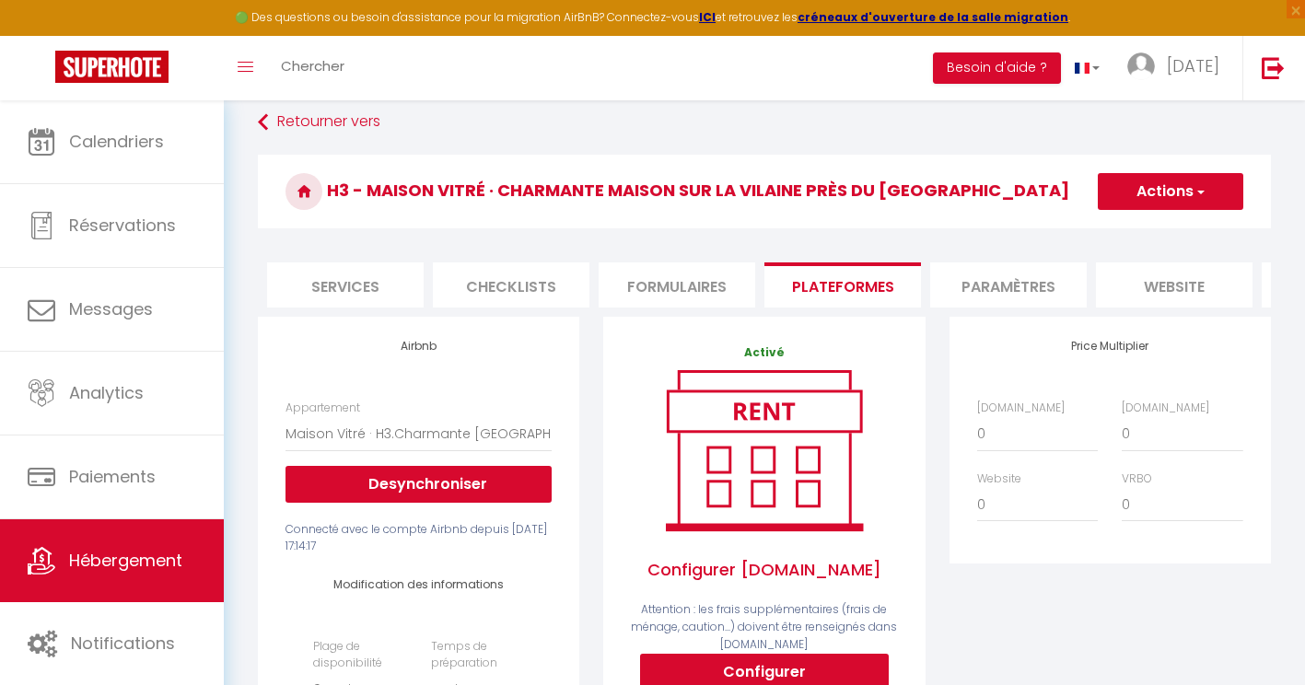
scroll to position [0, 0]
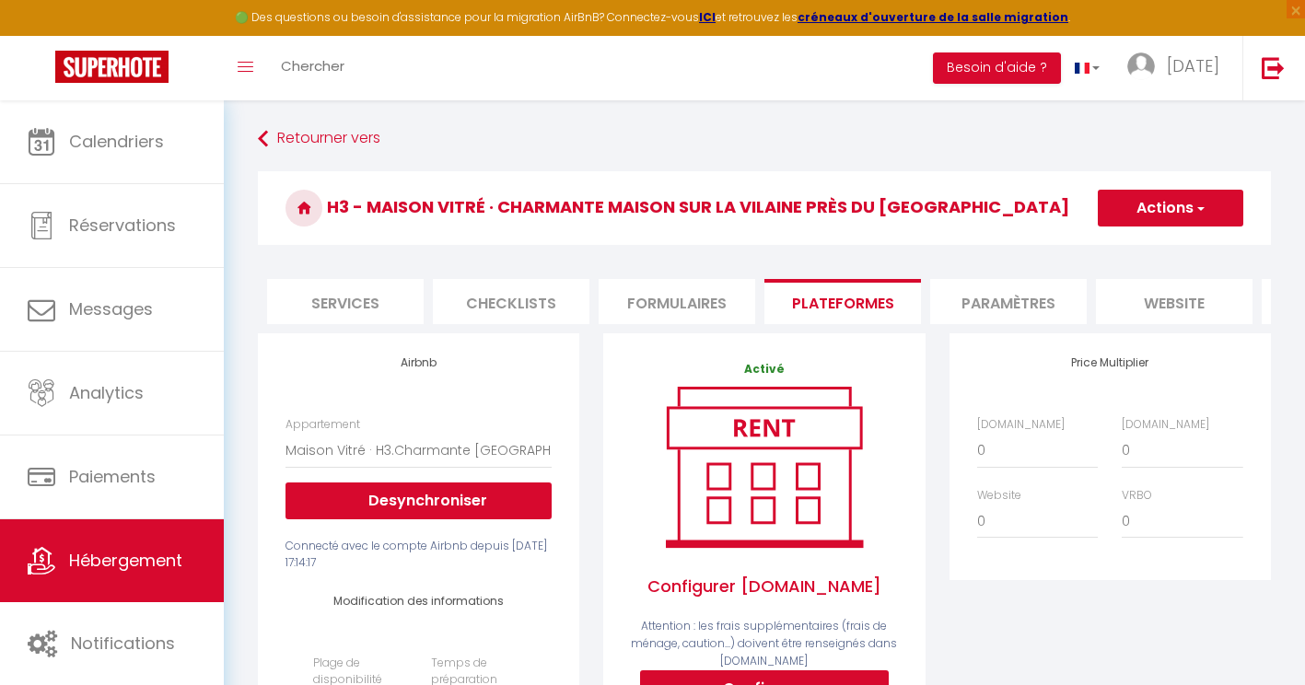
click at [1153, 199] on button "Actions" at bounding box center [1171, 208] width 146 height 37
click at [1140, 252] on link "Enregistrer" at bounding box center [1170, 249] width 146 height 24
click at [127, 568] on span "Hébergement" at bounding box center [125, 560] width 113 height 23
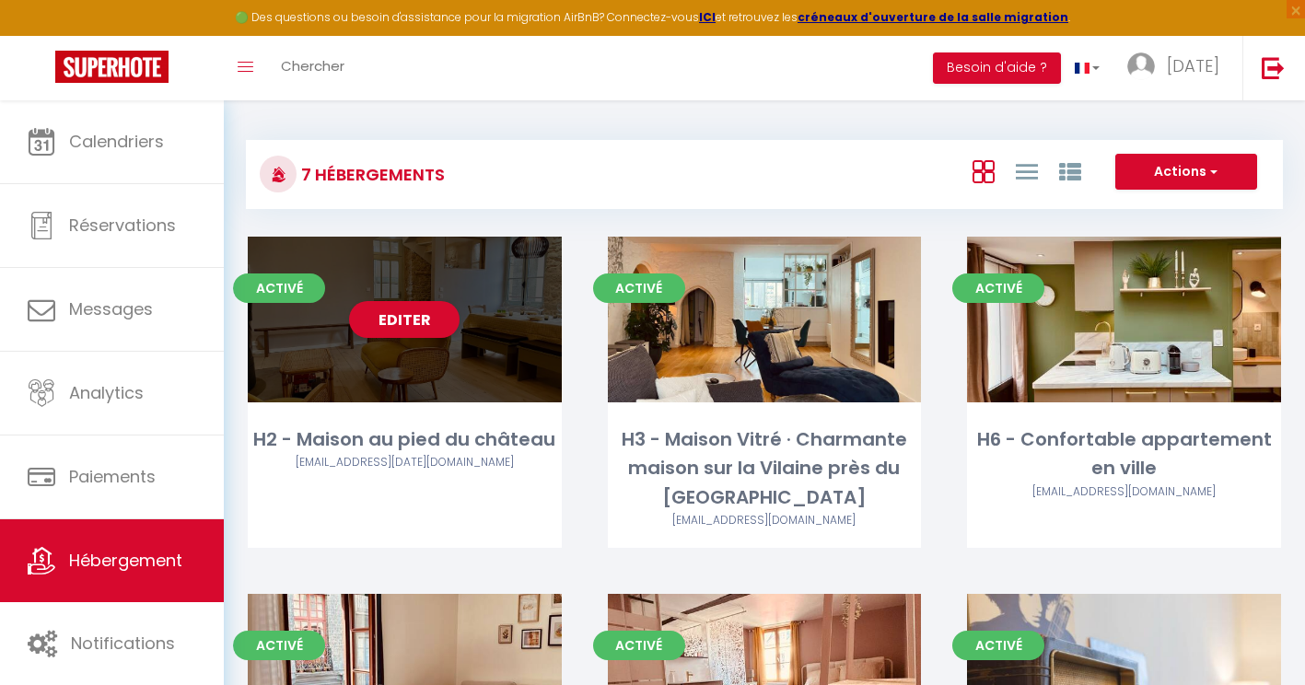
scroll to position [154, 0]
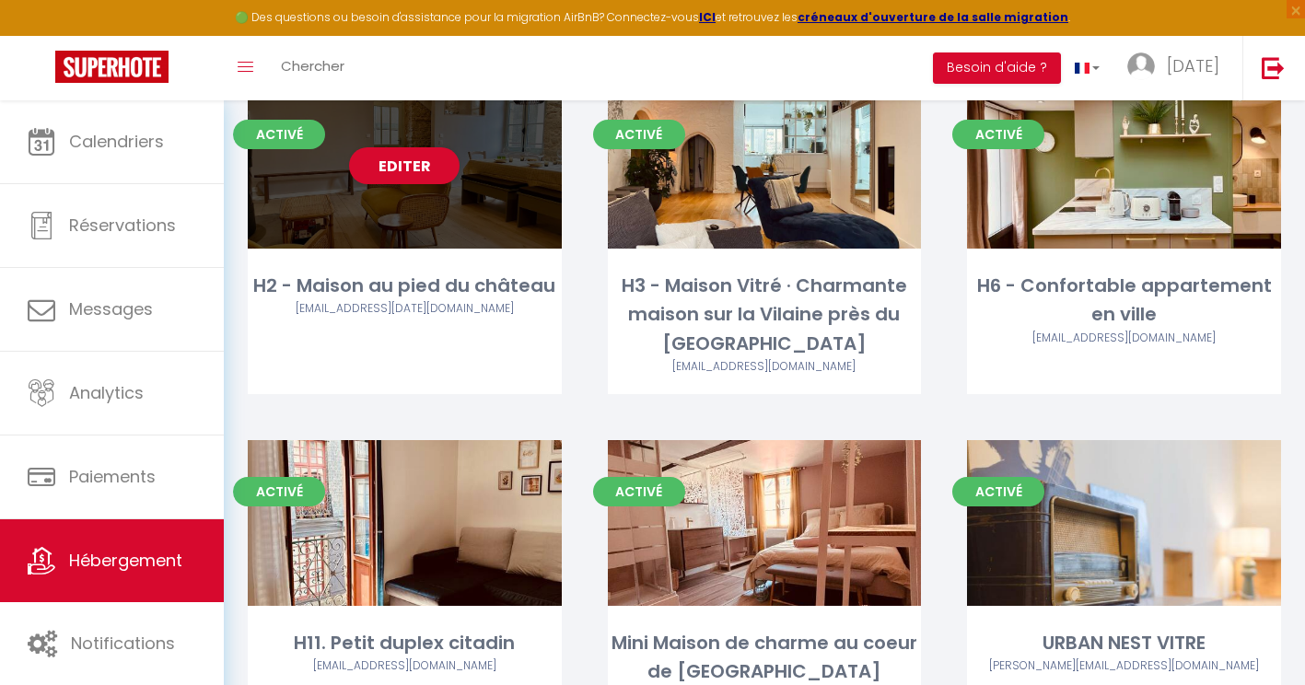
click at [331, 326] on div "H2 - Maison au pied du château lany@holi-home.fr" at bounding box center [405, 304] width 314 height 64
click at [414, 168] on link "Editer" at bounding box center [404, 165] width 111 height 37
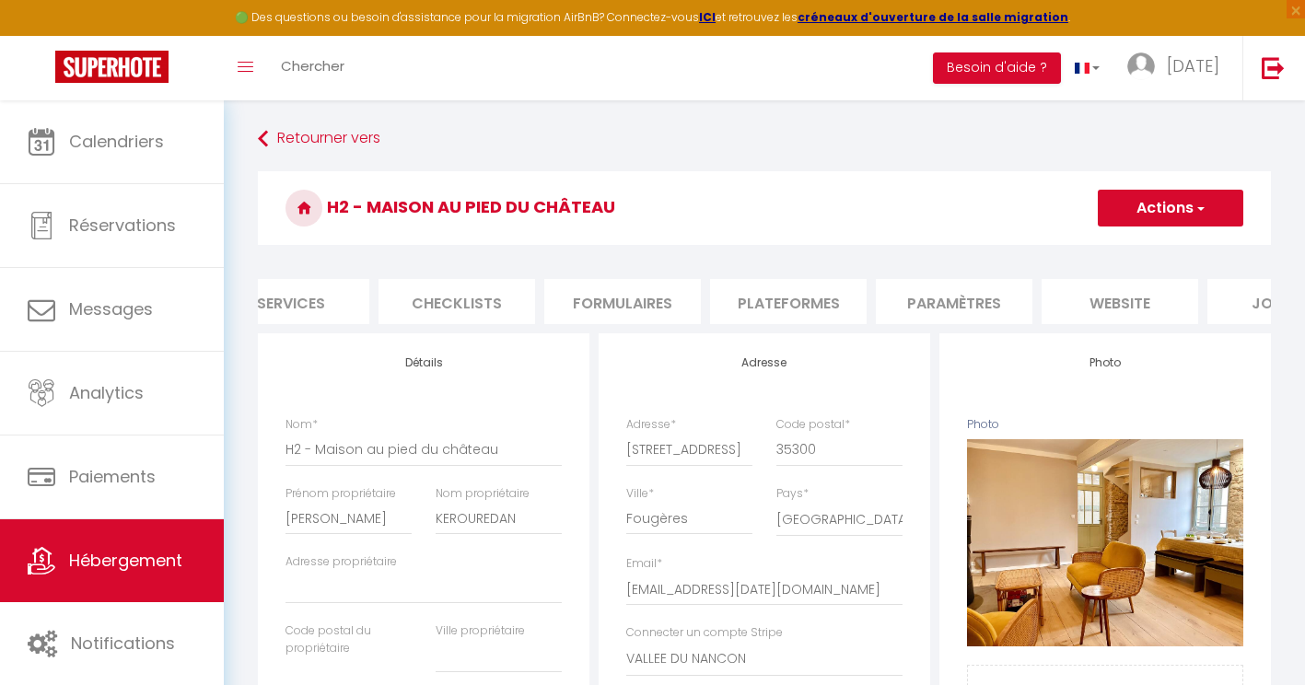
scroll to position [0, 541]
click at [800, 300] on li "Plateformes" at bounding box center [790, 301] width 157 height 45
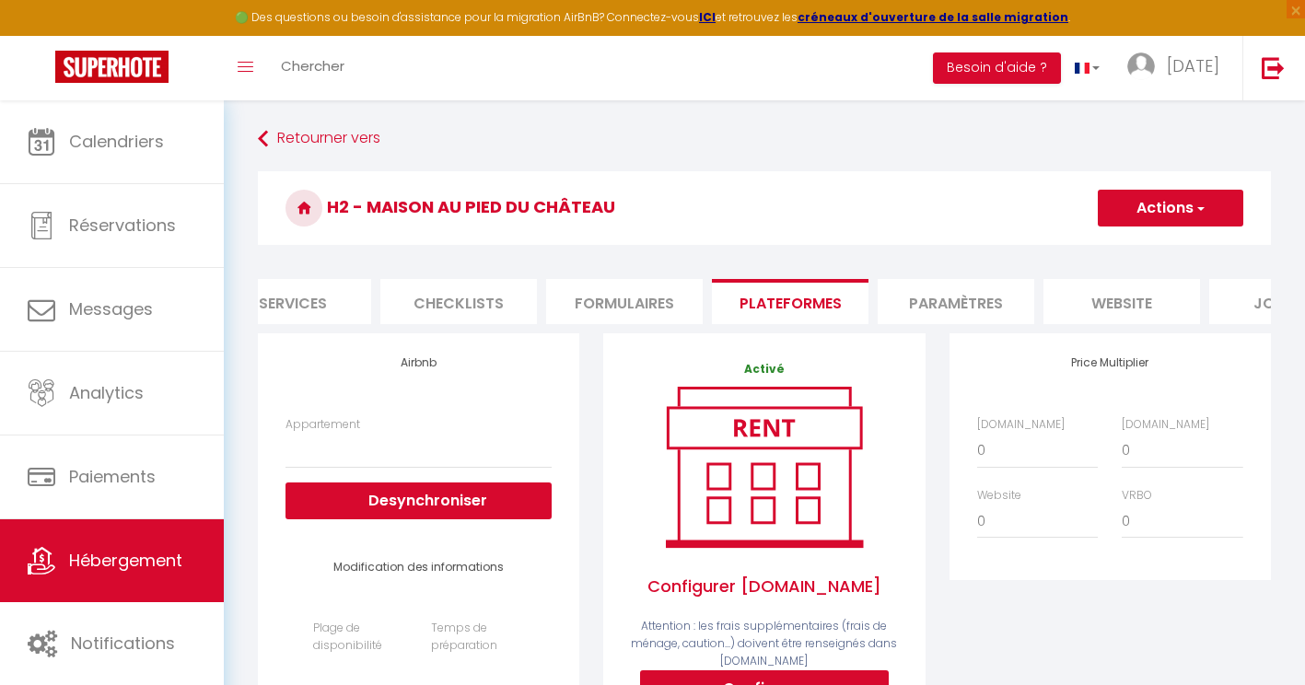
click at [679, 473] on img at bounding box center [764, 467] width 235 height 177
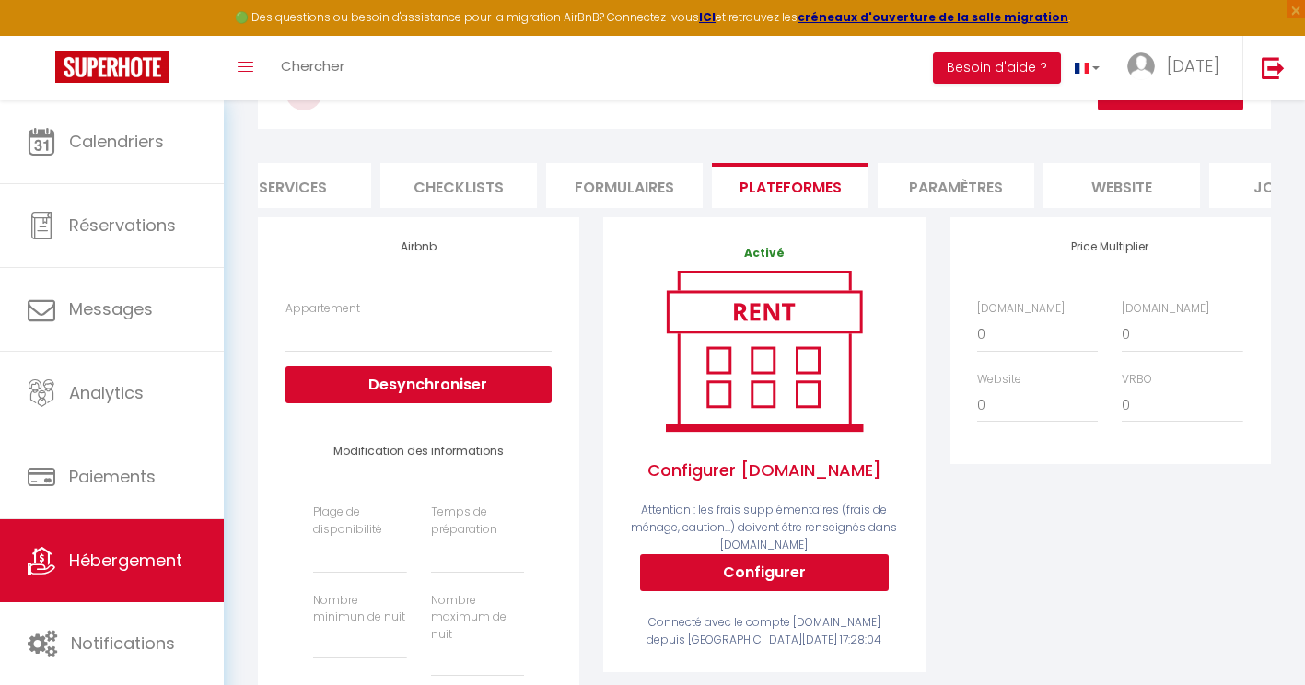
scroll to position [117, 0]
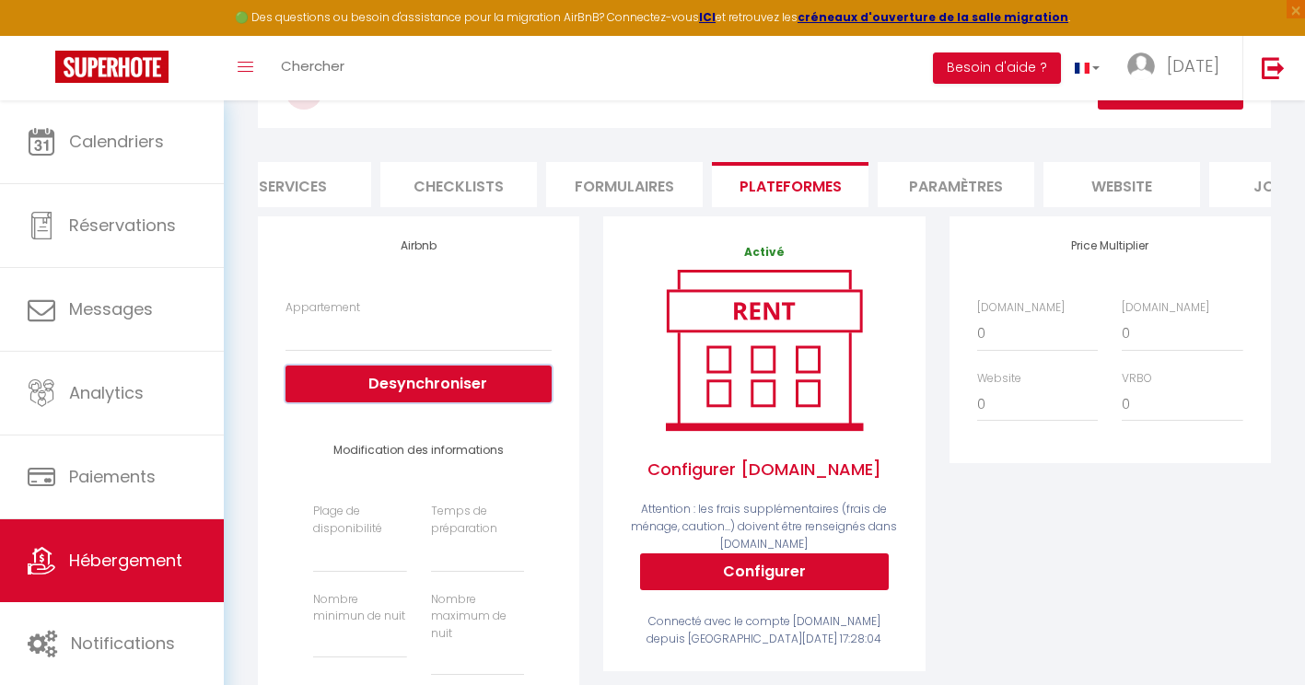
click at [471, 391] on button "Desynchroniser" at bounding box center [419, 384] width 266 height 37
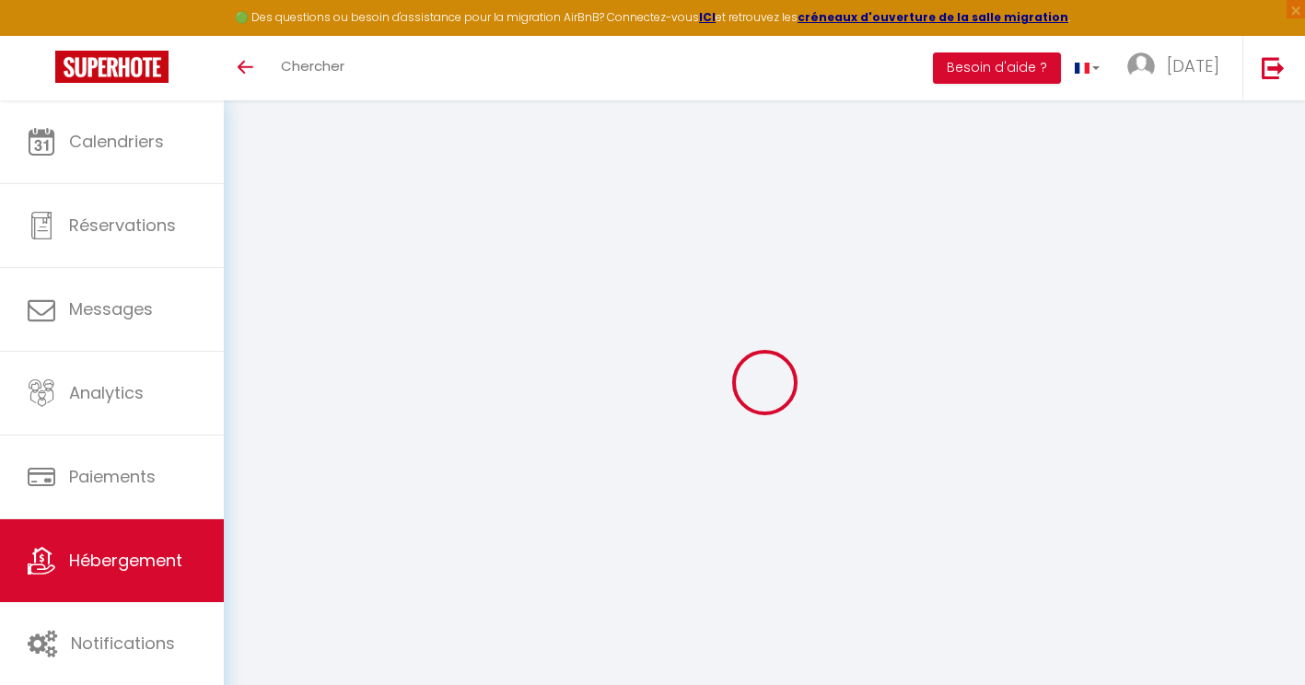
scroll to position [100, 0]
select select
select select "false"
select select
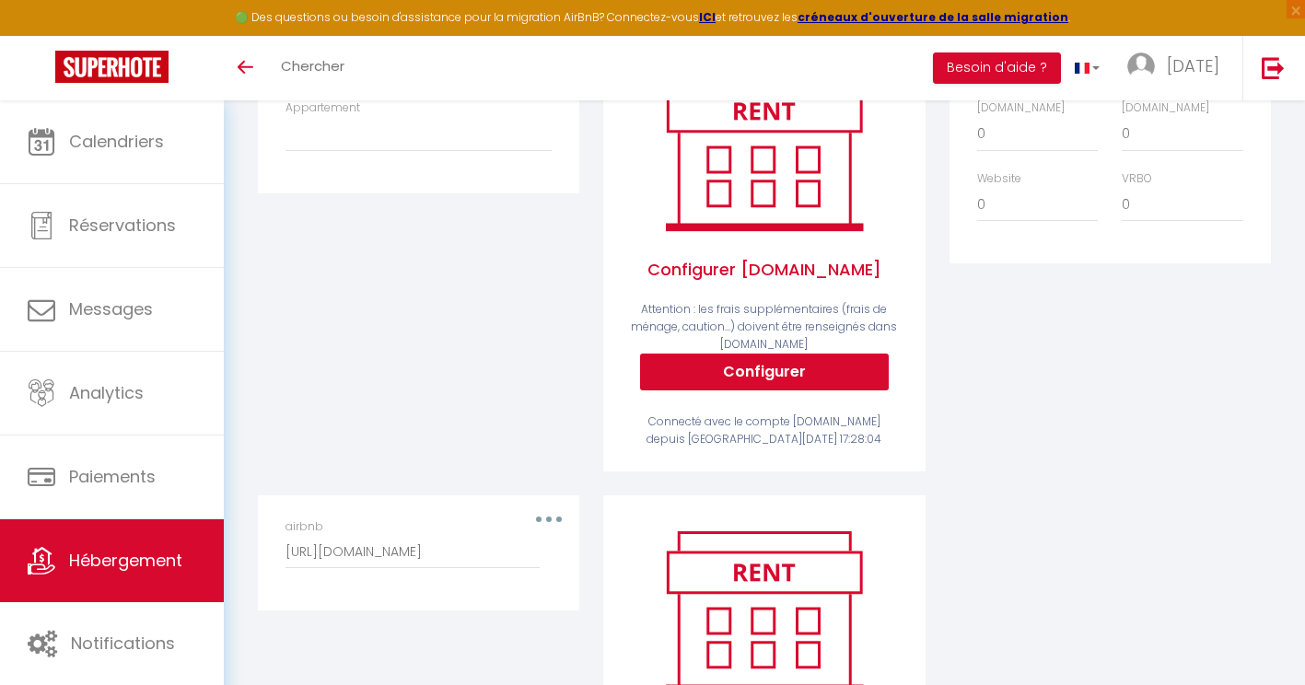
scroll to position [316, 0]
click at [554, 531] on button "button" at bounding box center [549, 520] width 52 height 29
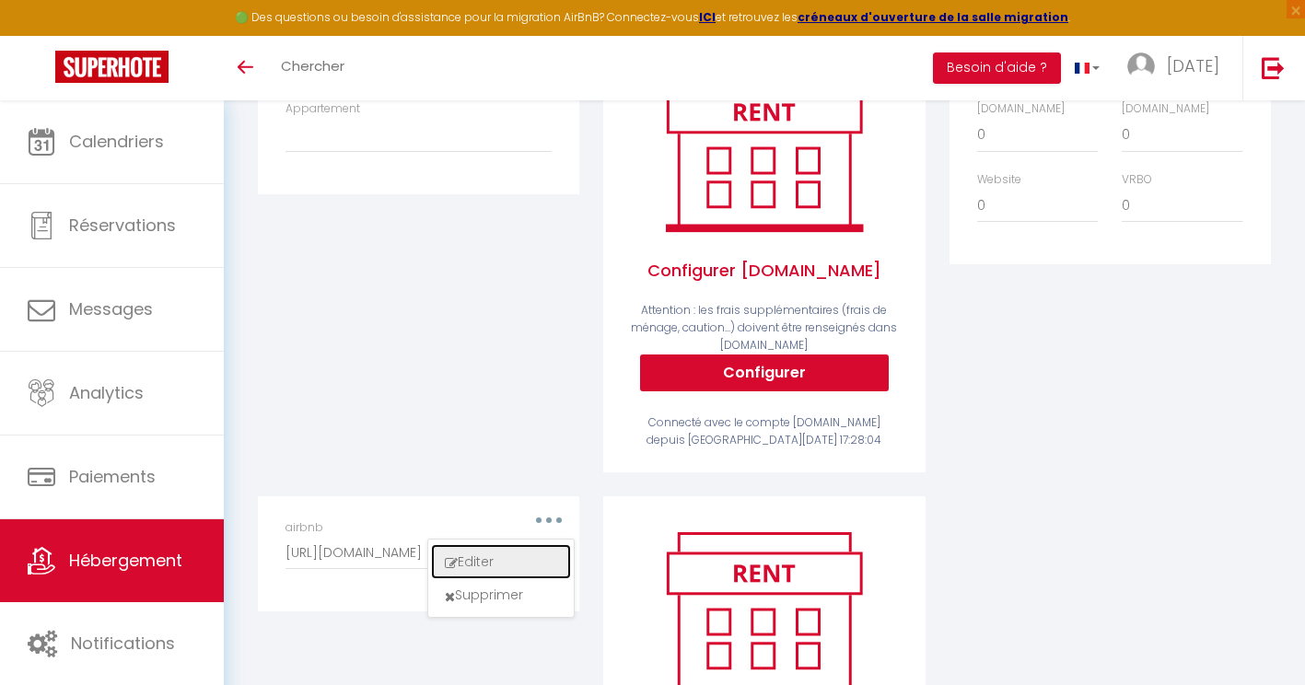
click at [493, 566] on button "Editer" at bounding box center [501, 561] width 136 height 31
type input "airbnb"
type input "https://www.airbnb.fr/calendar/ical/1115839951859596618.ics?s=a1f12add2bf8584ed…"
select select "1"
select select "true"
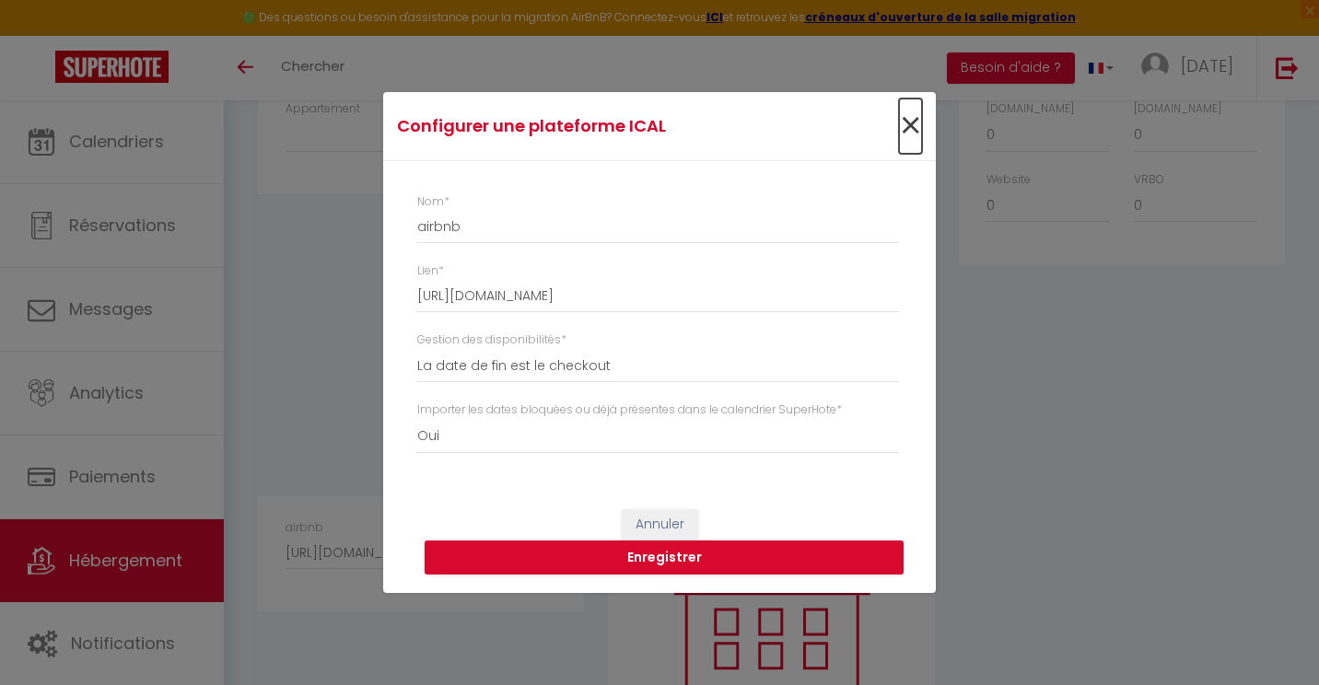
click at [921, 123] on span "×" at bounding box center [910, 126] width 23 height 55
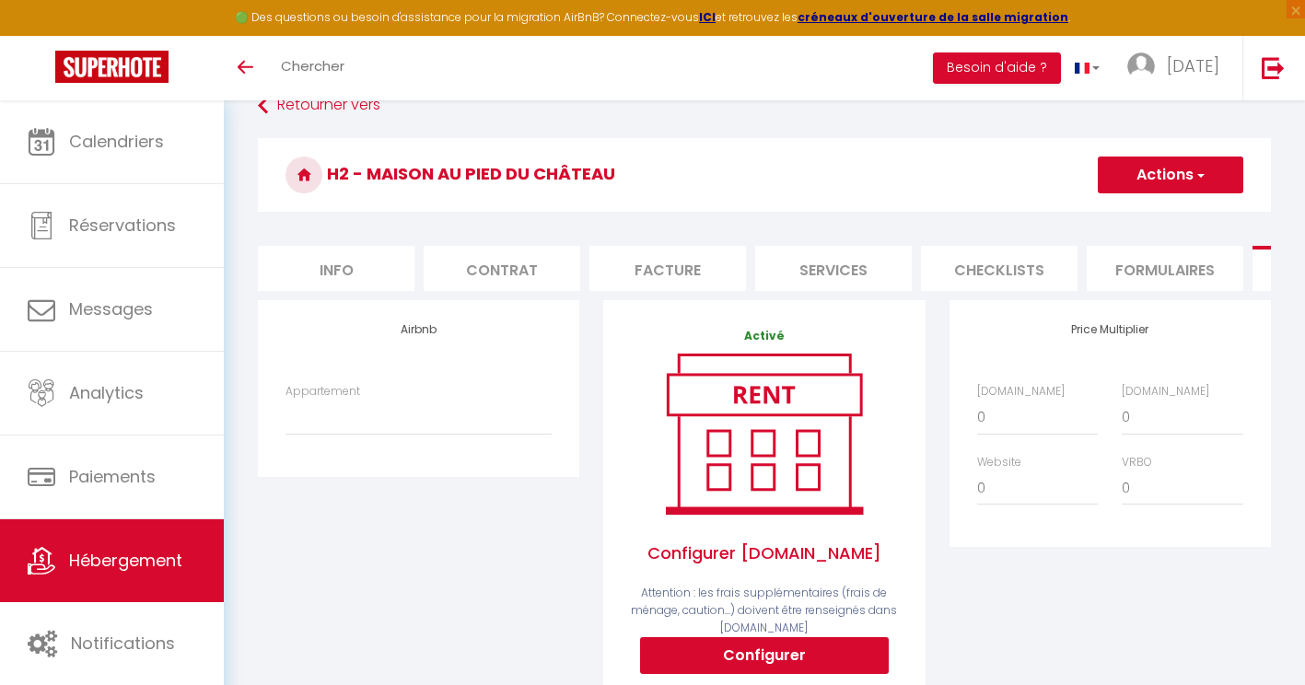
scroll to position [0, 0]
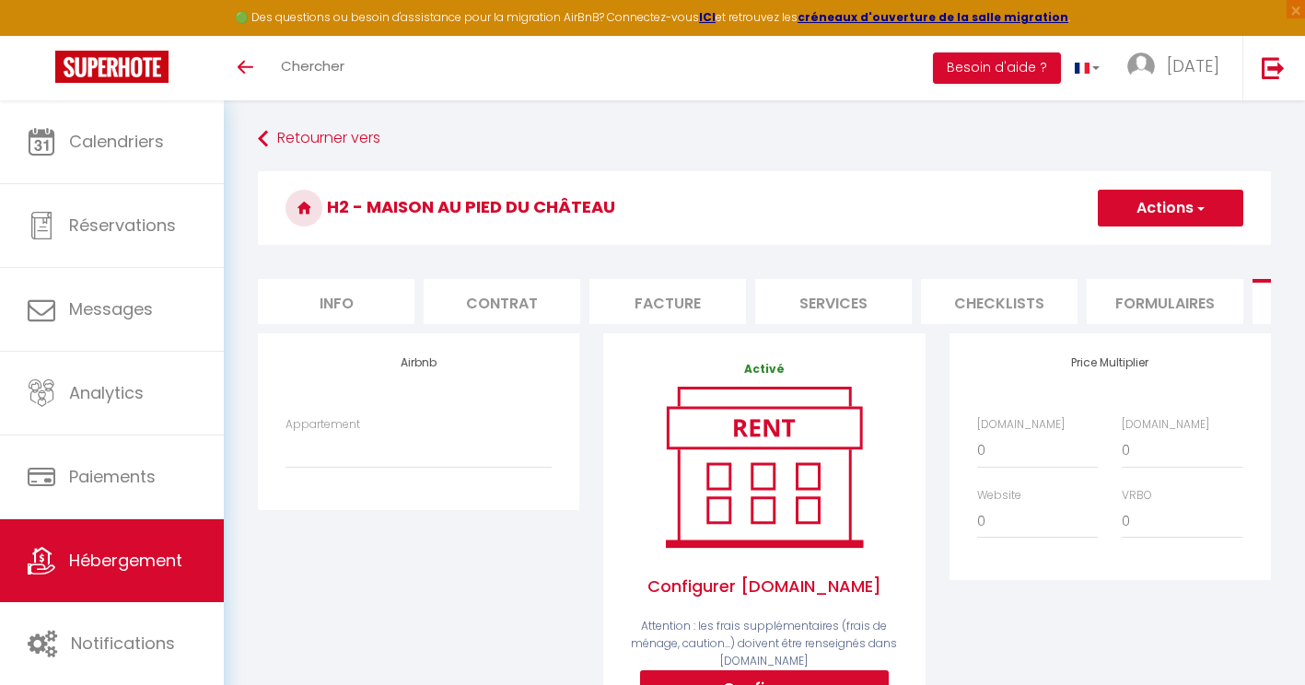
drag, startPoint x: 714, startPoint y: 18, endPoint x: 705, endPoint y: 30, distance: 15.1
drag, startPoint x: 705, startPoint y: 30, endPoint x: 634, endPoint y: 84, distance: 88.8
click at [634, 84] on div "Toggle menubar Chercher BUTTON Besoin d'aide ? holi Paramètres Équipe" at bounding box center [713, 68] width 1158 height 64
click at [715, 13] on strong "ICI" at bounding box center [707, 17] width 17 height 16
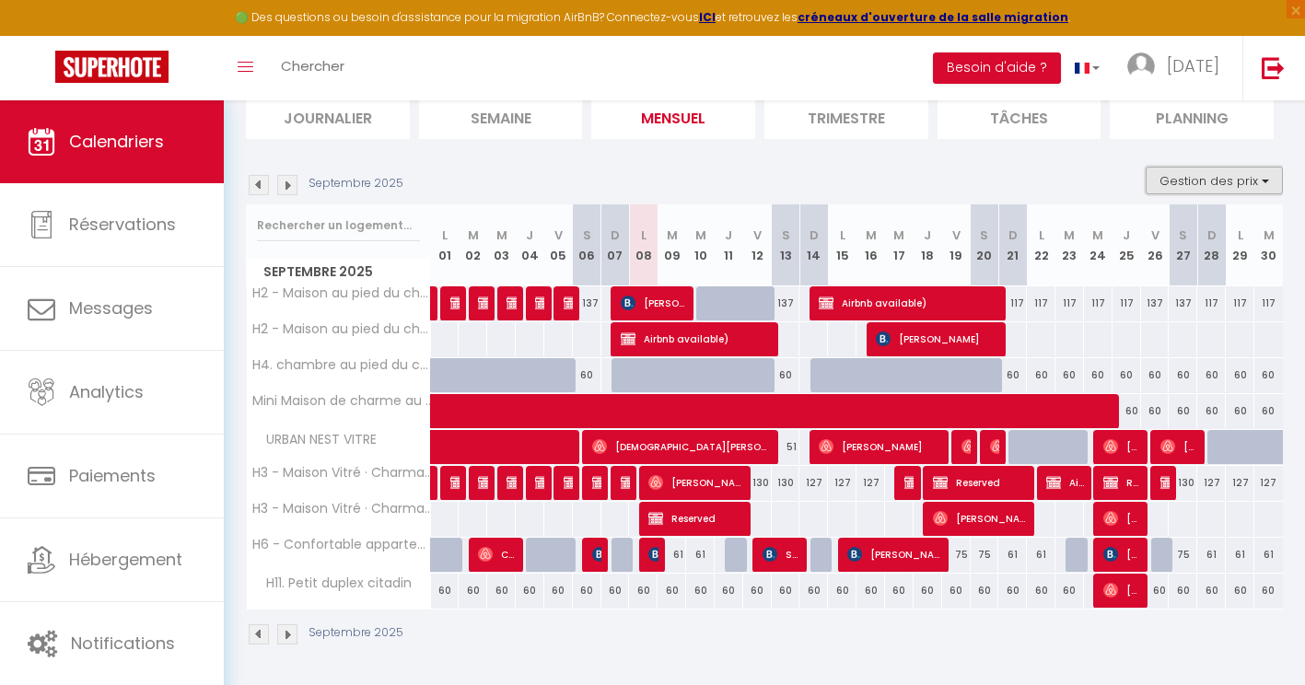
click at [1185, 179] on button "Gestion des prix" at bounding box center [1214, 181] width 137 height 28
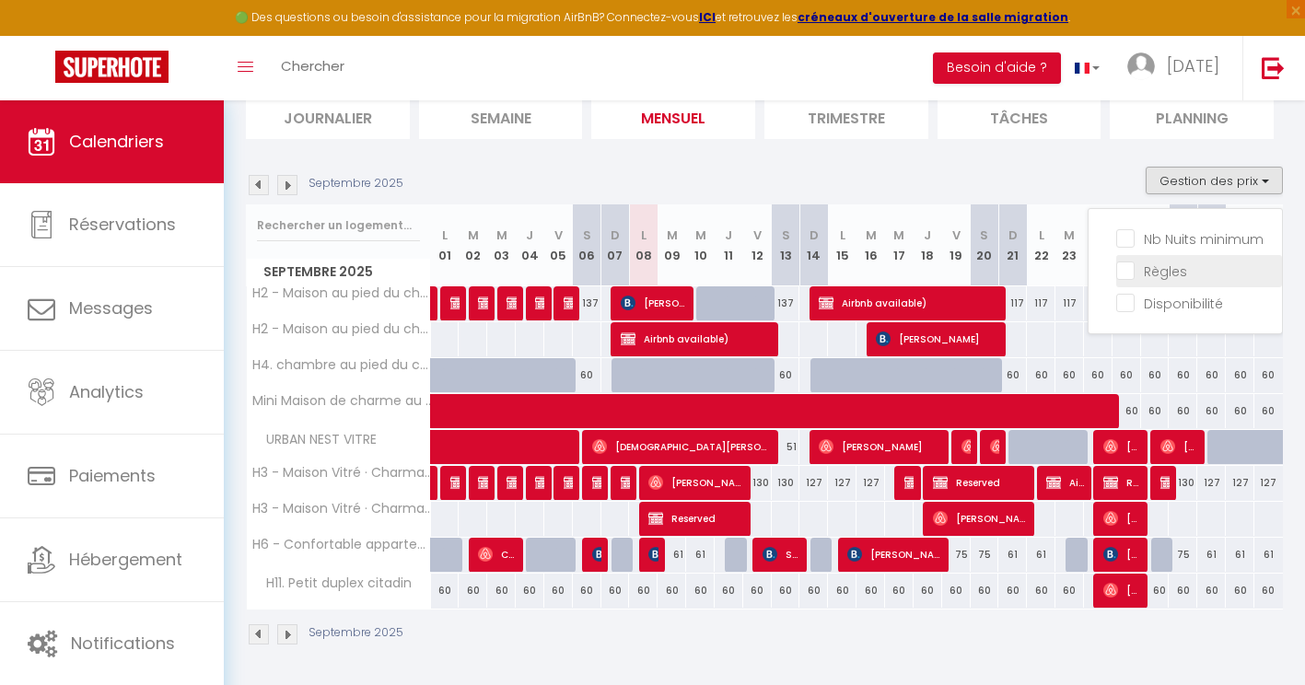
click at [1165, 263] on input "Règles" at bounding box center [1199, 270] width 166 height 18
checkbox input "true"
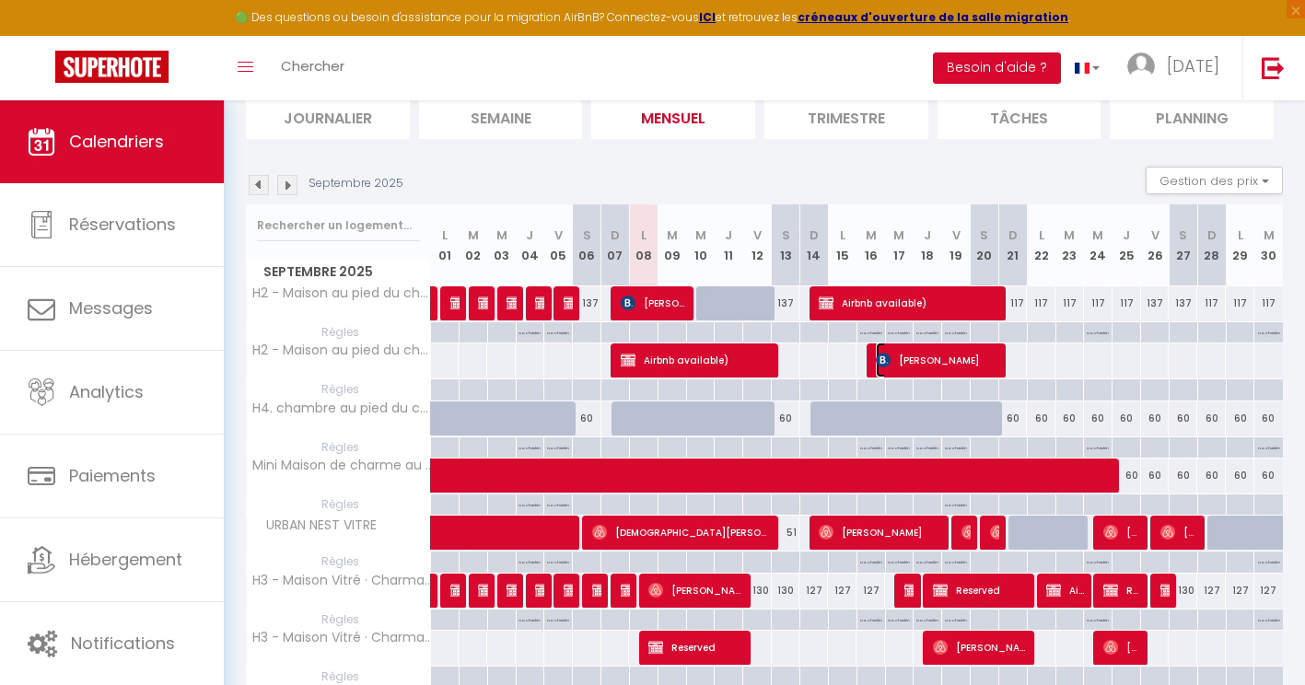
click at [951, 359] on span "[PERSON_NAME]" at bounding box center [937, 360] width 123 height 35
select select "OK"
select select "KO"
select select "0"
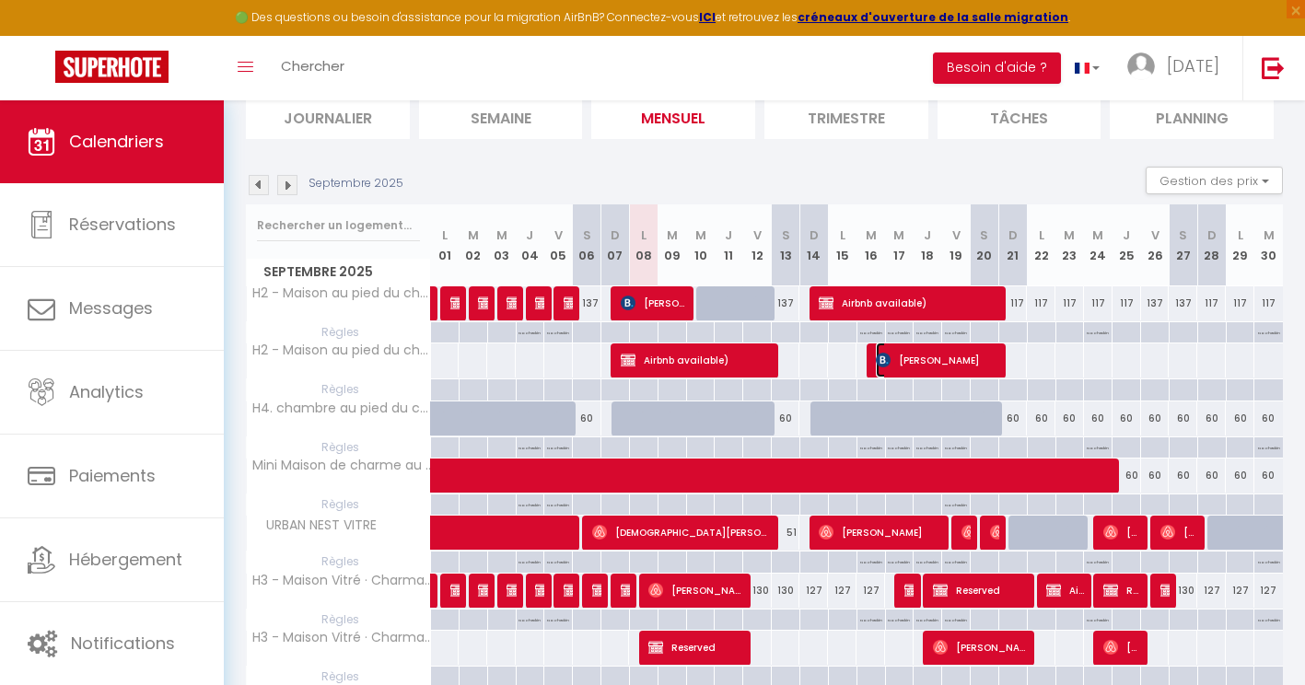
select select "1"
select select
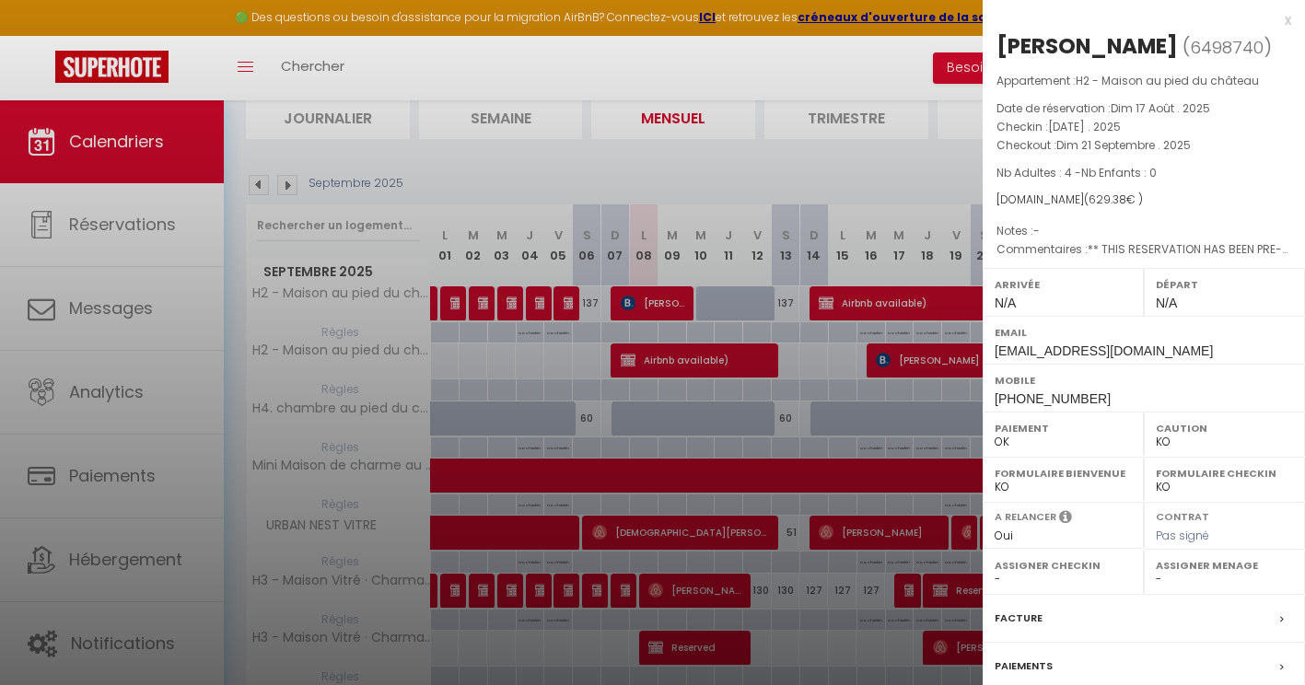
click at [909, 376] on div at bounding box center [652, 342] width 1305 height 685
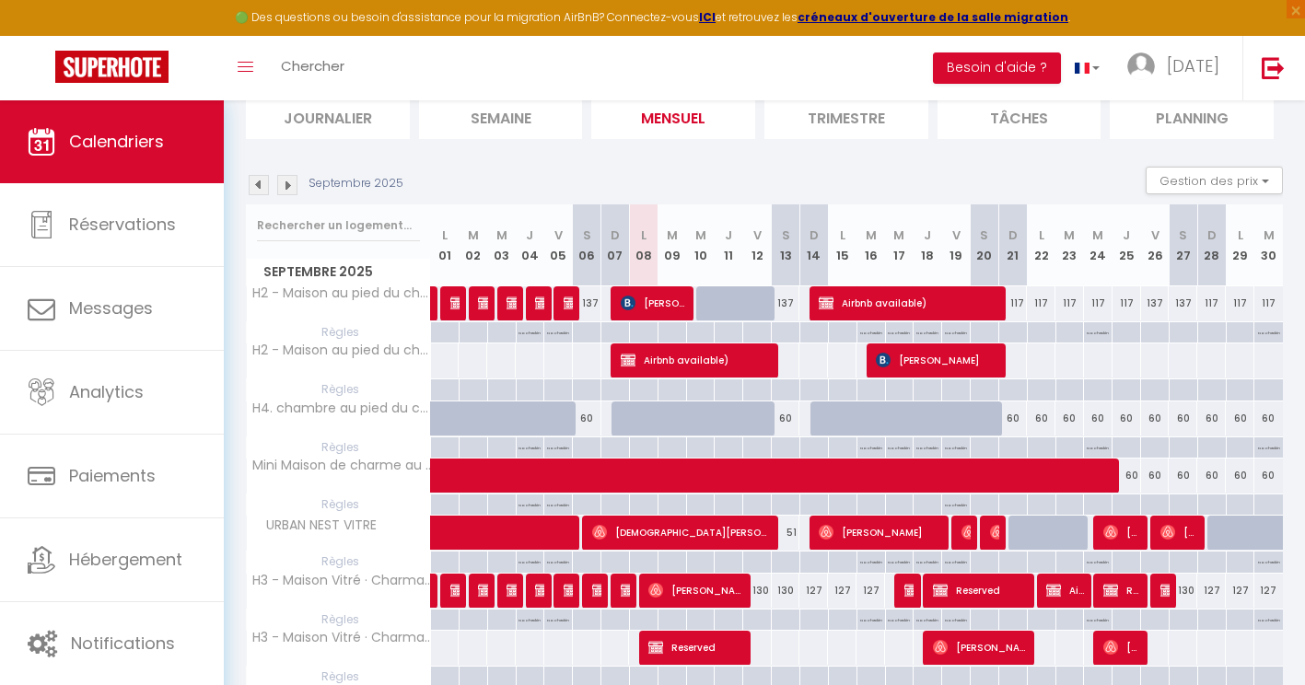
drag, startPoint x: 792, startPoint y: 392, endPoint x: 780, endPoint y: 392, distance: 12.0
click at [780, 392] on div at bounding box center [785, 389] width 29 height 21
type input "[DATE]"
type input "Dim 14 Septembre 2025"
select select
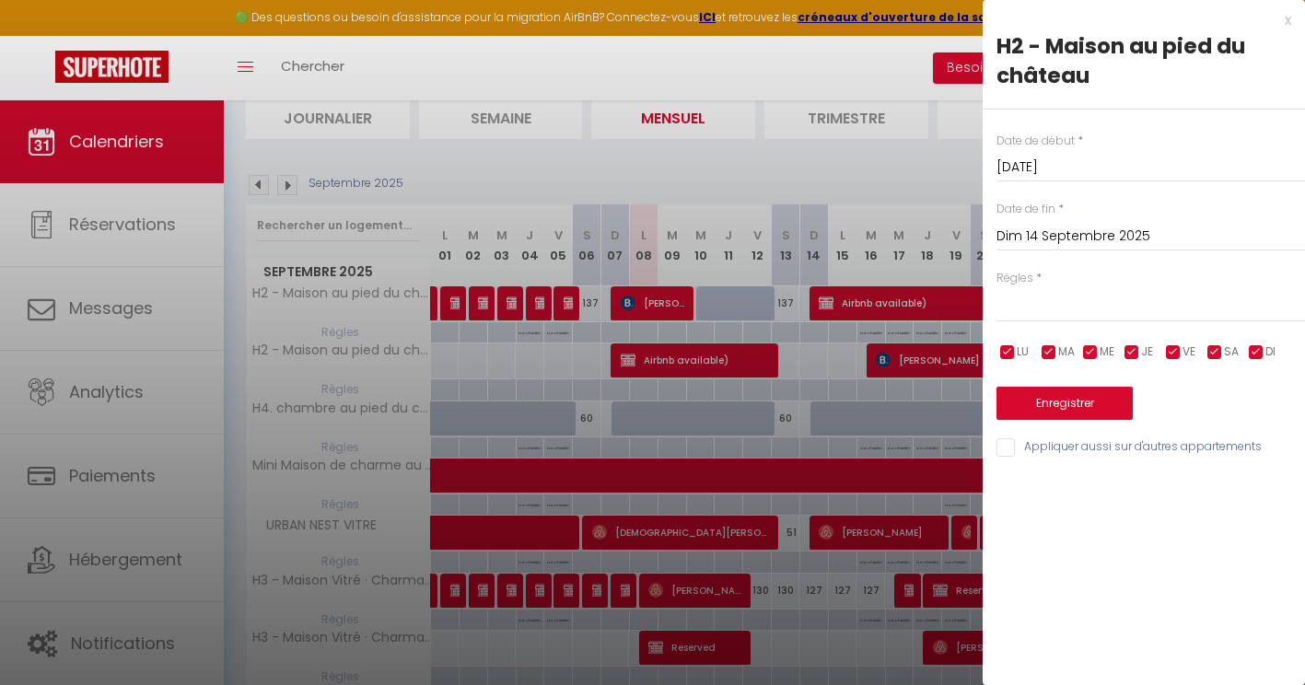
click at [1051, 237] on input "Dim 14 Septembre 2025" at bounding box center [1151, 237] width 309 height 24
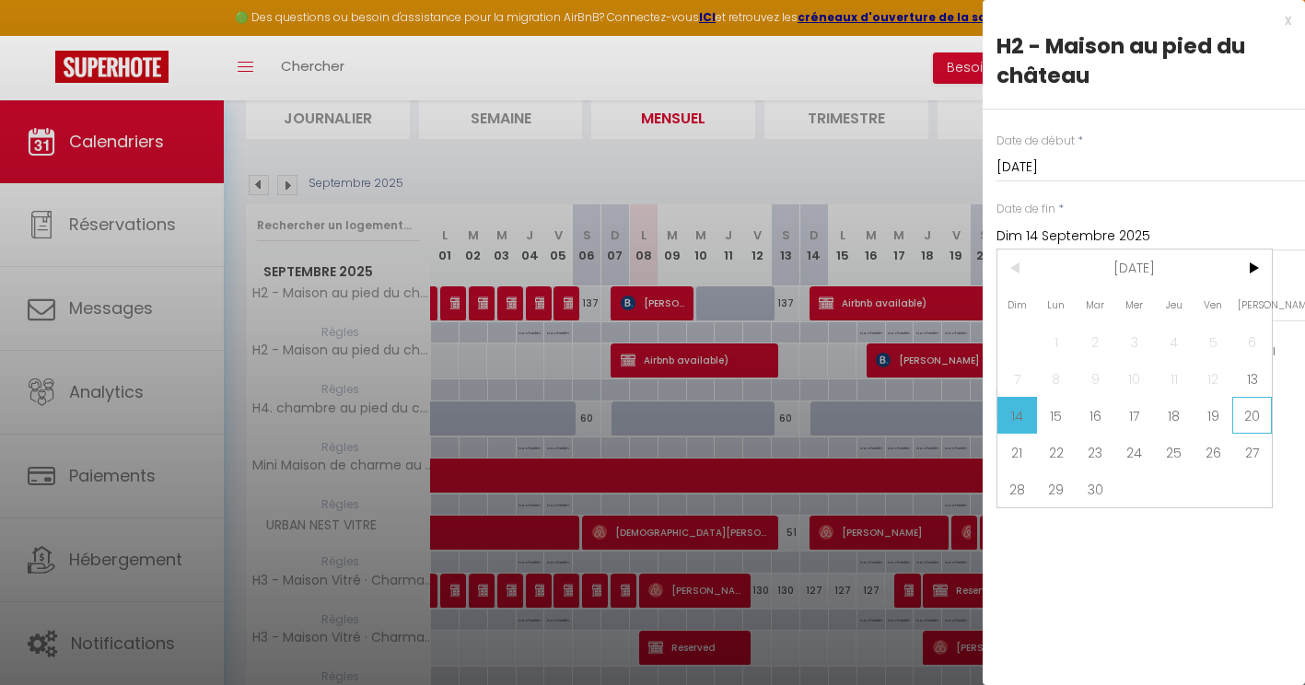
click at [1248, 409] on span "20" at bounding box center [1252, 415] width 40 height 37
type input "[DATE]"
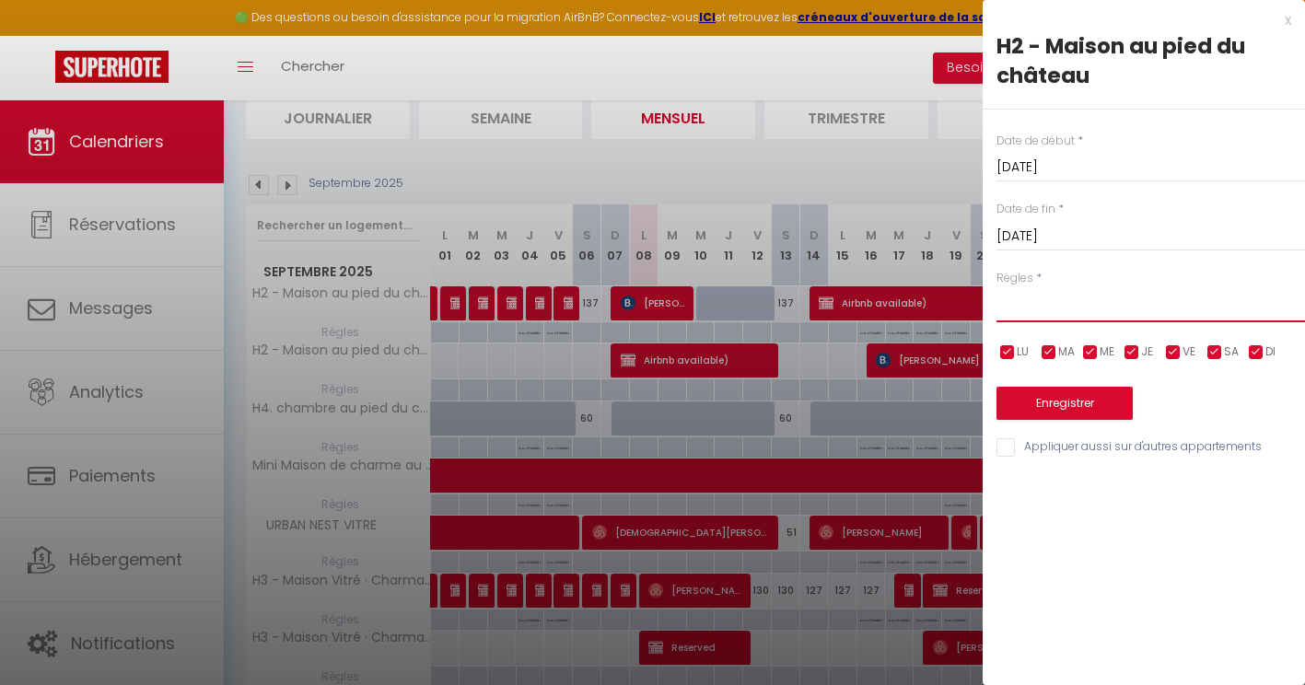
click at [1058, 308] on select "Aucun No Checkin No Checkout Pas d'arrivée / Pas de départ" at bounding box center [1151, 304] width 309 height 35
select select "1"
click at [997, 287] on select "Aucun No Checkin No Checkout Pas d'arrivée / Pas de départ" at bounding box center [1151, 304] width 309 height 35
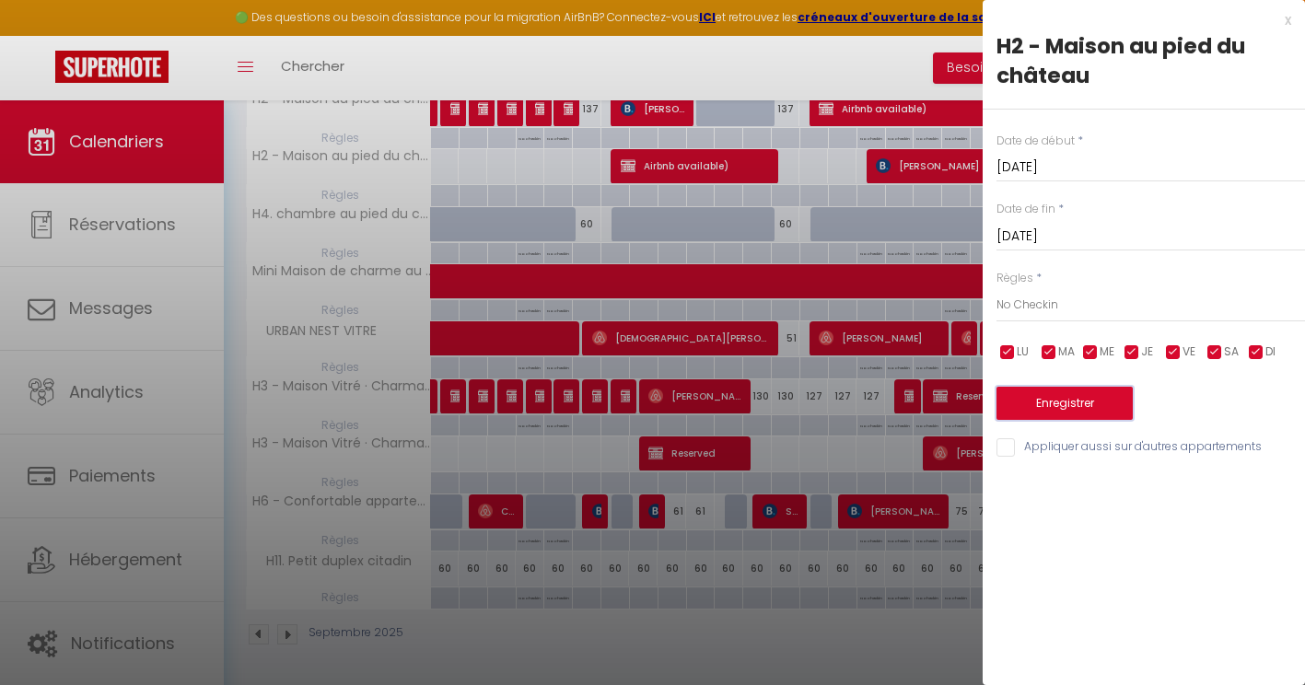
click at [1078, 404] on button "Enregistrer" at bounding box center [1065, 403] width 136 height 33
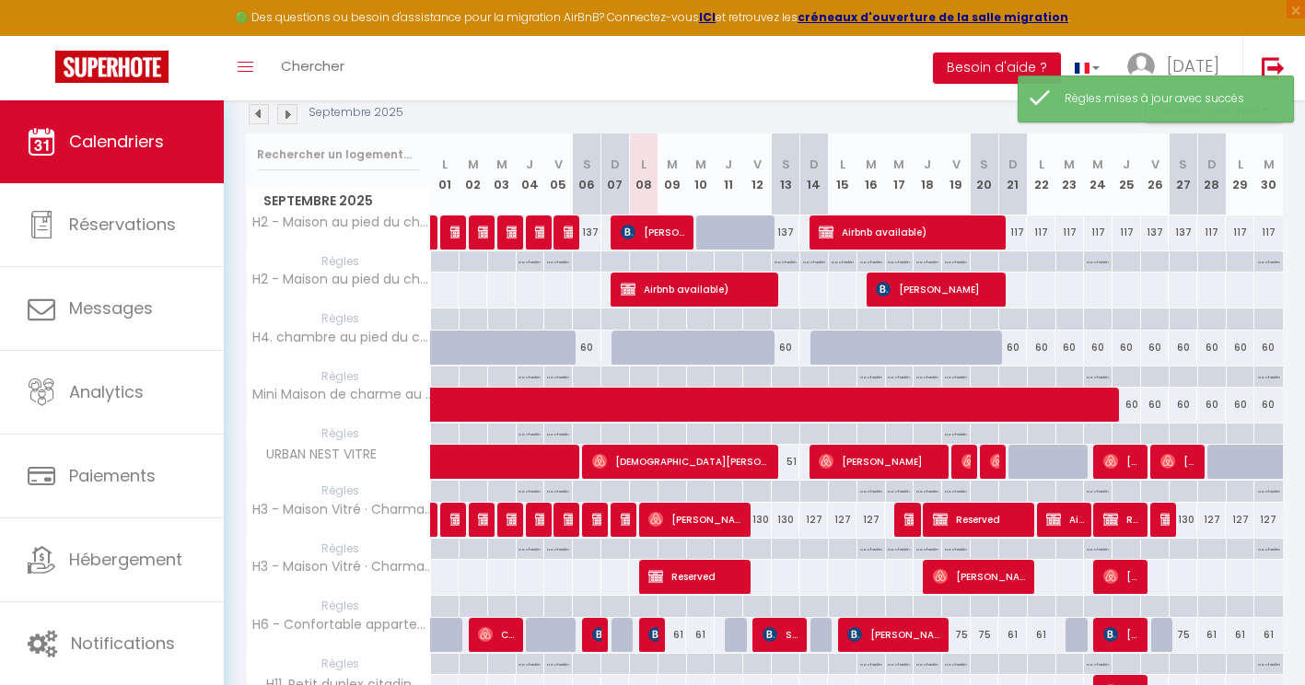
scroll to position [195, 0]
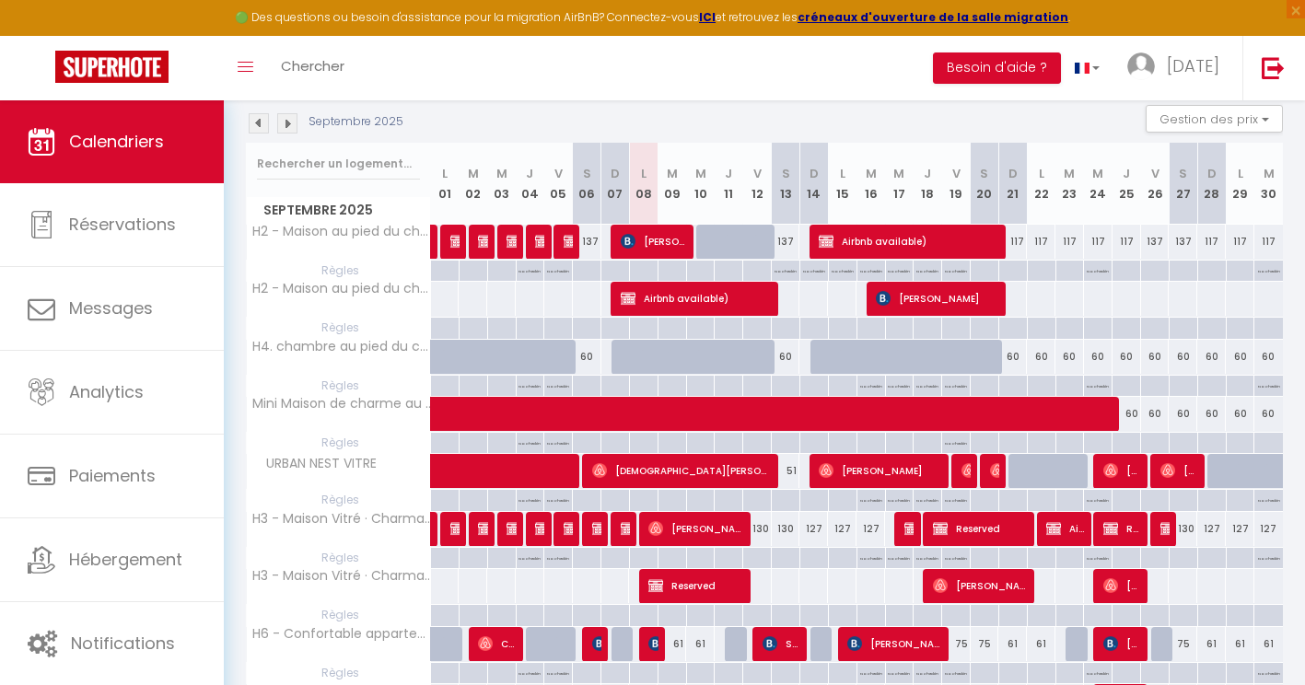
click at [781, 333] on div at bounding box center [785, 328] width 29 height 21
type input "[DATE]"
type input "Dim 14 Septembre 2025"
select select "1"
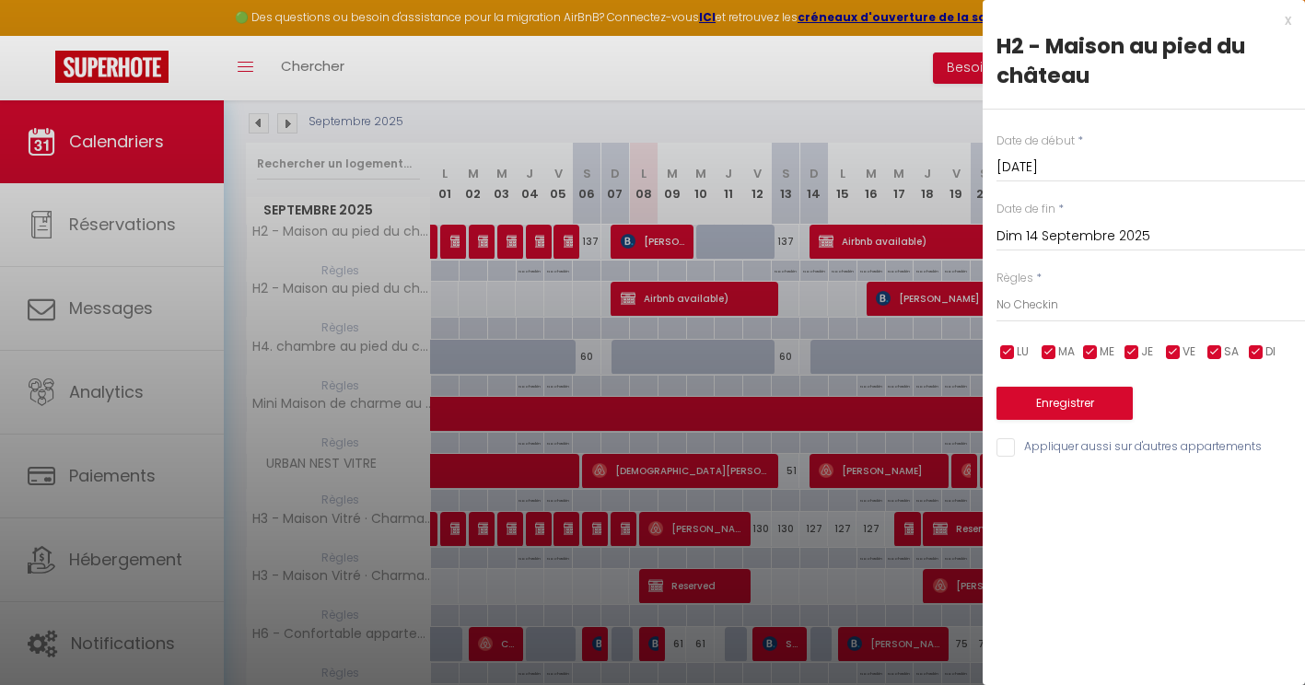
click at [1036, 235] on input "Dim 14 Septembre 2025" at bounding box center [1151, 237] width 309 height 24
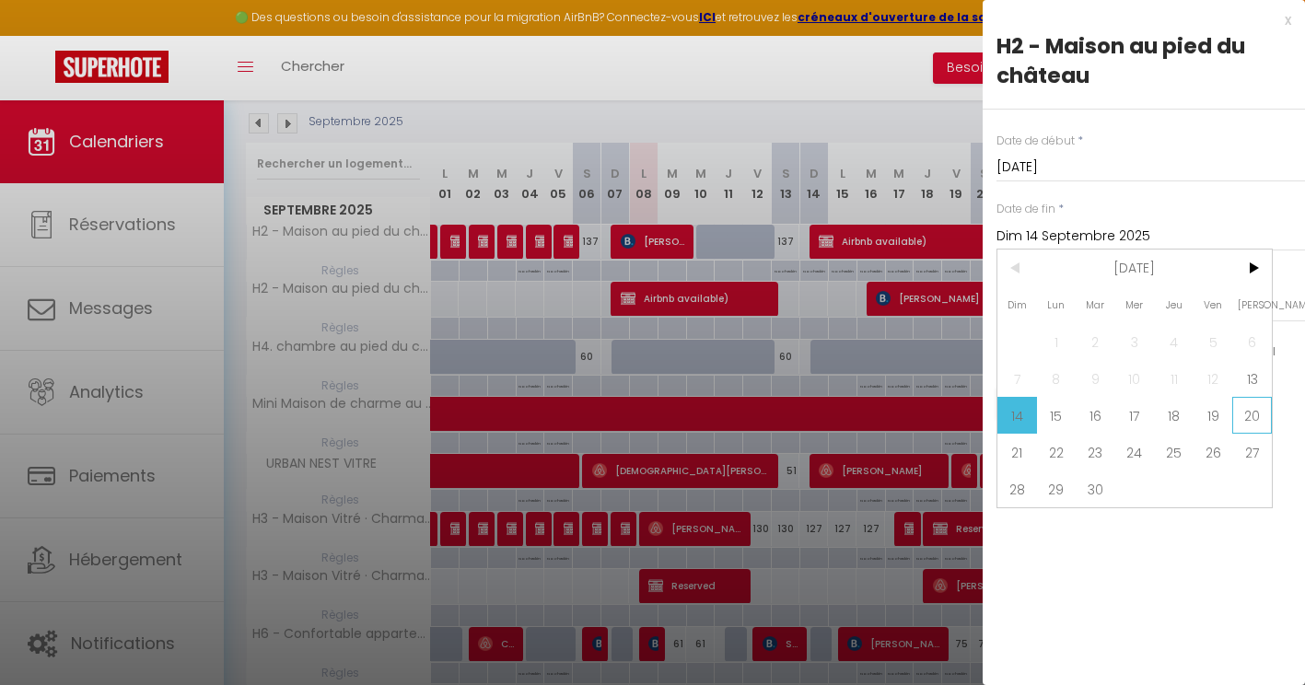
click at [1249, 411] on span "20" at bounding box center [1252, 415] width 40 height 37
type input "[DATE]"
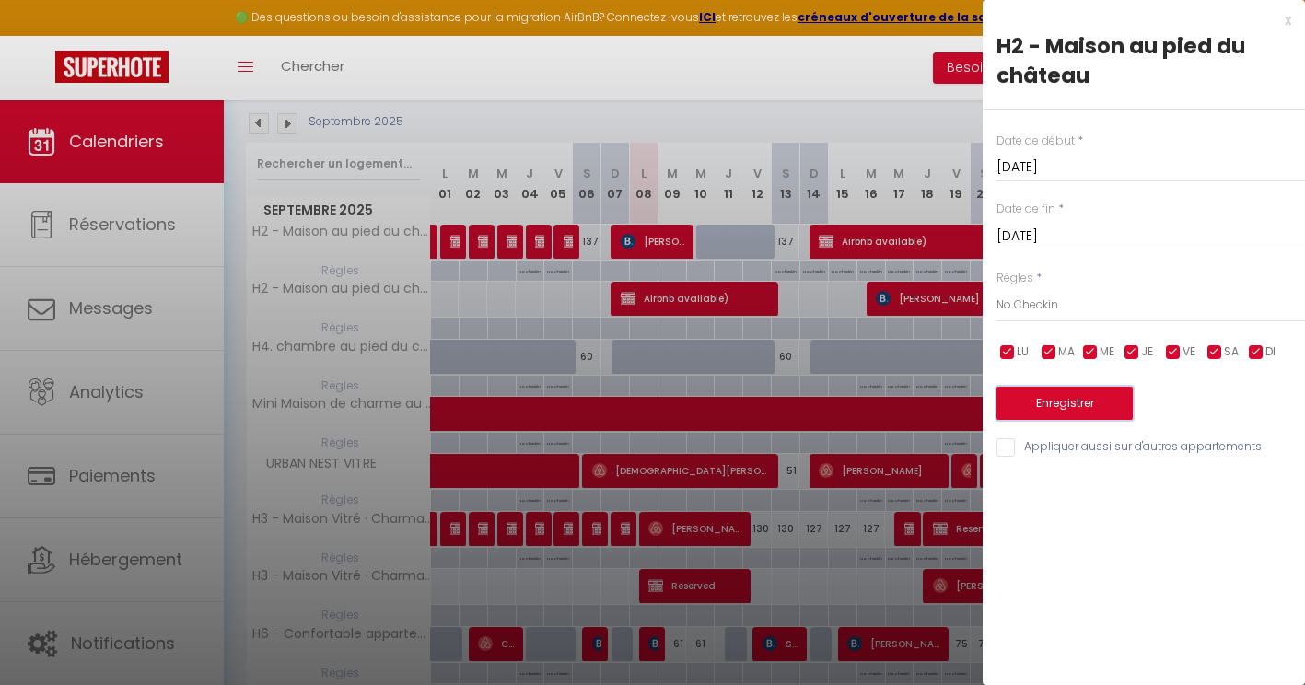
click at [1061, 399] on button "Enregistrer" at bounding box center [1065, 403] width 136 height 33
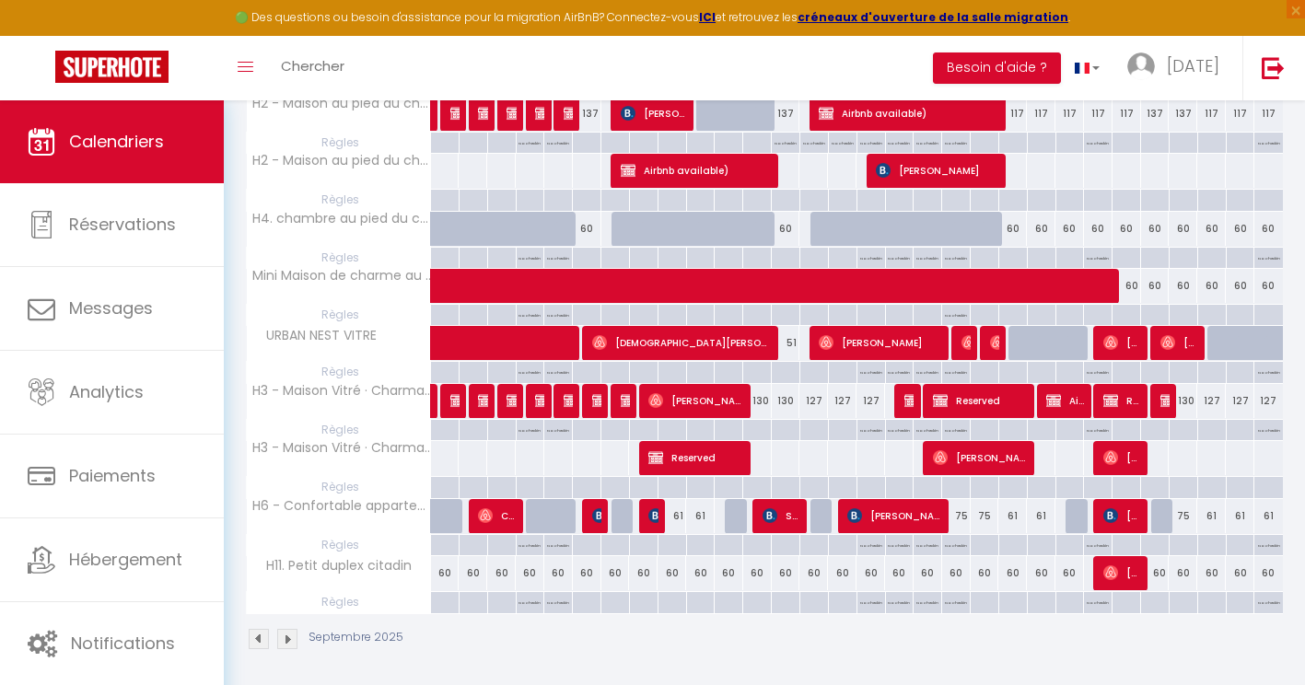
scroll to position [328, 0]
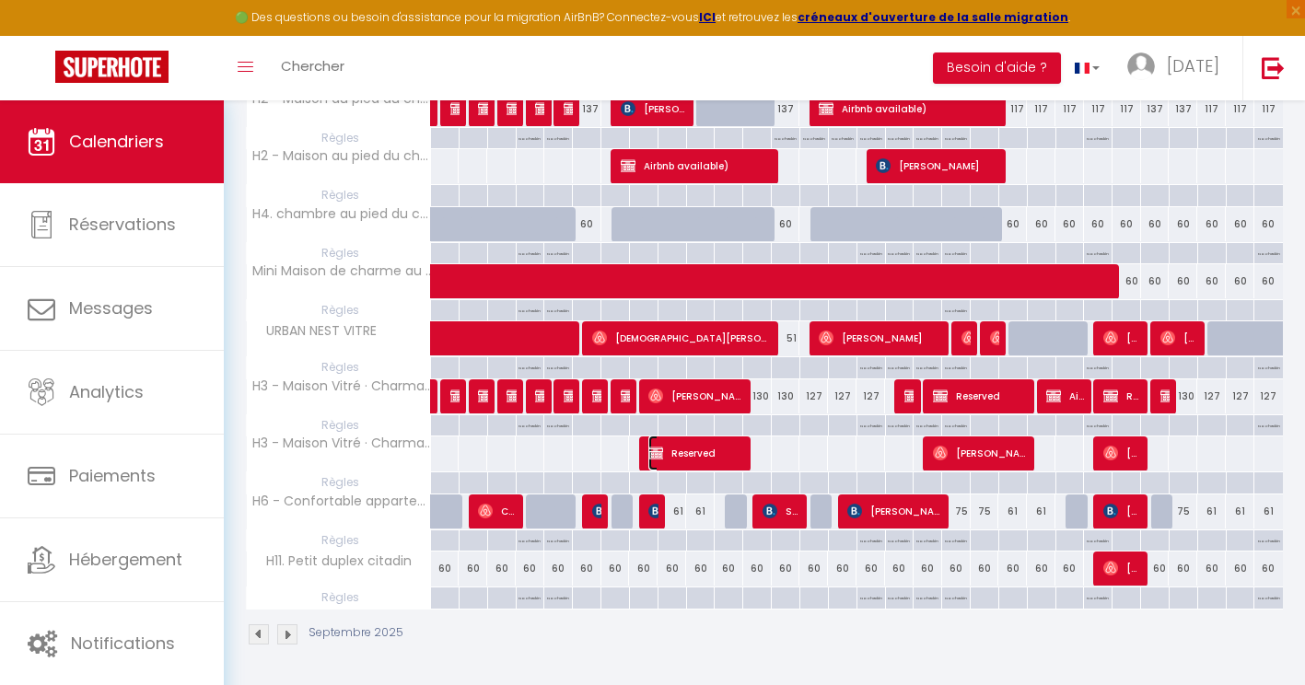
click at [689, 449] on span "Reserved" at bounding box center [695, 453] width 95 height 35
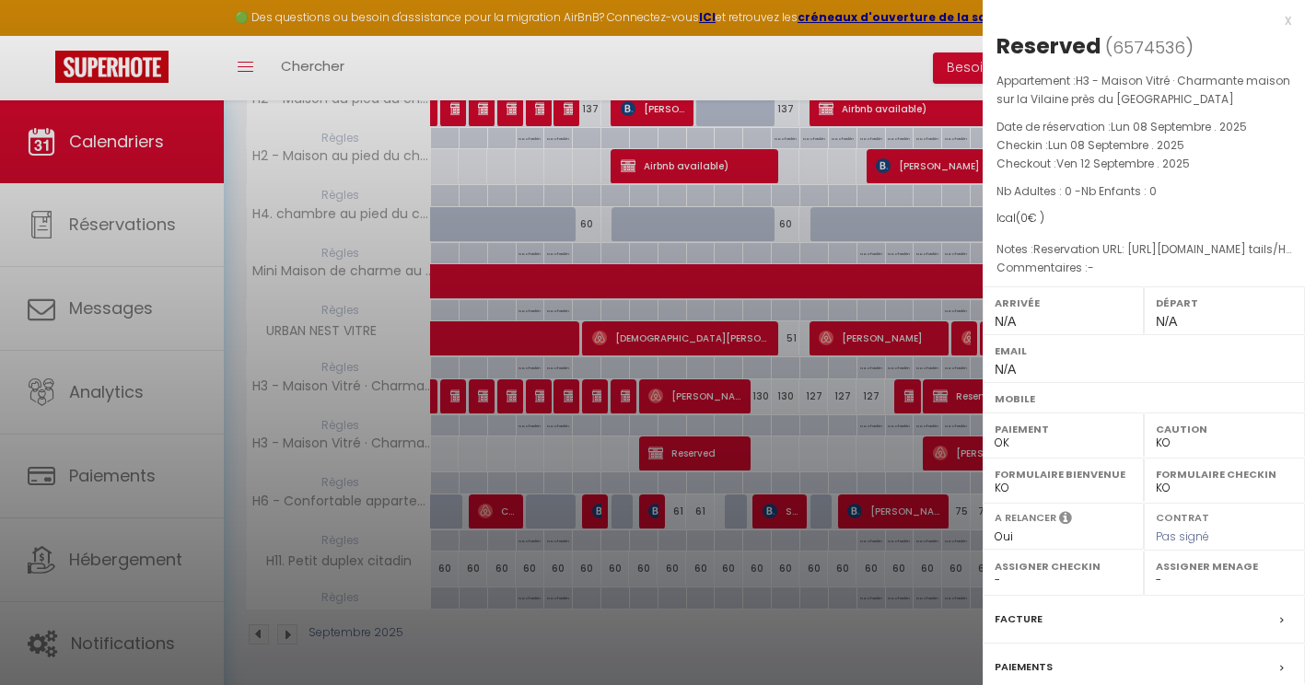
click at [1275, 13] on div "x" at bounding box center [1137, 20] width 309 height 22
